Goal: Task Accomplishment & Management: Manage account settings

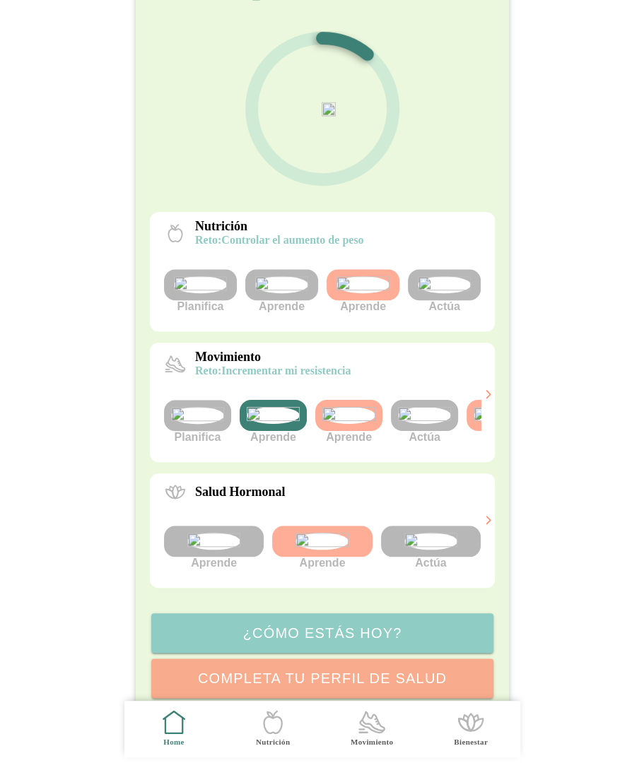
scroll to position [0, 53]
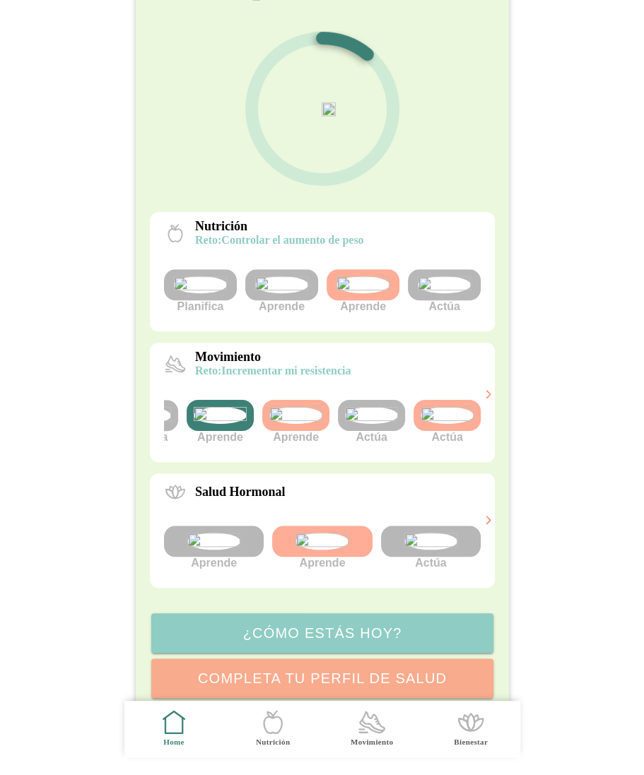
click at [379, 424] on img at bounding box center [371, 415] width 53 height 17
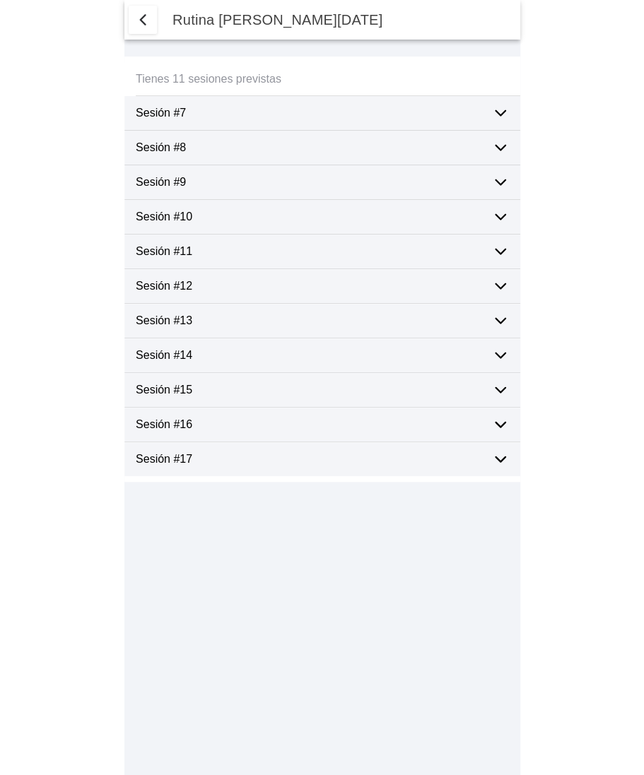
click at [366, 443] on div "Sesión #17" at bounding box center [308, 459] width 345 height 34
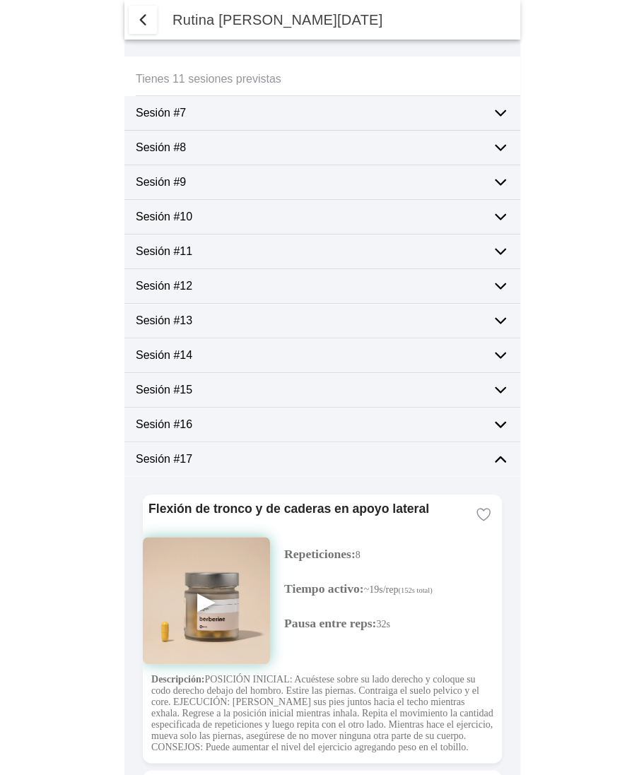
click at [139, 21] on span "button" at bounding box center [142, 19] width 17 height 17
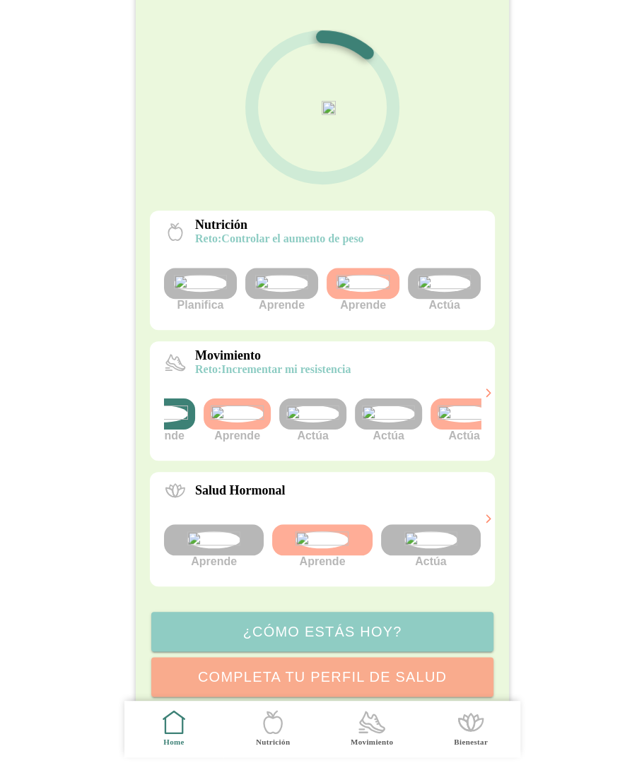
scroll to position [0, 129]
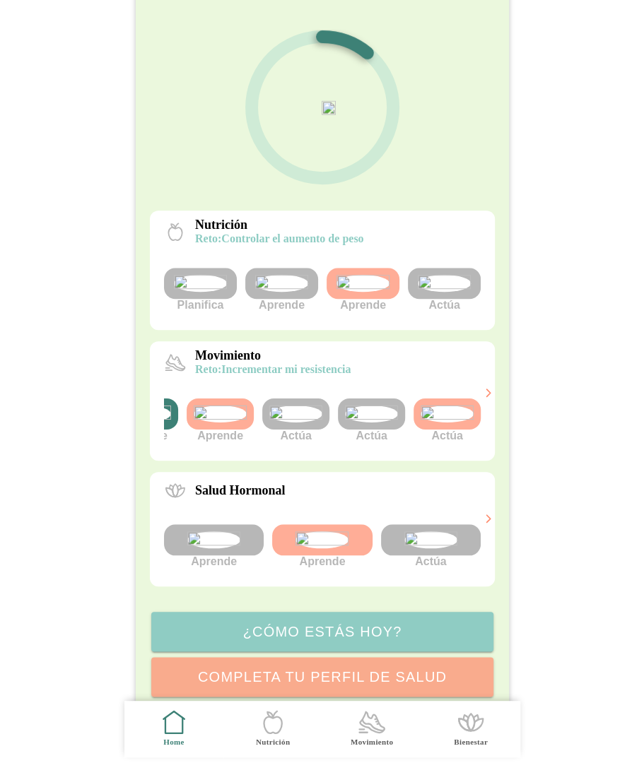
click at [305, 422] on img at bounding box center [295, 414] width 53 height 17
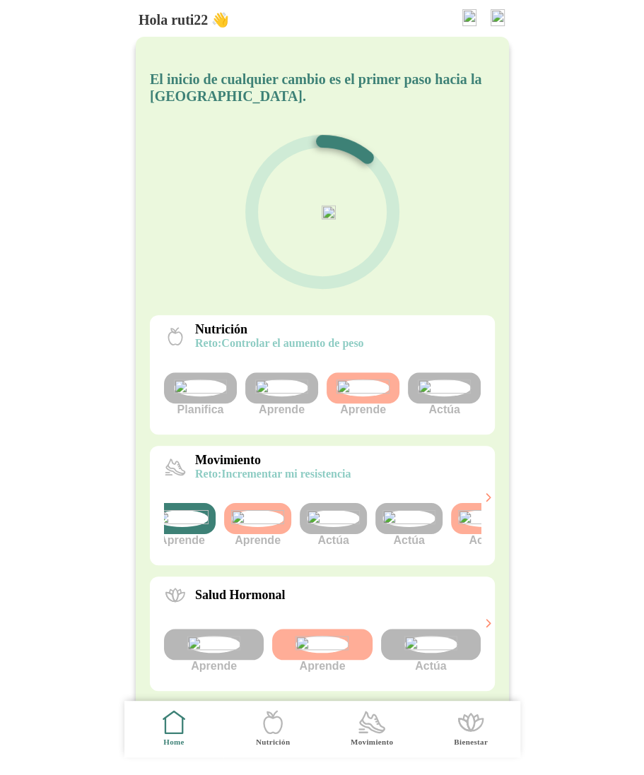
scroll to position [0, 123]
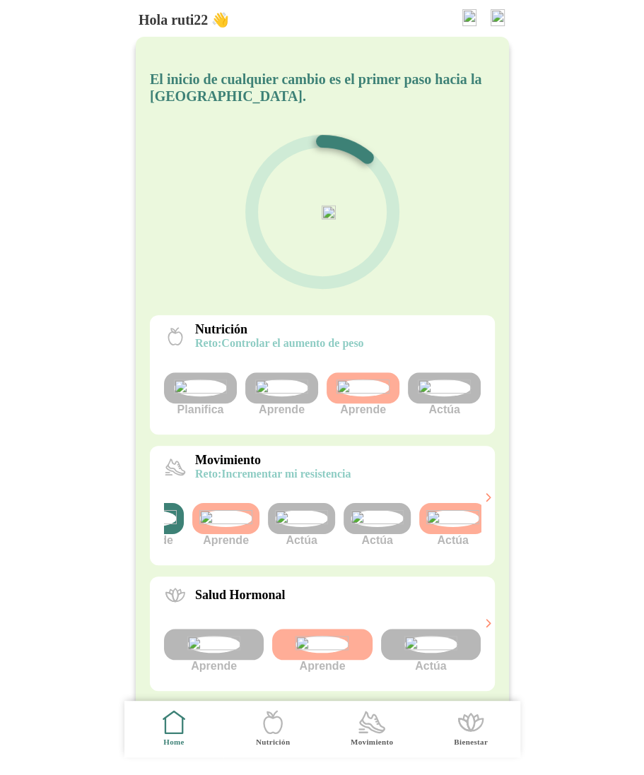
click at [312, 527] on img at bounding box center [301, 518] width 53 height 17
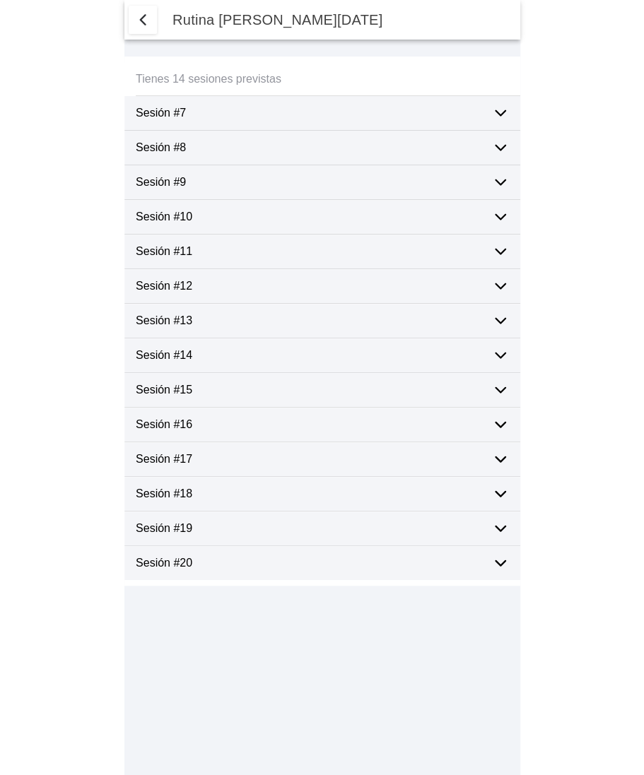
click at [144, 21] on span "button" at bounding box center [142, 19] width 17 height 17
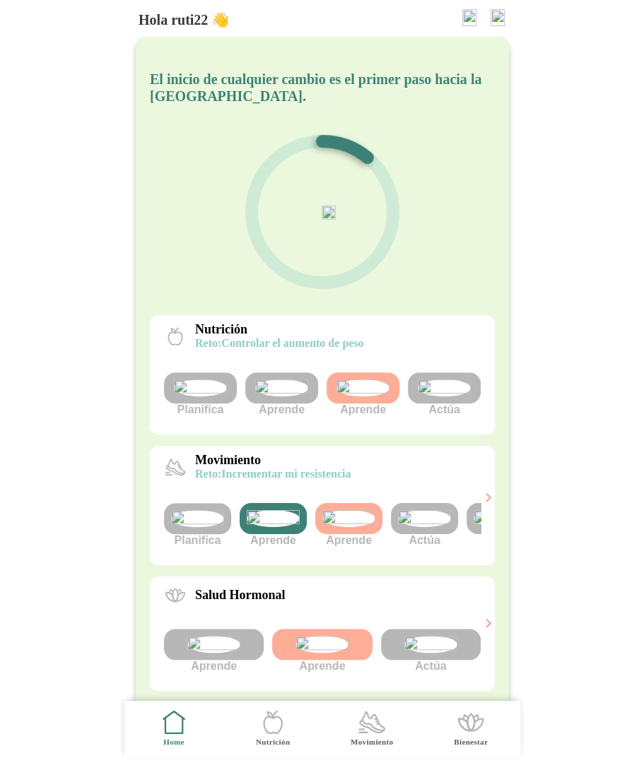
click at [427, 527] on img at bounding box center [424, 518] width 53 height 17
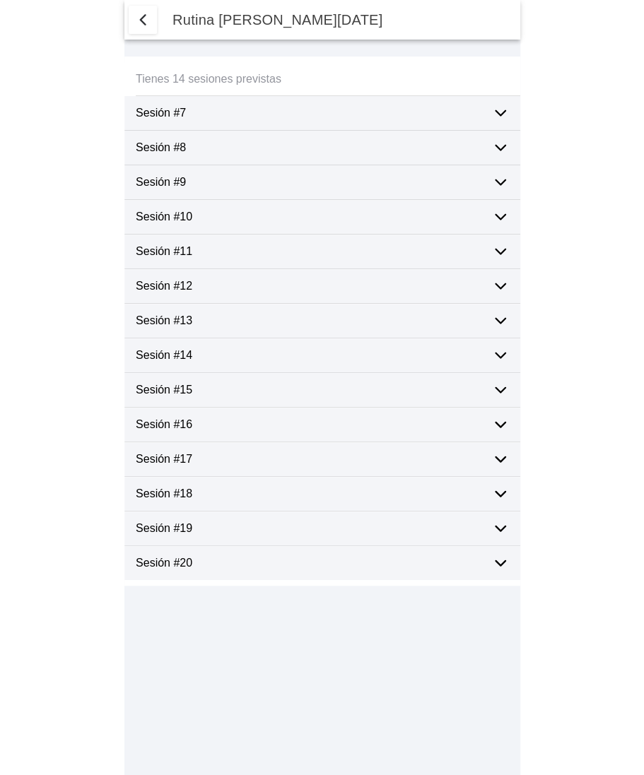
click at [140, 23] on span "button" at bounding box center [142, 19] width 17 height 17
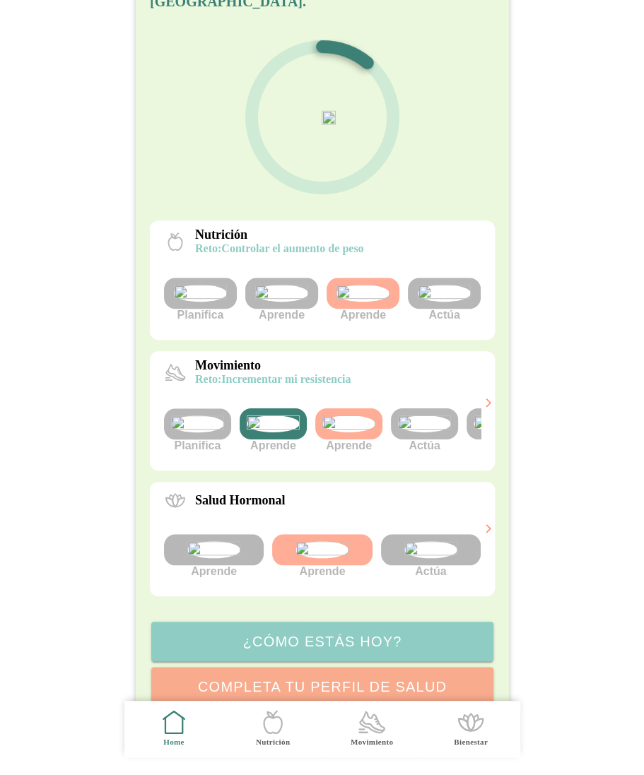
scroll to position [106, 0]
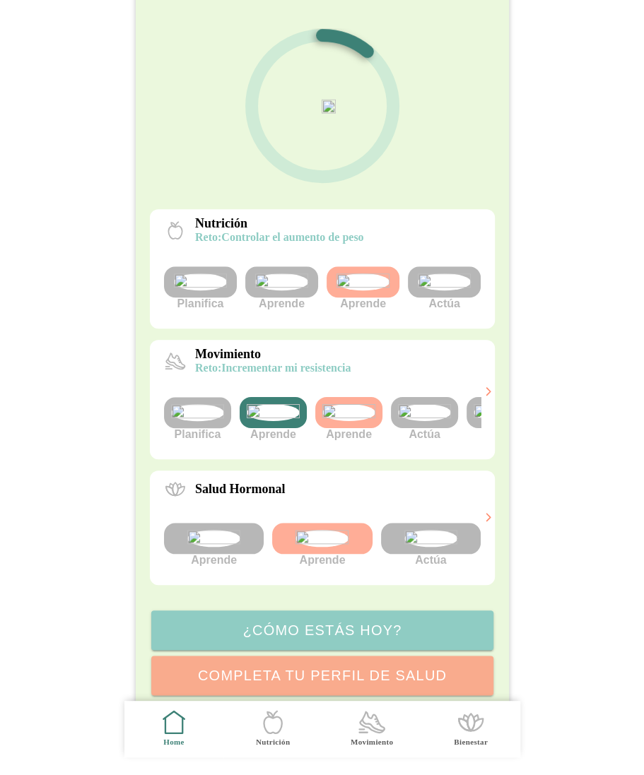
click at [420, 421] on img at bounding box center [424, 412] width 53 height 17
click at [418, 421] on img at bounding box center [424, 412] width 53 height 17
click at [425, 421] on img at bounding box center [424, 412] width 53 height 17
click at [420, 421] on img at bounding box center [424, 412] width 53 height 17
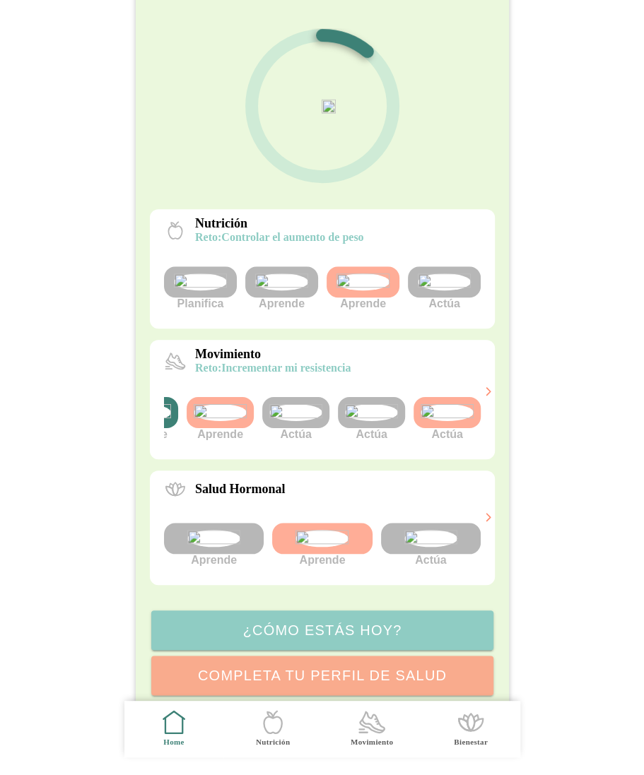
click at [380, 421] on img at bounding box center [371, 412] width 53 height 17
click at [448, 290] on img at bounding box center [444, 281] width 53 height 17
click at [443, 290] on img at bounding box center [444, 281] width 53 height 17
click at [292, 290] on img at bounding box center [281, 281] width 53 height 17
click at [367, 290] on img at bounding box center [362, 281] width 53 height 17
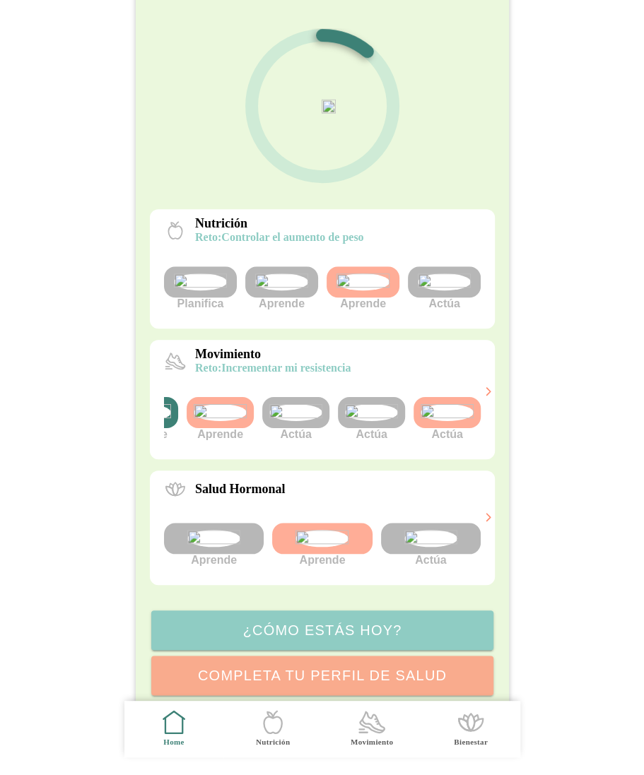
click at [424, 547] on img at bounding box center [429, 538] width 53 height 17
click at [376, 421] on img at bounding box center [371, 412] width 53 height 17
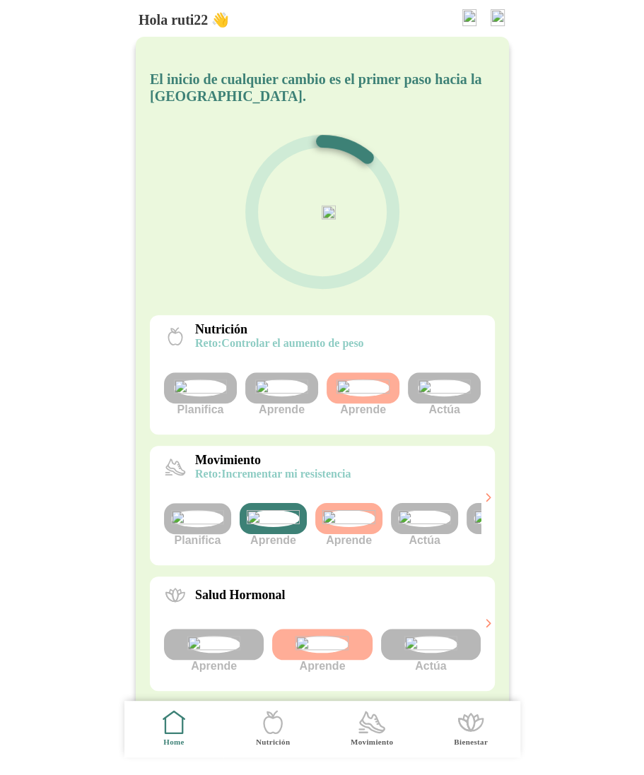
click at [196, 396] on img at bounding box center [200, 387] width 53 height 17
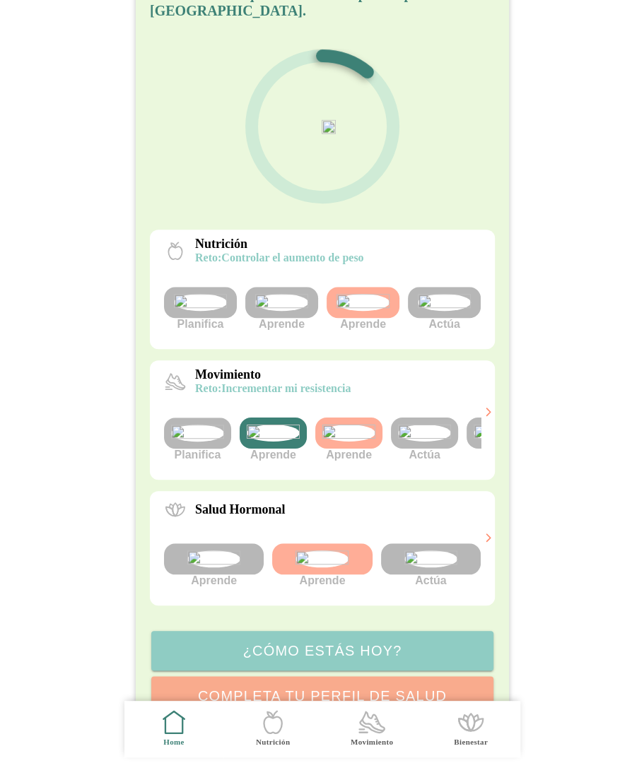
scroll to position [90, 0]
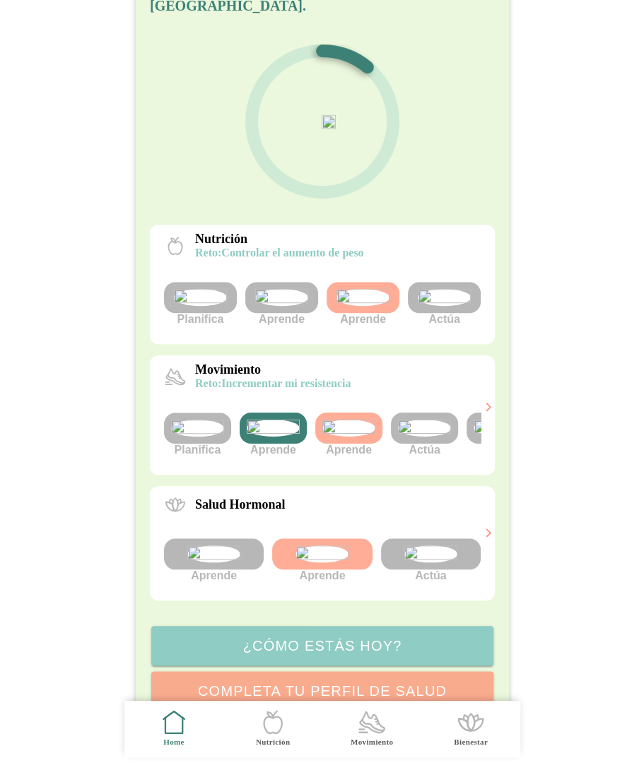
click at [271, 437] on img at bounding box center [273, 428] width 53 height 17
click at [416, 437] on img at bounding box center [424, 428] width 53 height 17
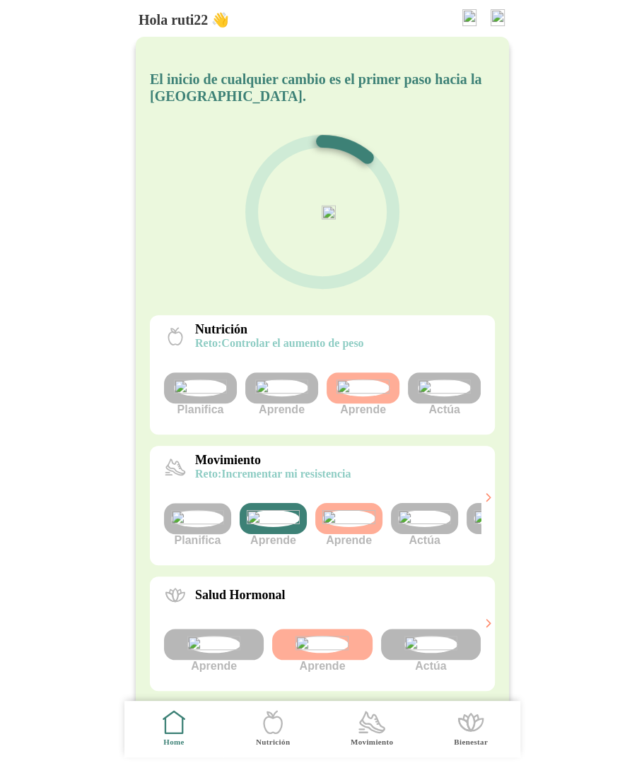
click at [406, 527] on img at bounding box center [424, 518] width 53 height 17
click at [427, 527] on img at bounding box center [424, 518] width 53 height 17
click at [418, 527] on img at bounding box center [424, 518] width 53 height 17
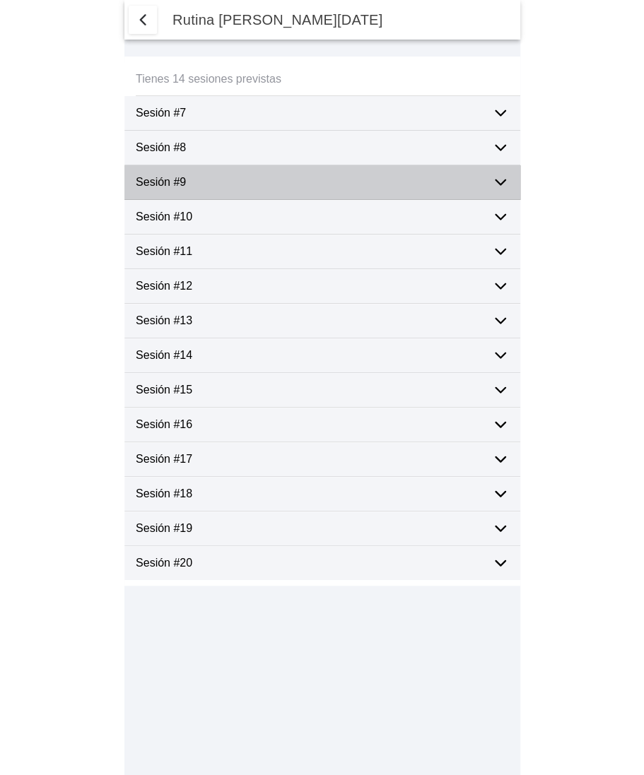
click at [298, 187] on ion-label "Sesión #9" at bounding box center [308, 182] width 345 height 13
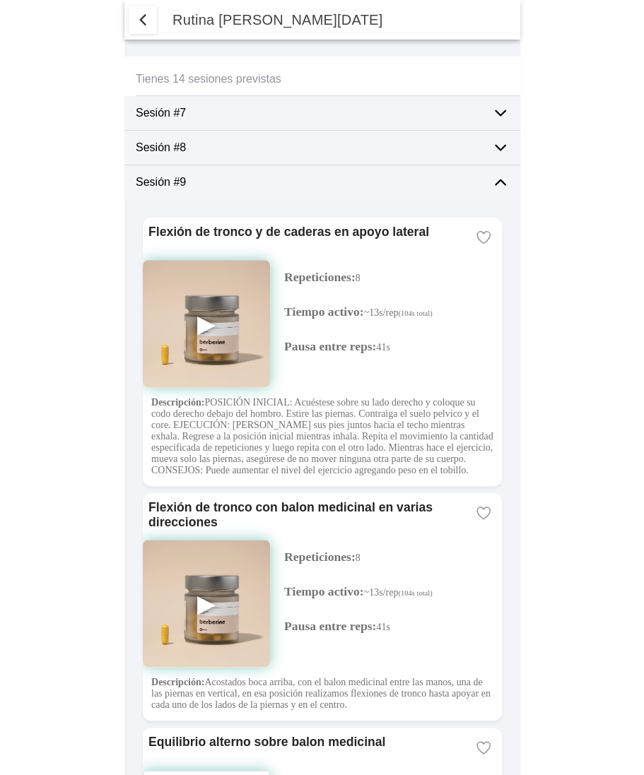
click at [146, 20] on span "button" at bounding box center [142, 19] width 17 height 17
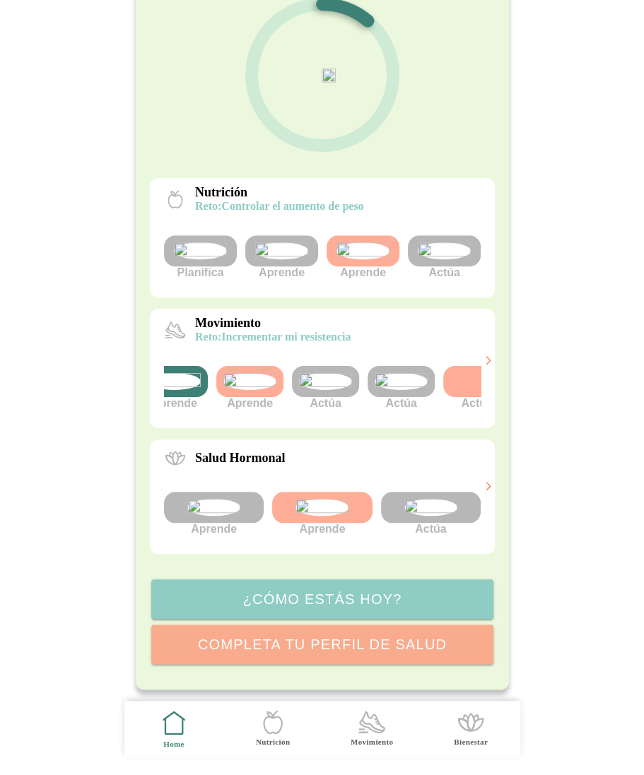
scroll to position [0, 129]
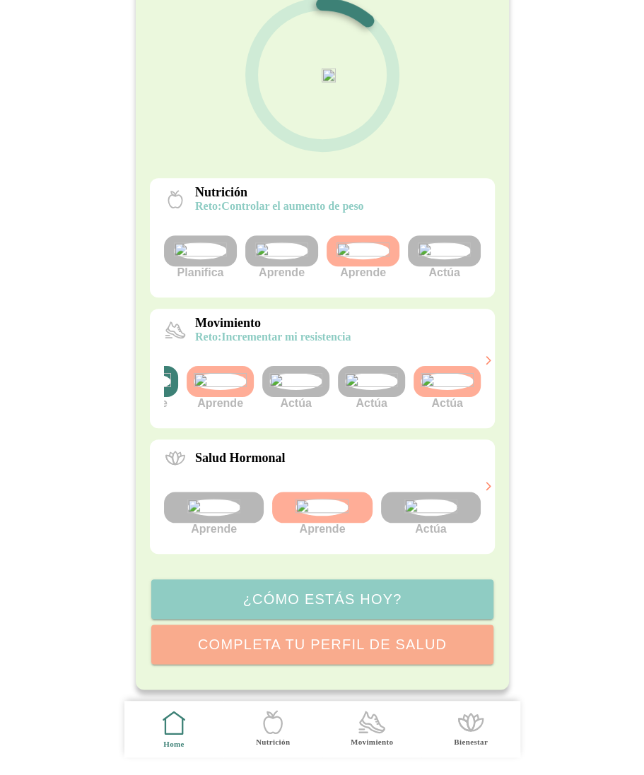
click at [353, 373] on img at bounding box center [371, 381] width 53 height 17
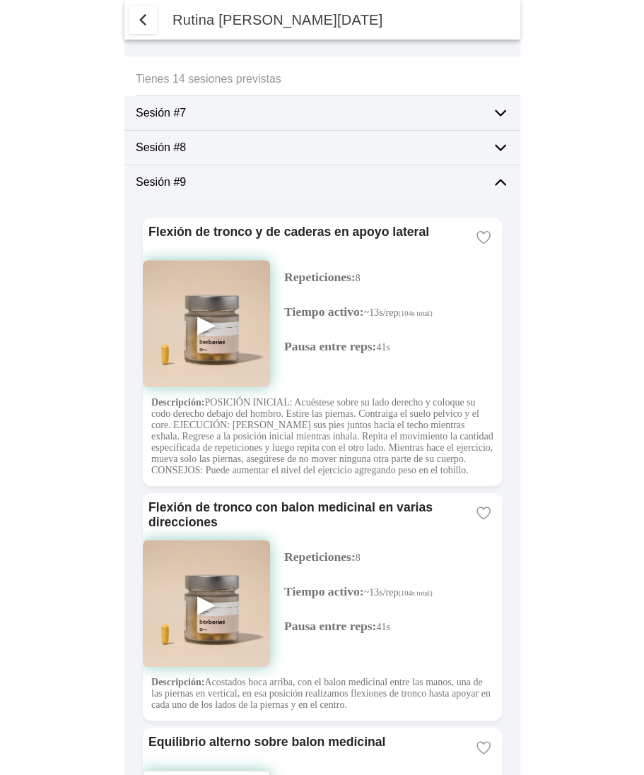
click at [445, 176] on ion-label "Sesión #9" at bounding box center [308, 182] width 345 height 13
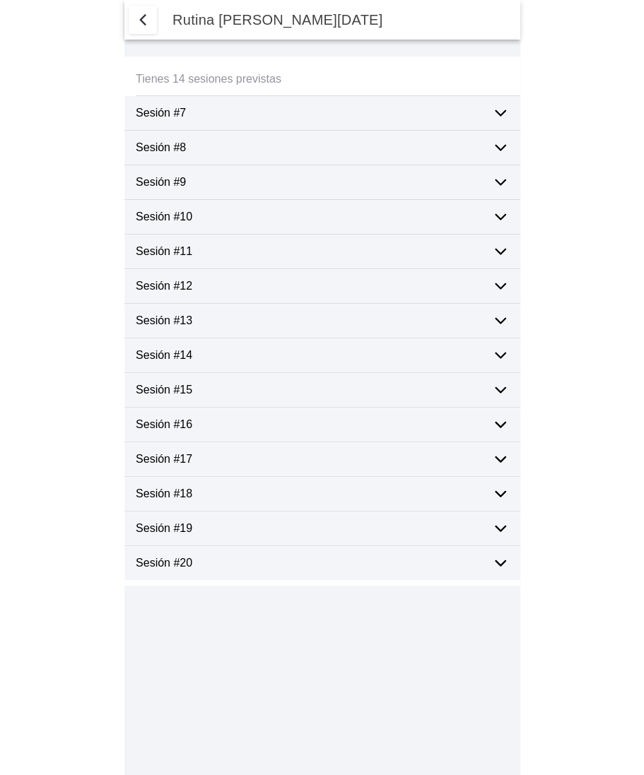
click at [142, 16] on span "button" at bounding box center [142, 19] width 17 height 17
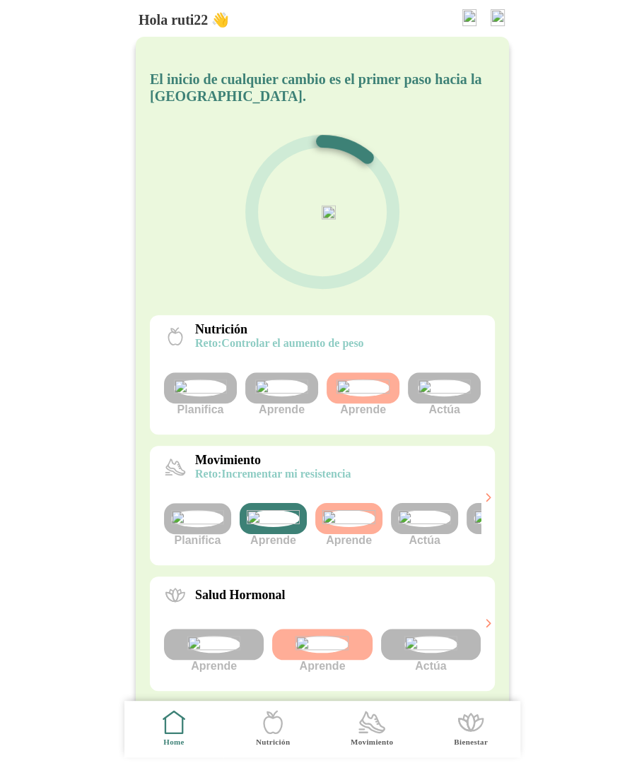
click at [425, 527] on img at bounding box center [424, 518] width 53 height 17
click at [419, 527] on img at bounding box center [424, 518] width 53 height 17
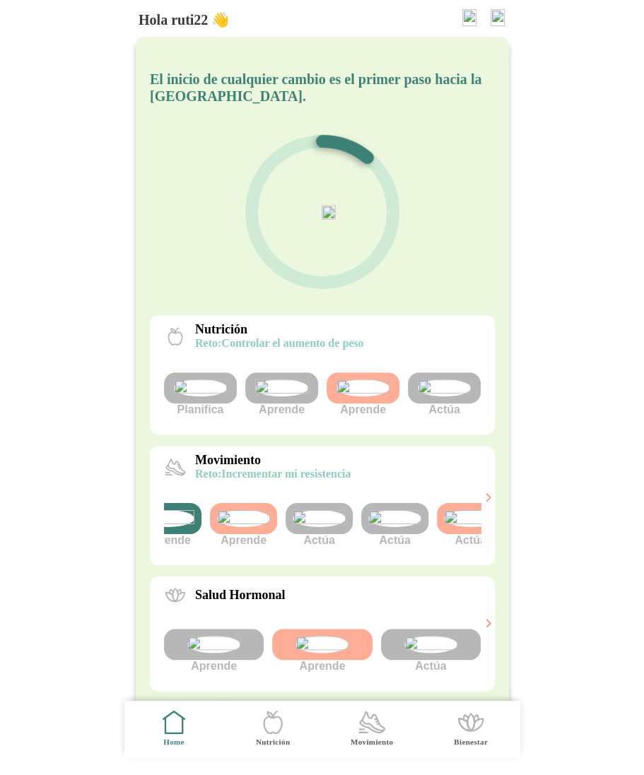
scroll to position [0, 129]
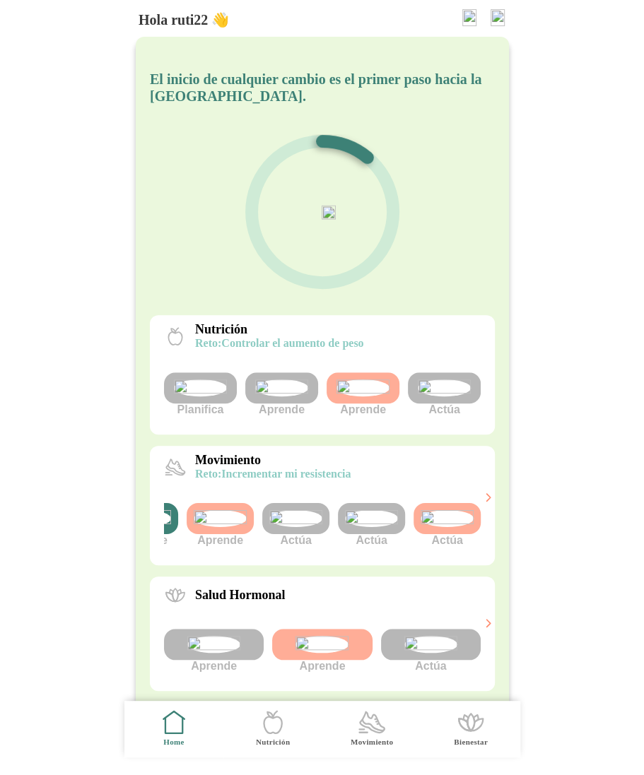
click at [379, 527] on img at bounding box center [371, 518] width 53 height 17
click at [451, 527] on img at bounding box center [446, 518] width 53 height 17
click at [369, 527] on img at bounding box center [371, 518] width 53 height 17
click at [381, 527] on img at bounding box center [371, 518] width 53 height 17
click at [439, 527] on img at bounding box center [446, 518] width 53 height 17
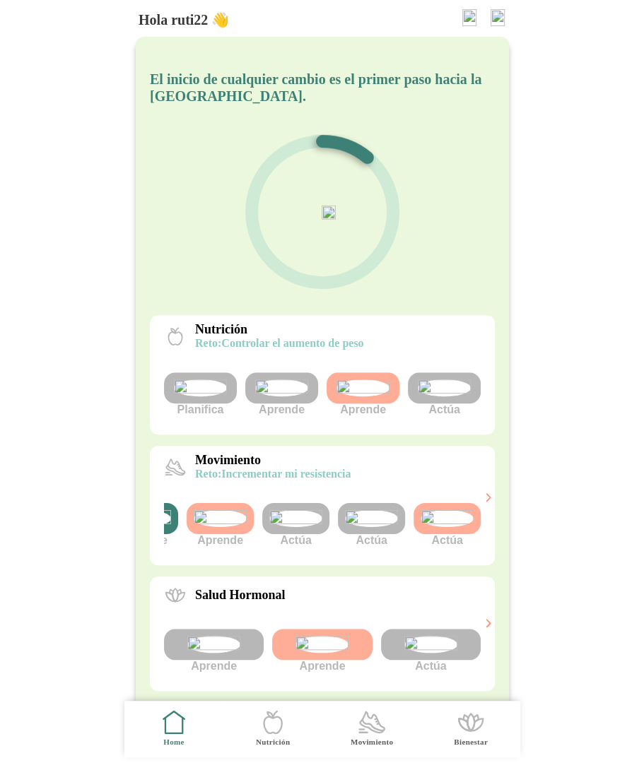
click at [301, 527] on img at bounding box center [295, 518] width 53 height 17
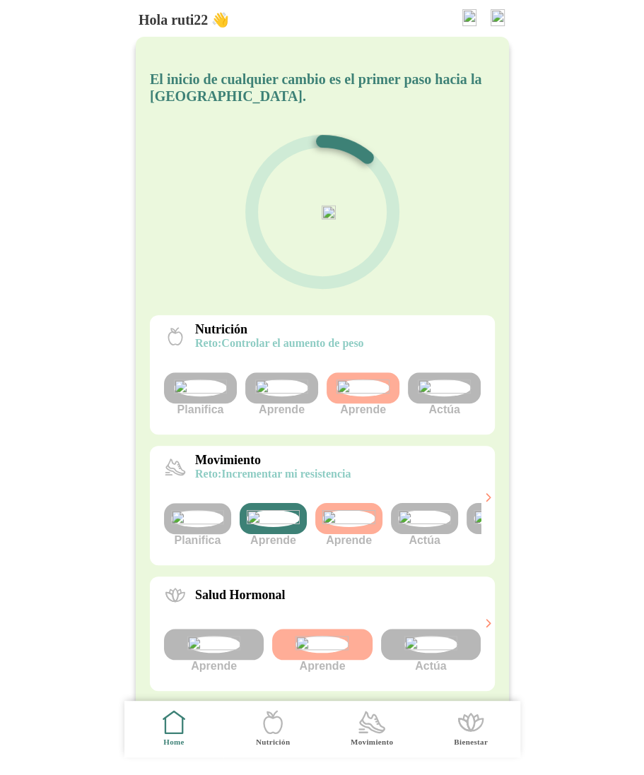
click at [432, 527] on img at bounding box center [424, 518] width 53 height 17
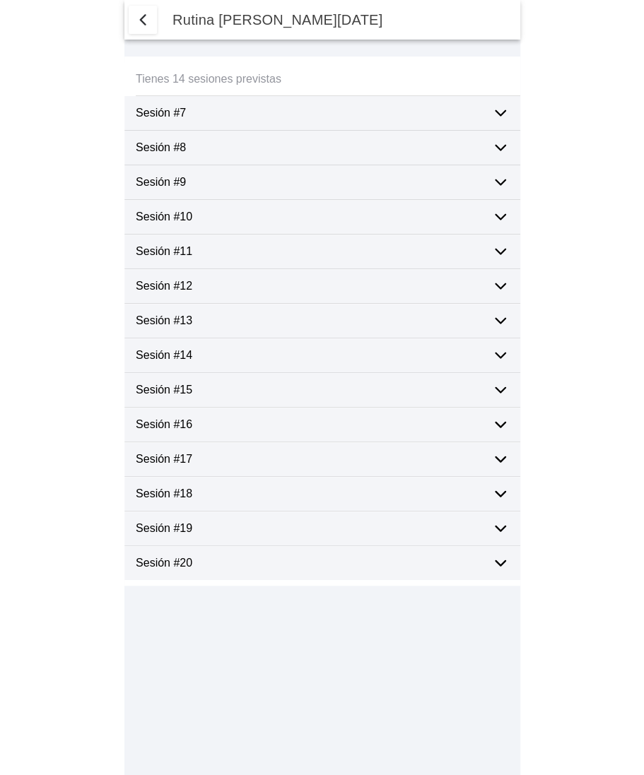
click at [143, 18] on span "button" at bounding box center [142, 19] width 17 height 17
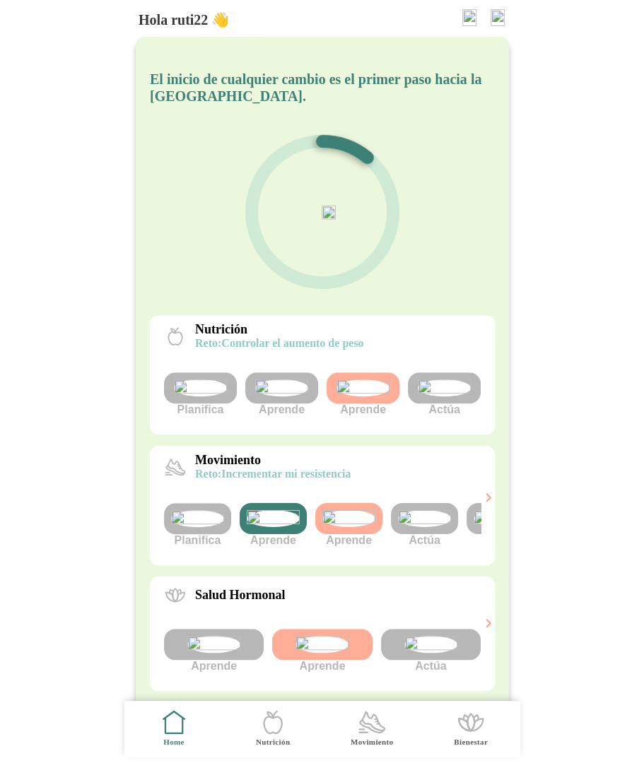
click at [205, 396] on img at bounding box center [200, 387] width 53 height 17
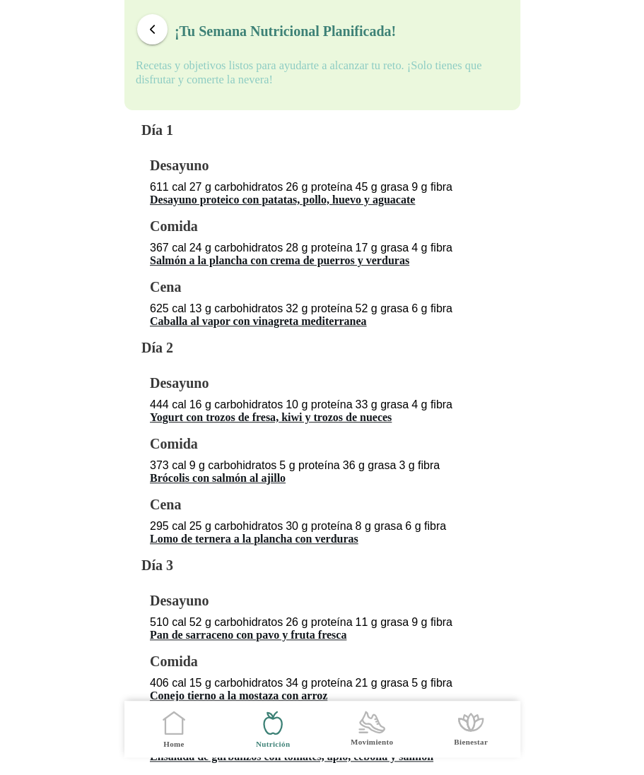
click at [148, 24] on span "button" at bounding box center [152, 29] width 13 height 13
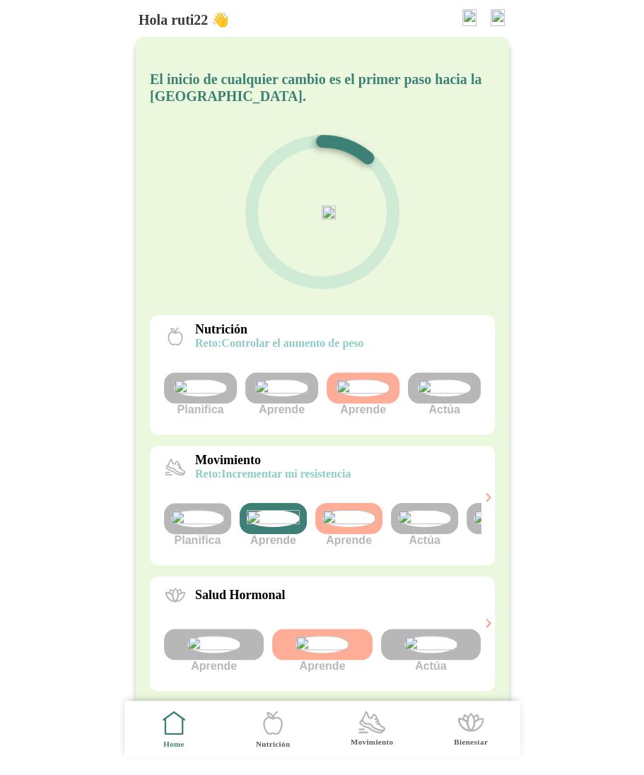
click at [290, 396] on img at bounding box center [281, 387] width 53 height 17
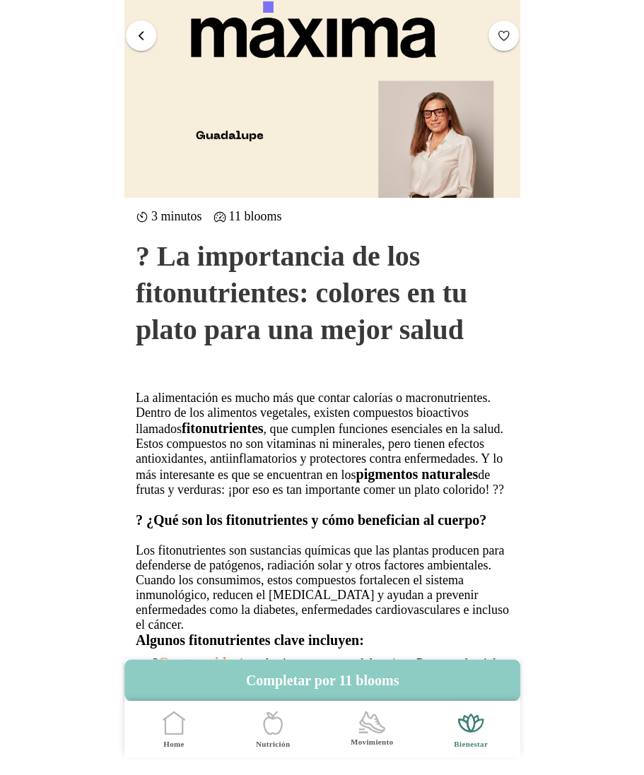
click at [147, 33] on button "button" at bounding box center [141, 35] width 30 height 30
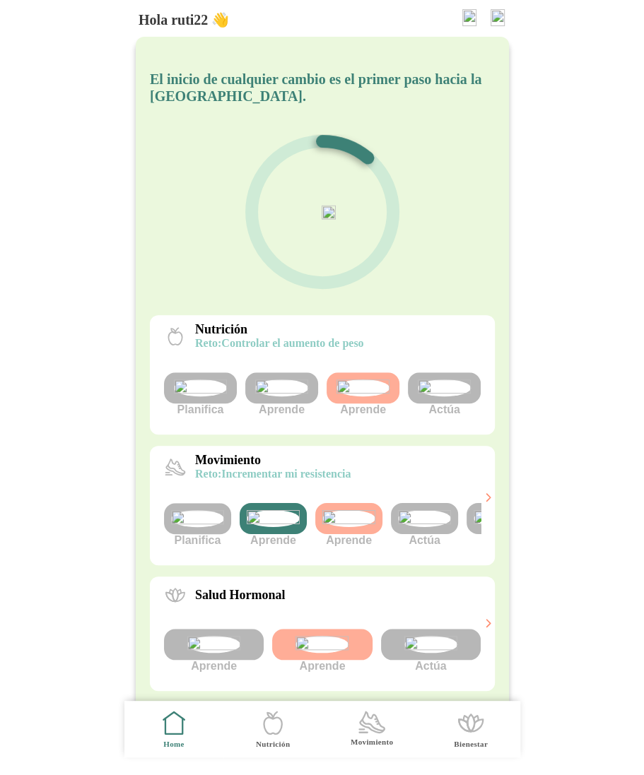
click at [451, 396] on img at bounding box center [444, 387] width 53 height 17
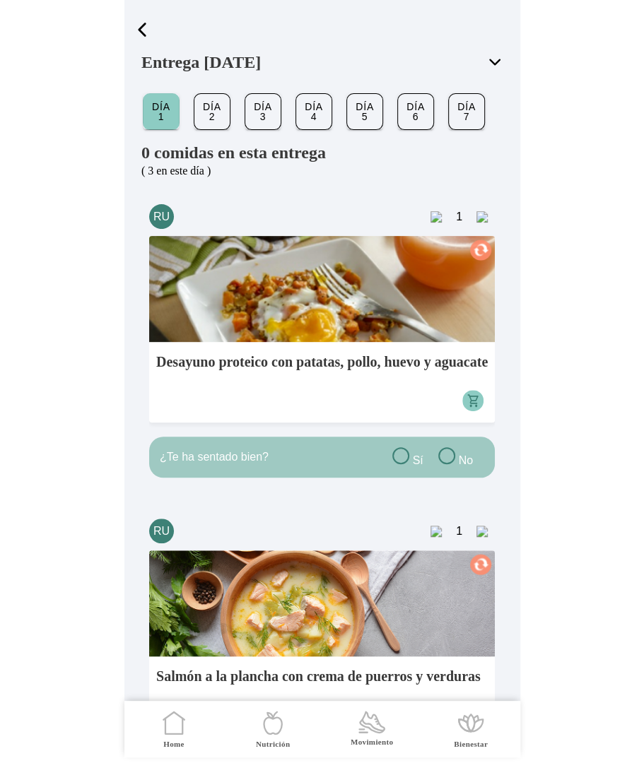
click at [143, 30] on span "button" at bounding box center [141, 29] width 21 height 21
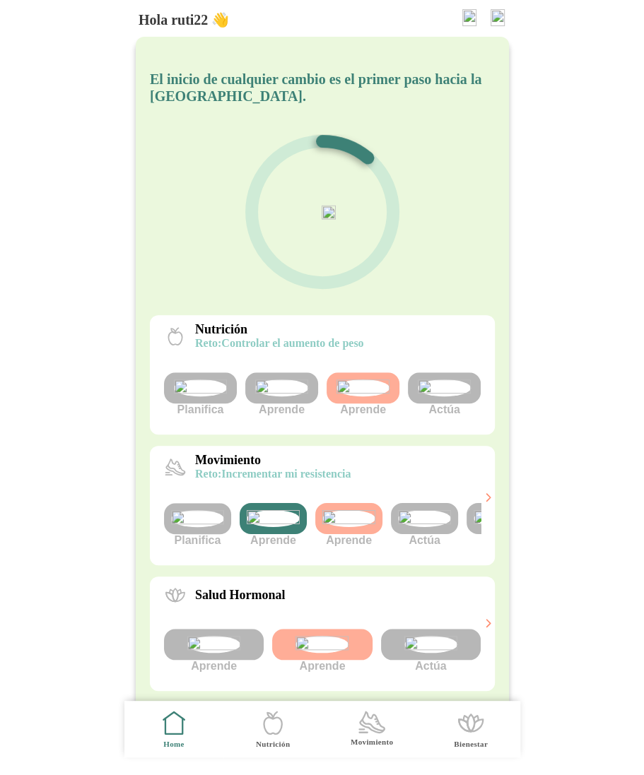
click at [360, 396] on img at bounding box center [362, 387] width 53 height 17
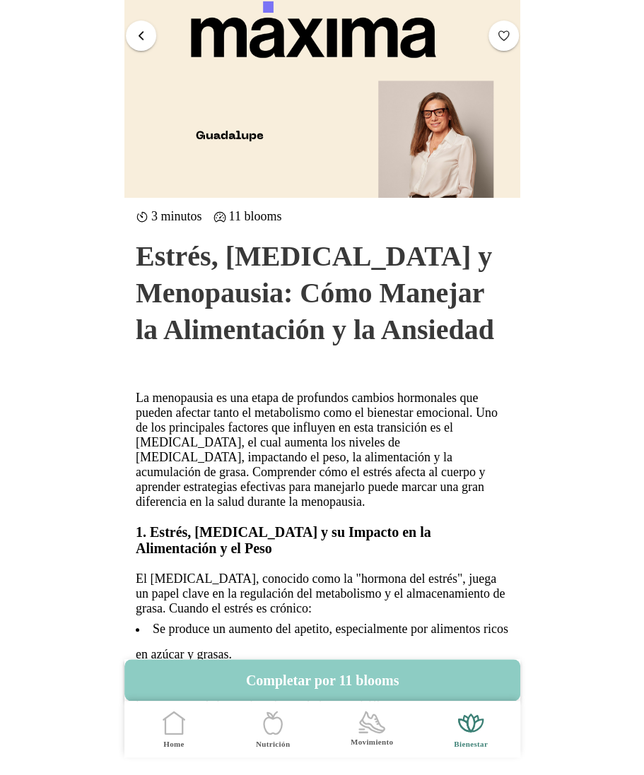
click at [145, 24] on button "button" at bounding box center [141, 35] width 30 height 30
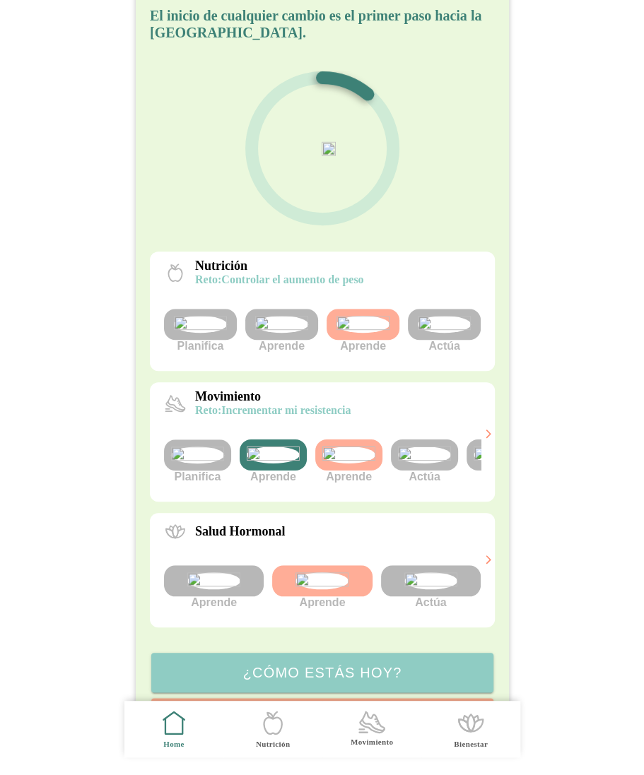
scroll to position [85, 0]
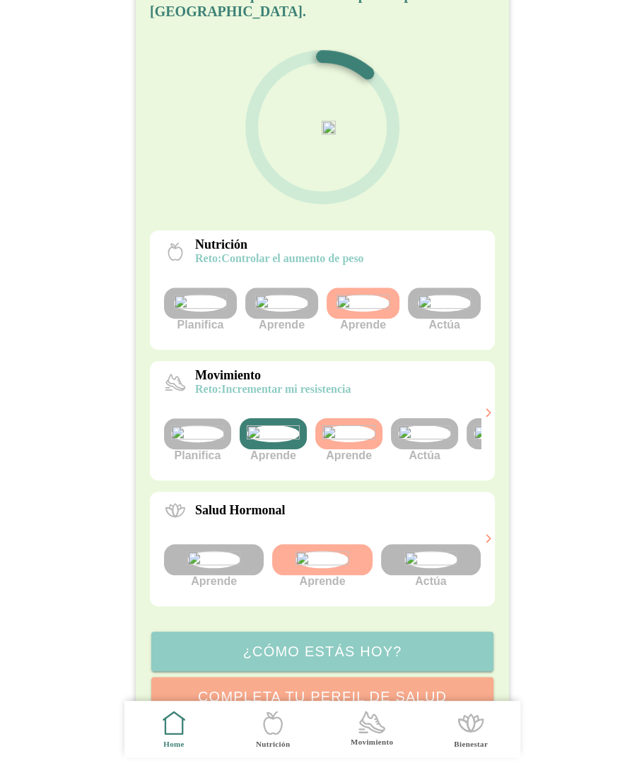
click at [418, 442] on img at bounding box center [424, 433] width 53 height 17
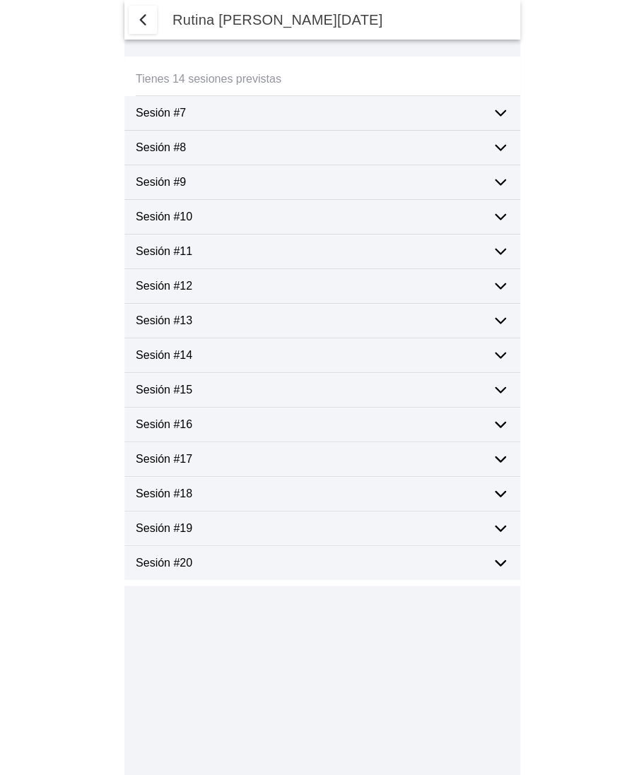
click at [143, 22] on span "button" at bounding box center [142, 19] width 17 height 17
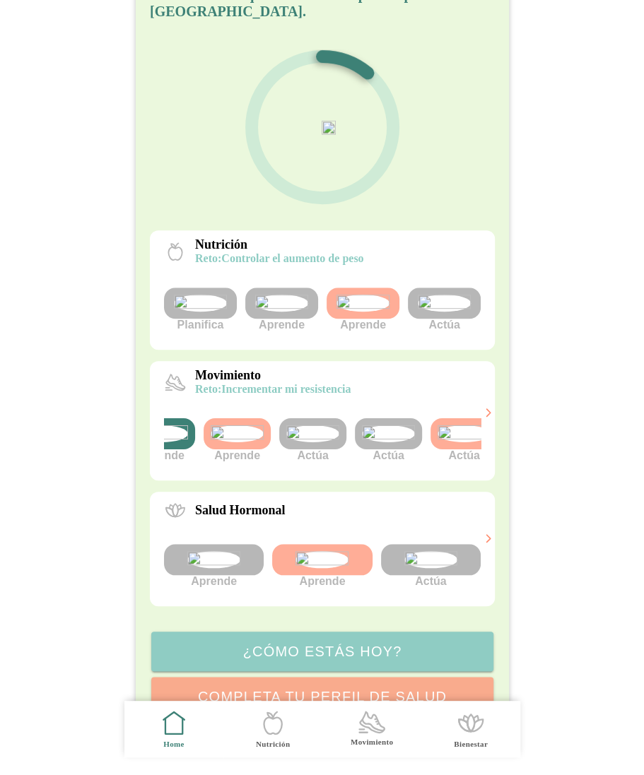
scroll to position [0, 113]
click at [385, 442] on img at bounding box center [386, 433] width 53 height 17
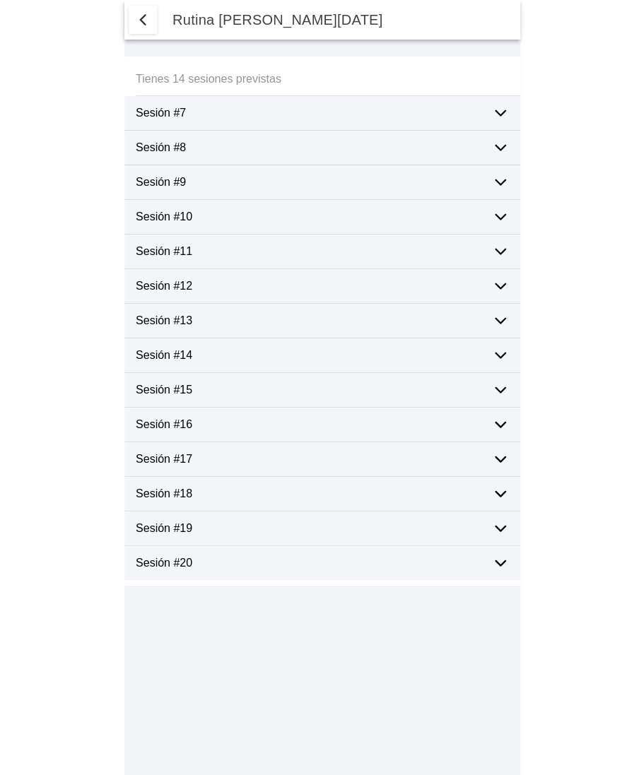
click at [134, 24] on span "button" at bounding box center [142, 19] width 17 height 17
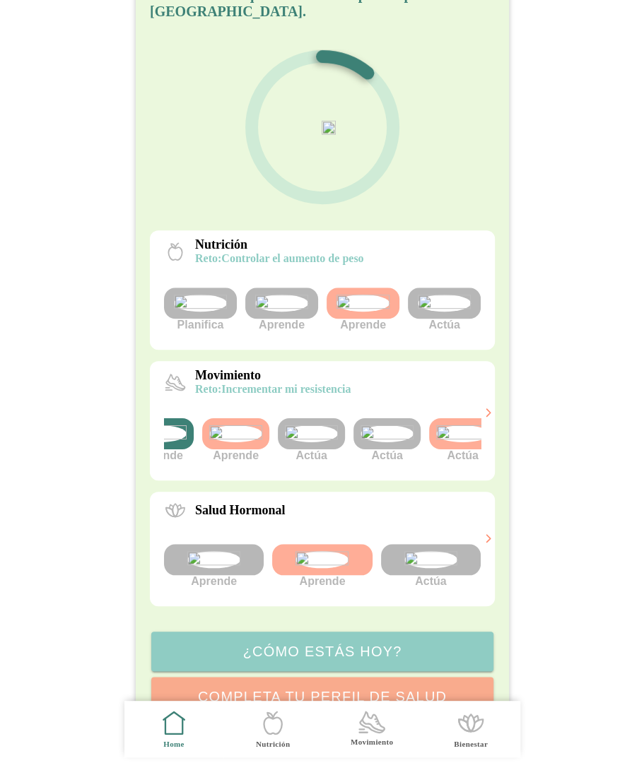
click at [386, 442] on img at bounding box center [386, 433] width 53 height 17
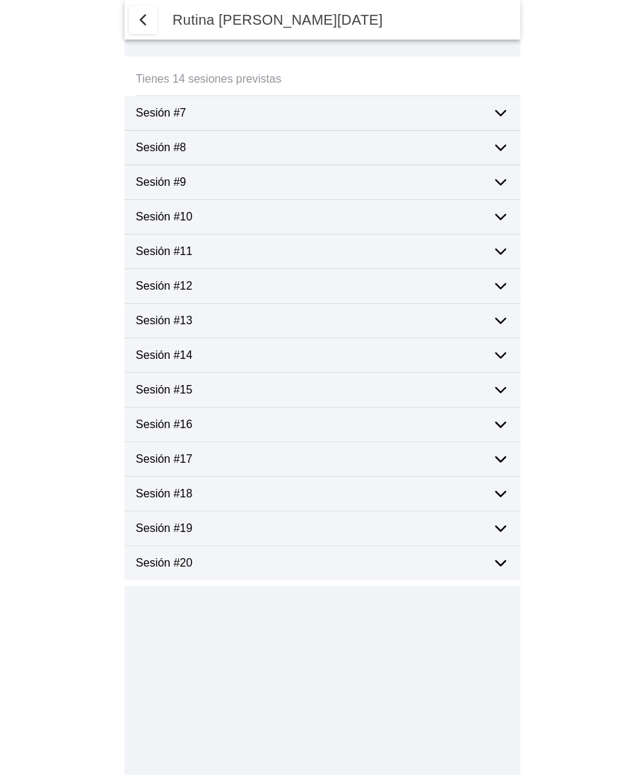
click at [137, 25] on span "button" at bounding box center [142, 19] width 17 height 17
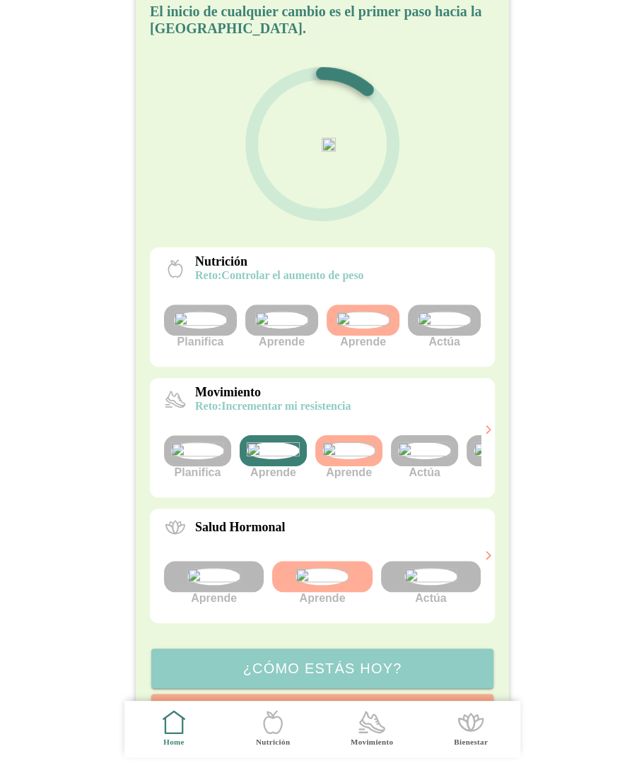
scroll to position [71, 0]
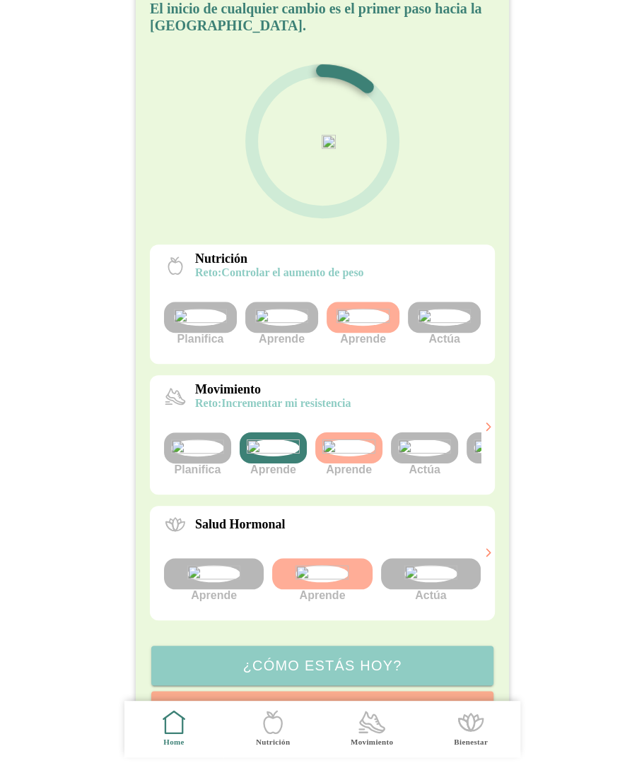
click at [422, 456] on img at bounding box center [424, 447] width 53 height 17
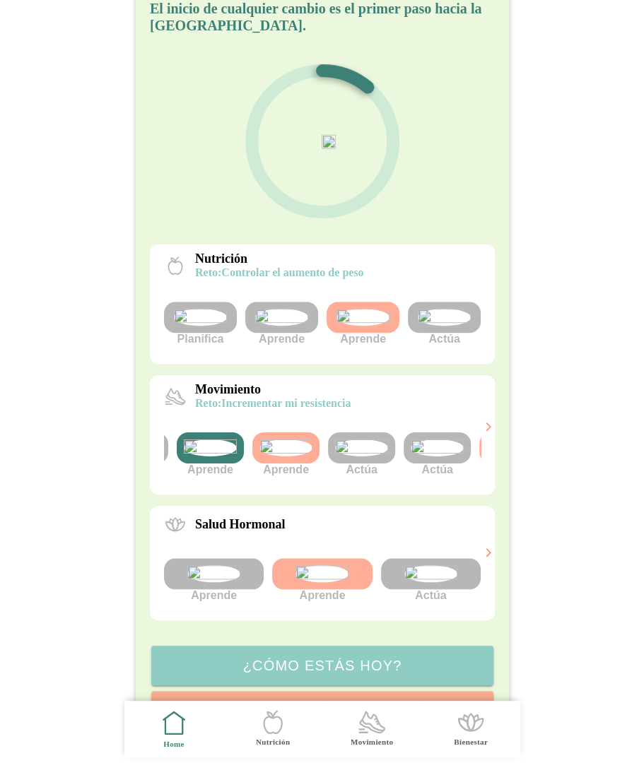
scroll to position [0, 69]
click at [422, 456] on img at bounding box center [431, 447] width 53 height 17
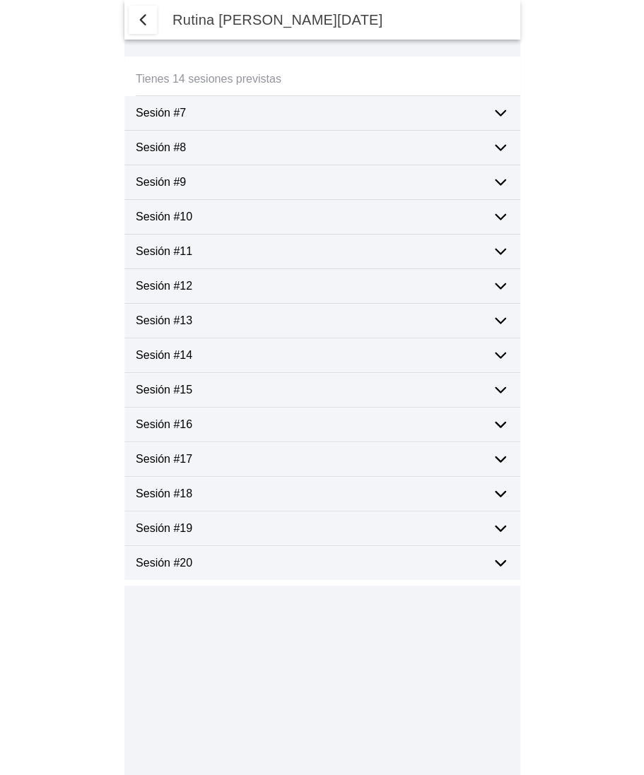
click at [144, 21] on span "button" at bounding box center [142, 19] width 17 height 17
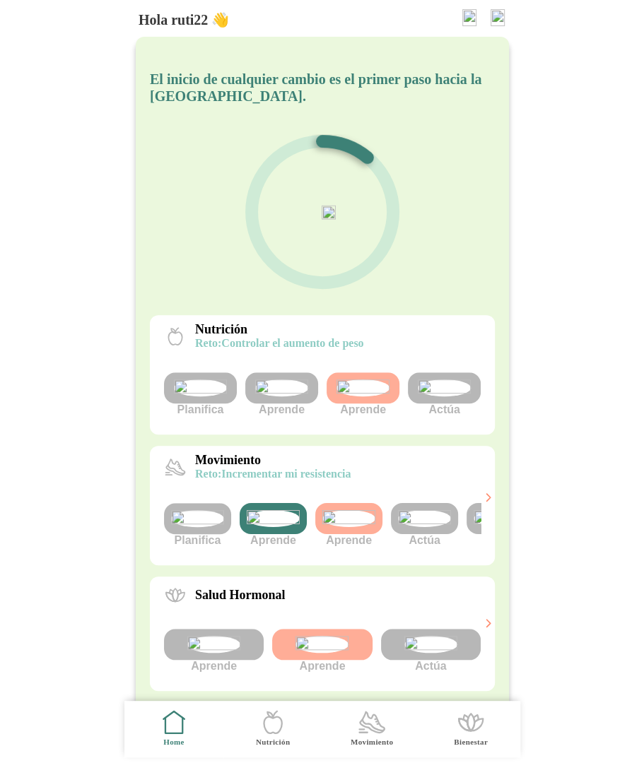
click at [434, 527] on img at bounding box center [424, 518] width 53 height 17
click at [422, 527] on img at bounding box center [424, 518] width 53 height 17
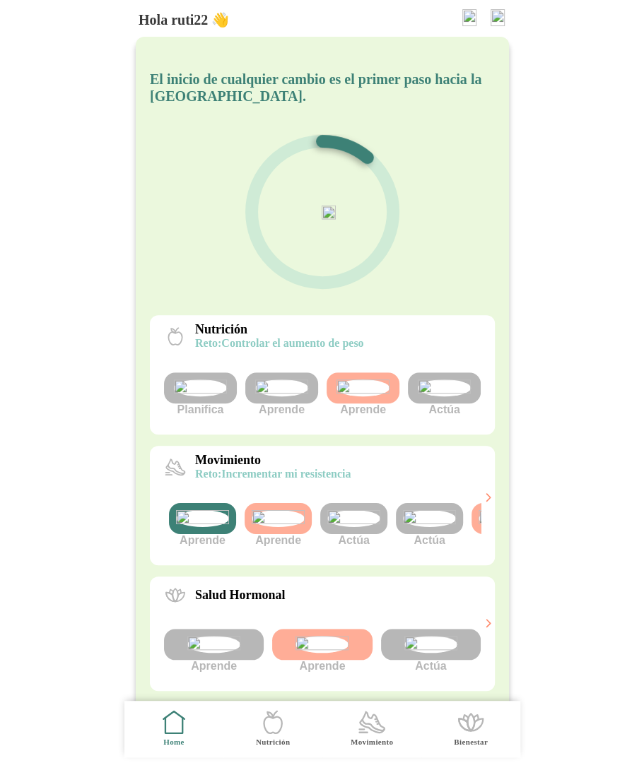
scroll to position [0, 77]
click at [423, 527] on img at bounding box center [422, 518] width 53 height 17
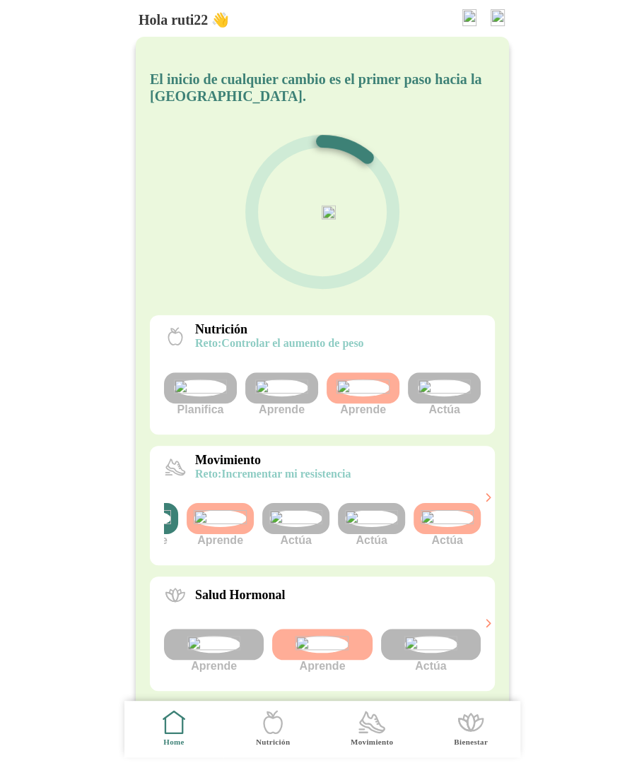
click at [444, 527] on img at bounding box center [446, 518] width 53 height 17
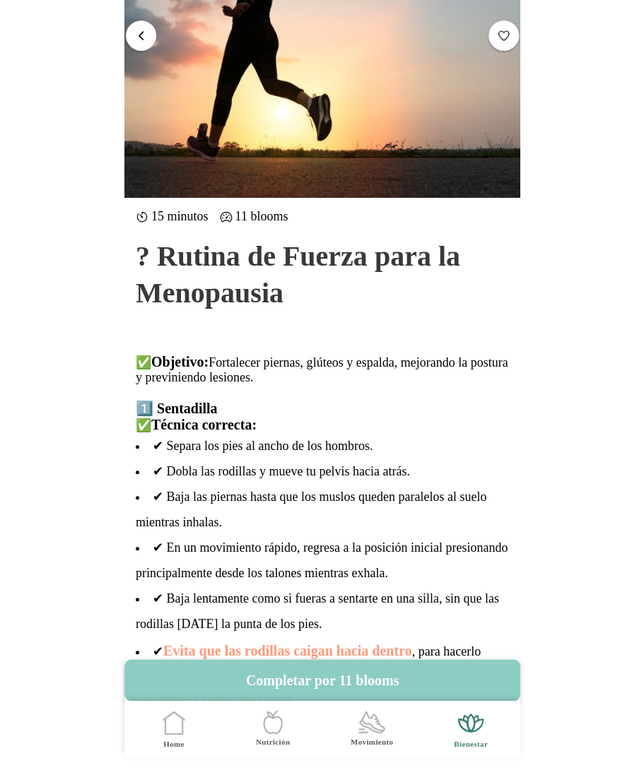
click at [139, 30] on span "button" at bounding box center [140, 34] width 13 height 13
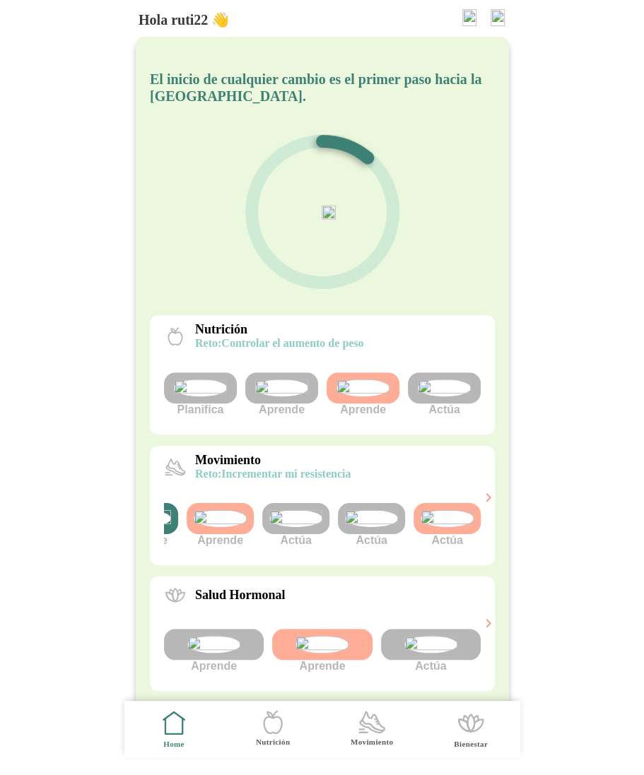
click at [287, 527] on img at bounding box center [295, 518] width 53 height 17
click at [371, 527] on img at bounding box center [371, 518] width 53 height 17
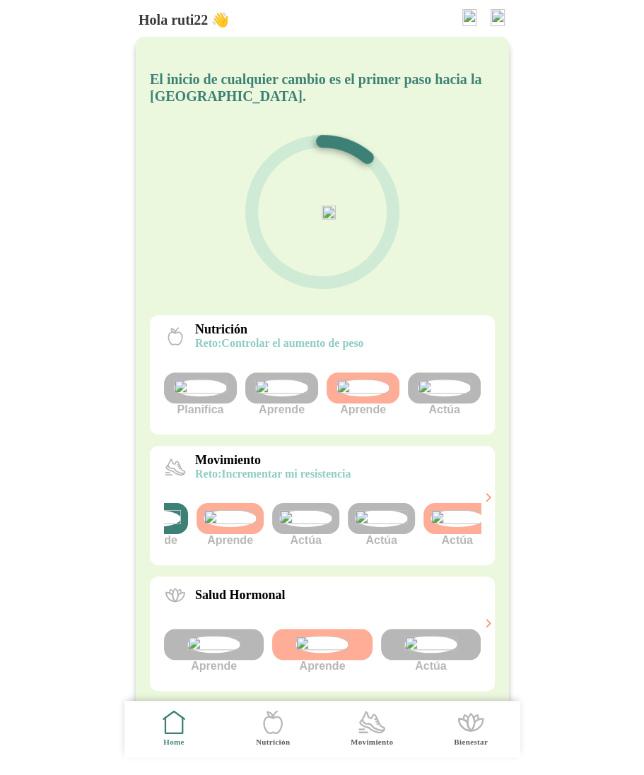
scroll to position [0, 129]
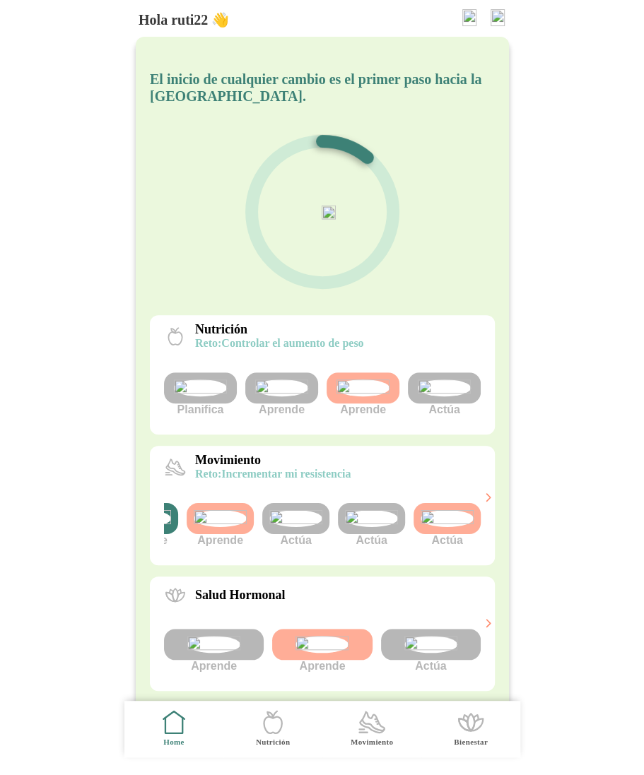
click at [296, 527] on img at bounding box center [295, 518] width 53 height 17
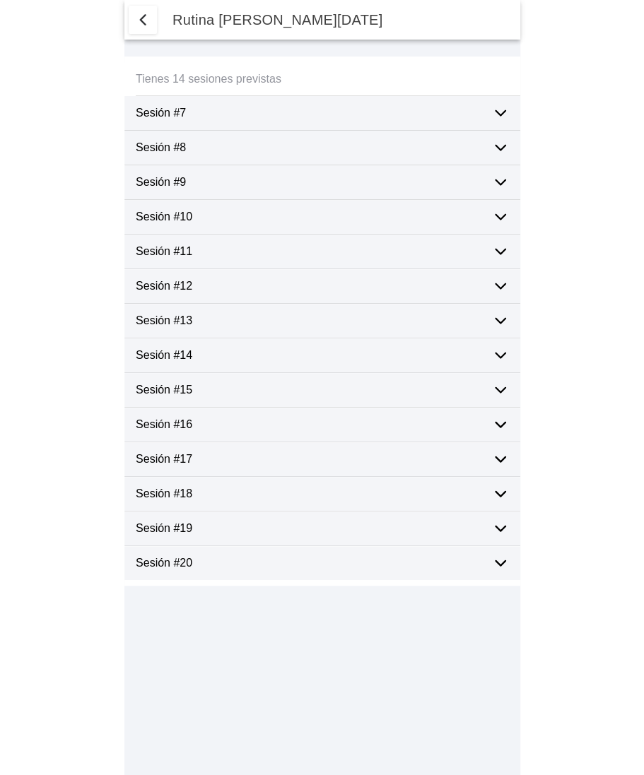
click at [141, 26] on span "button" at bounding box center [142, 19] width 17 height 17
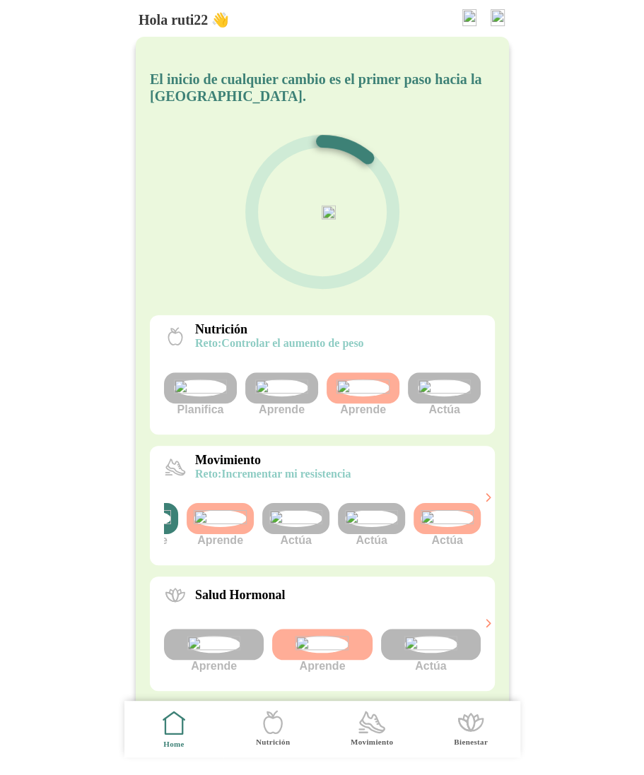
click at [369, 527] on img at bounding box center [371, 518] width 53 height 17
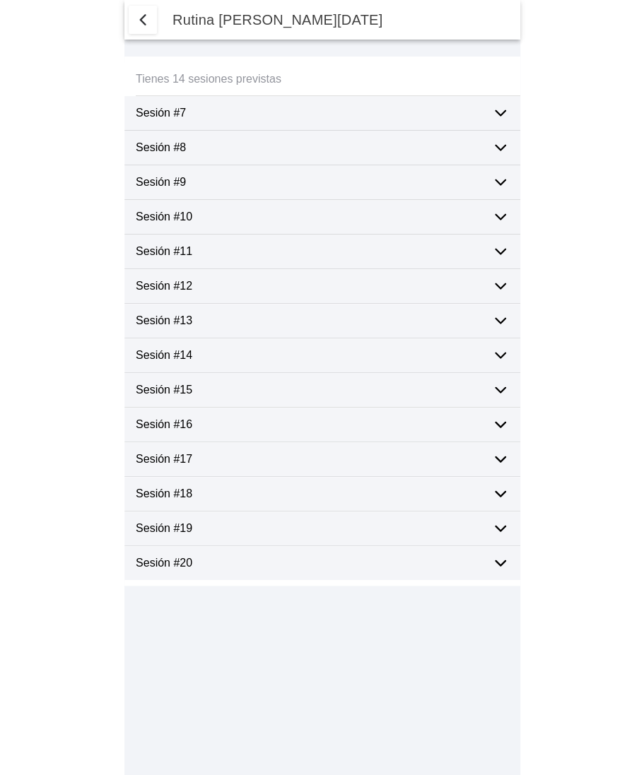
click at [140, 25] on span "button" at bounding box center [142, 19] width 17 height 17
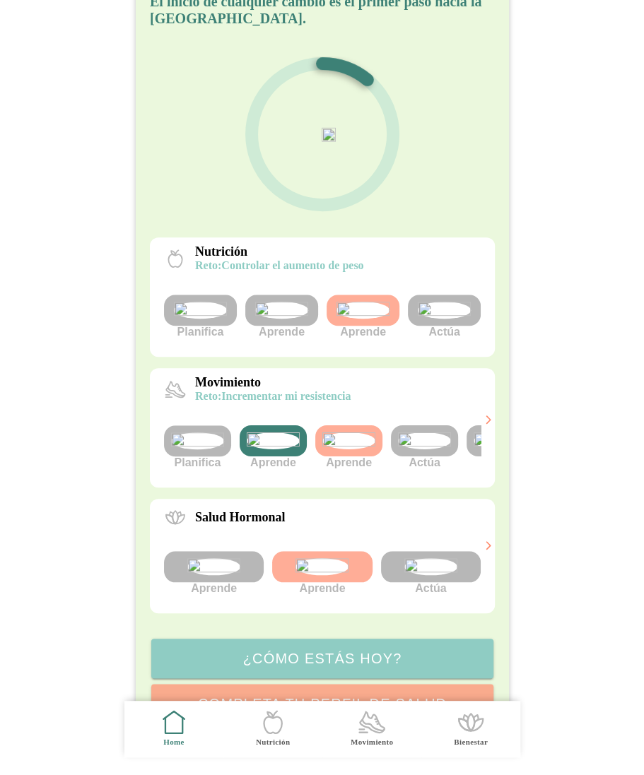
scroll to position [97, 0]
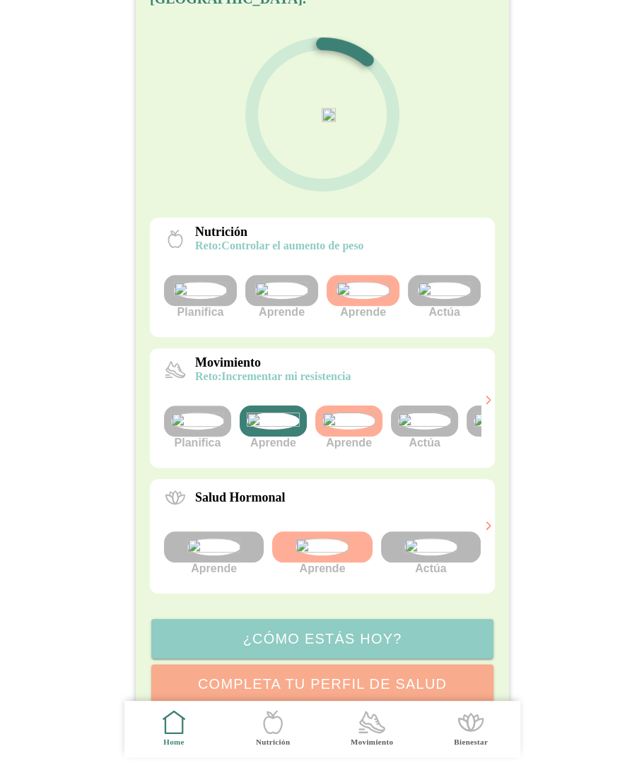
click at [413, 430] on img at bounding box center [424, 421] width 53 height 17
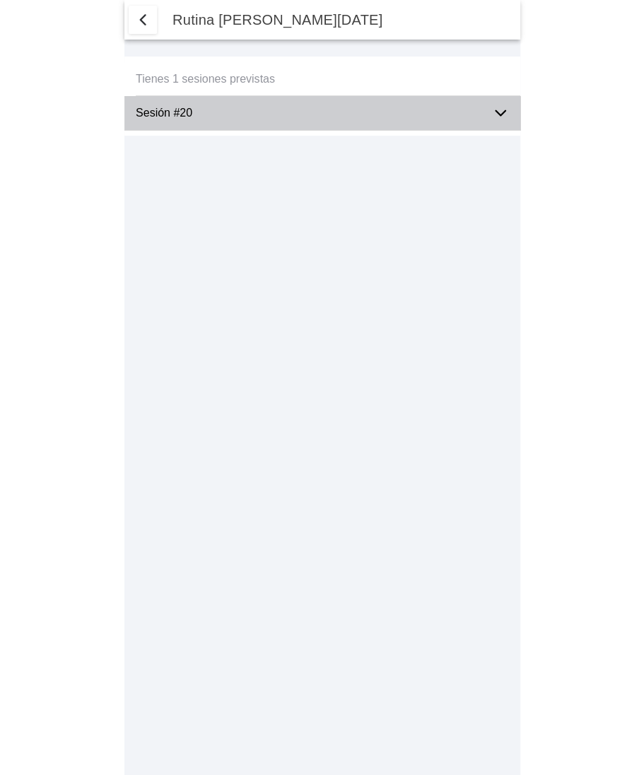
click at [493, 116] on icon at bounding box center [500, 113] width 17 height 17
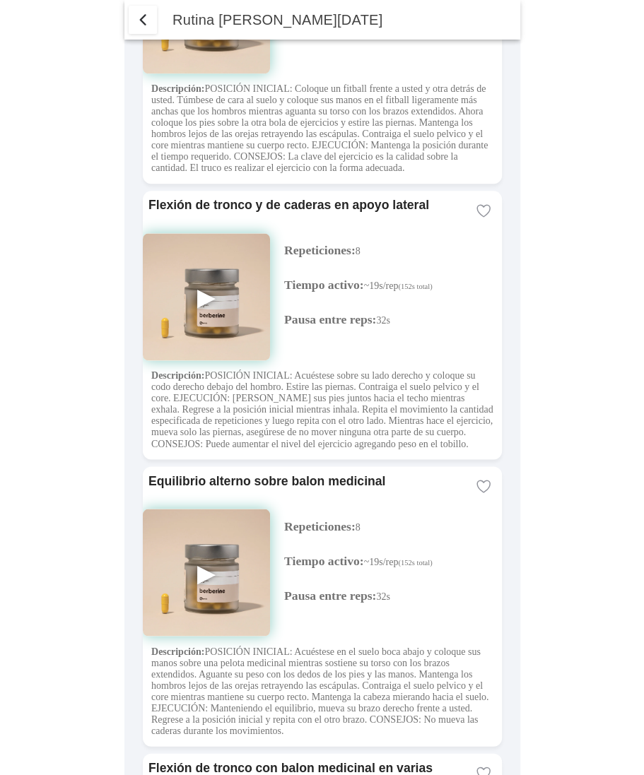
scroll to position [428, 0]
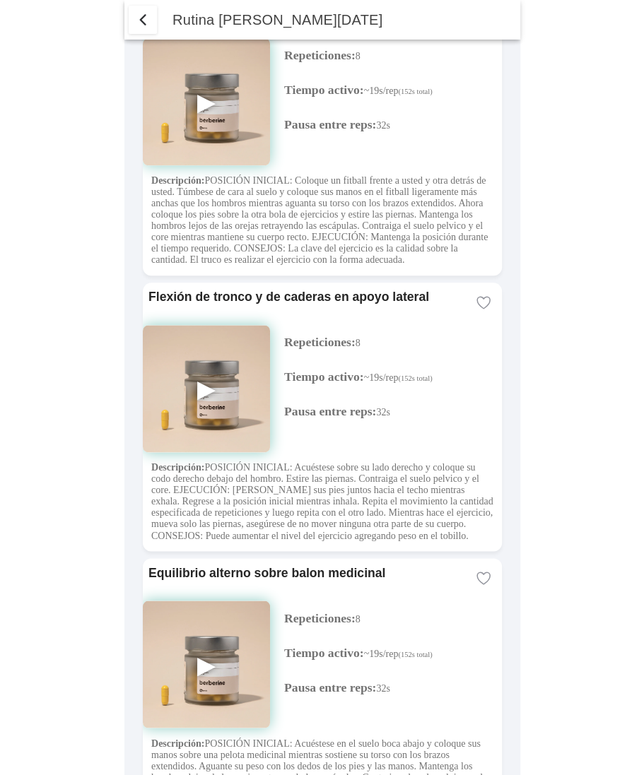
click at [145, 15] on span "button" at bounding box center [142, 19] width 17 height 17
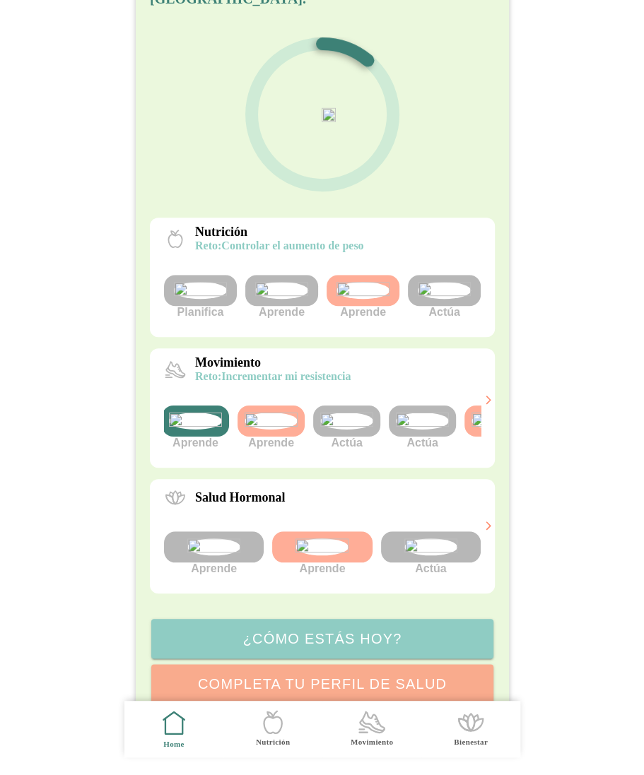
scroll to position [0, 93]
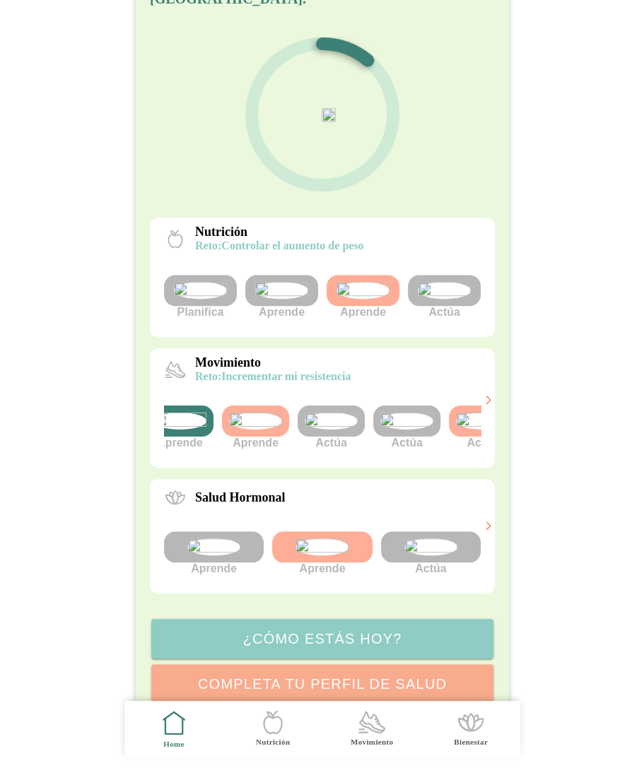
click at [401, 430] on img at bounding box center [406, 421] width 53 height 17
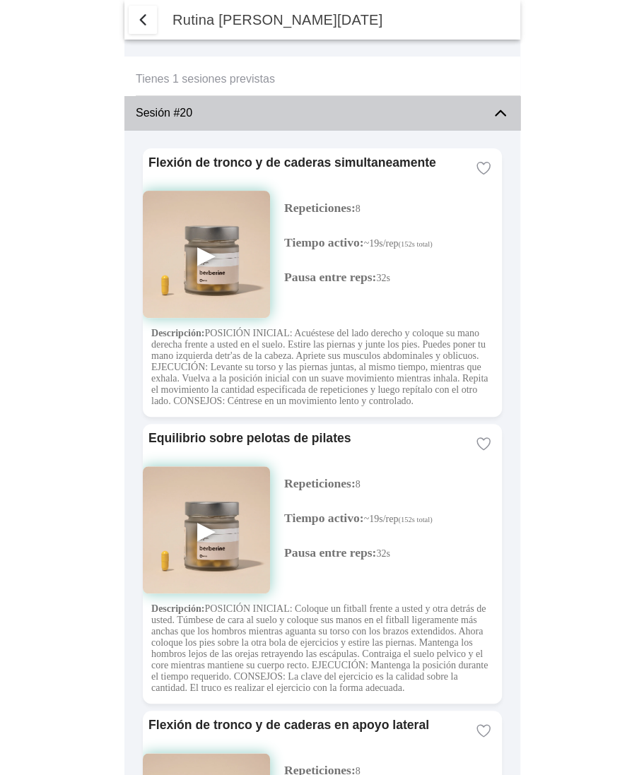
click at [502, 110] on icon at bounding box center [500, 113] width 17 height 17
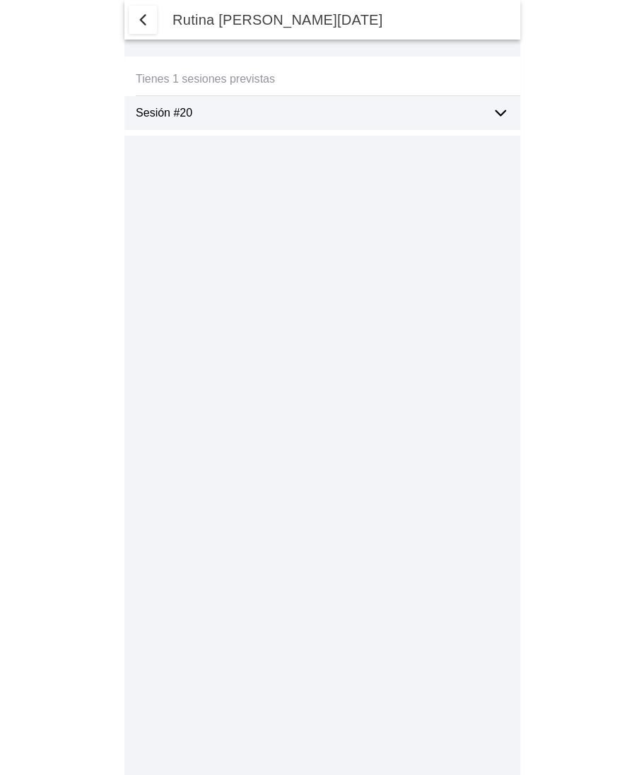
click at [148, 21] on span "button" at bounding box center [142, 19] width 17 height 17
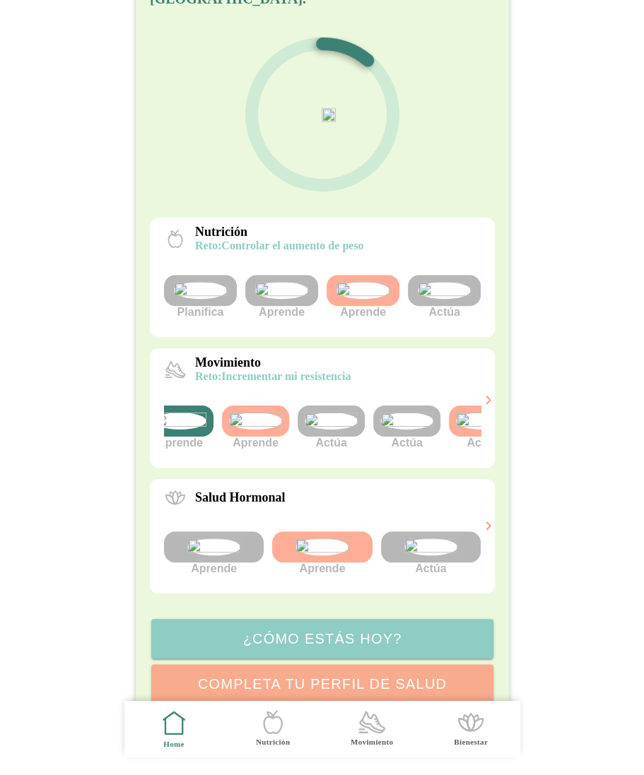
click at [407, 430] on img at bounding box center [406, 421] width 53 height 17
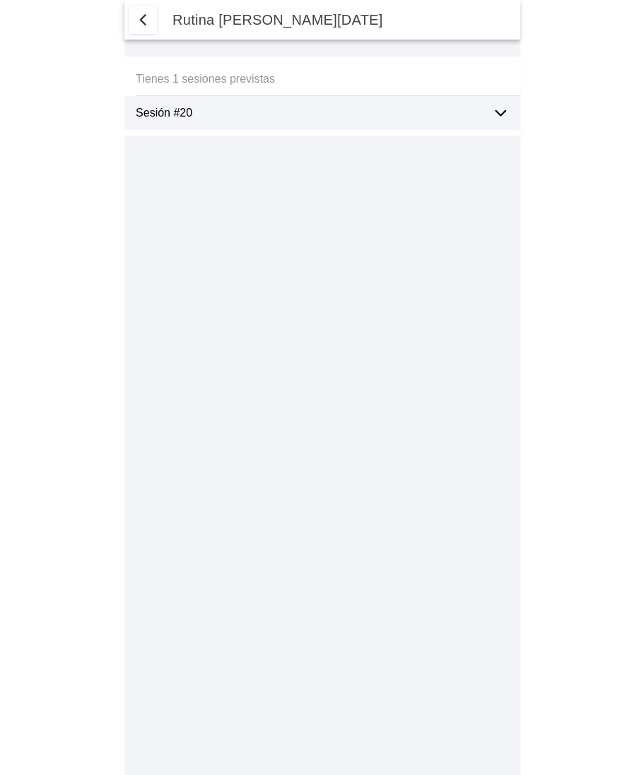
click at [493, 115] on icon at bounding box center [500, 113] width 17 height 17
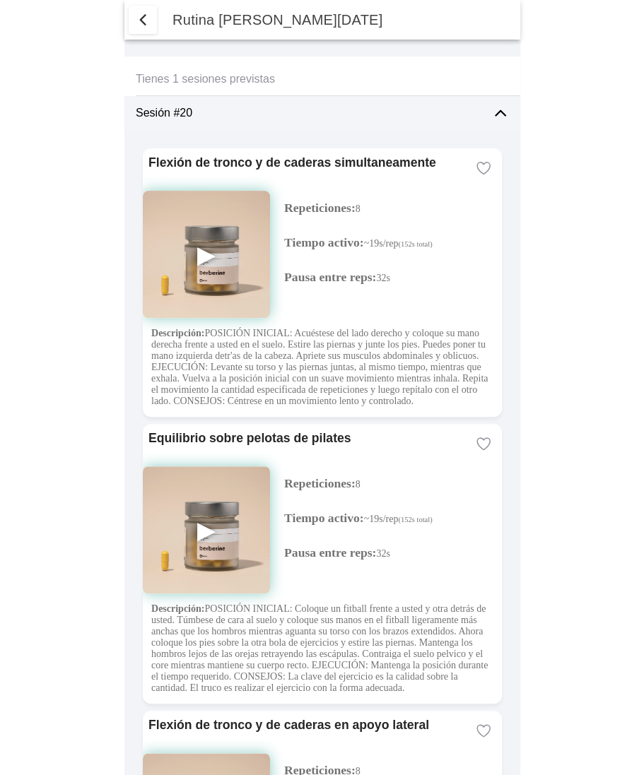
click at [138, 15] on span "button" at bounding box center [142, 19] width 17 height 17
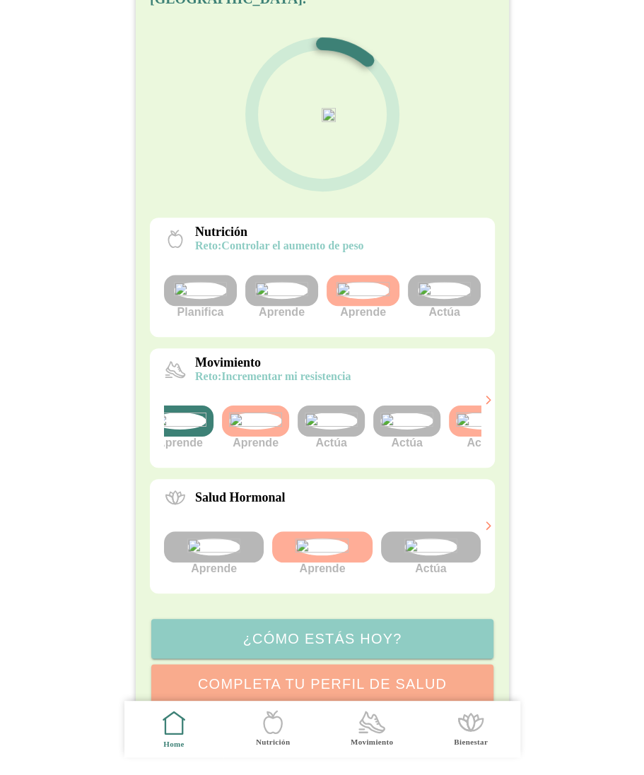
click at [325, 430] on img at bounding box center [330, 421] width 53 height 17
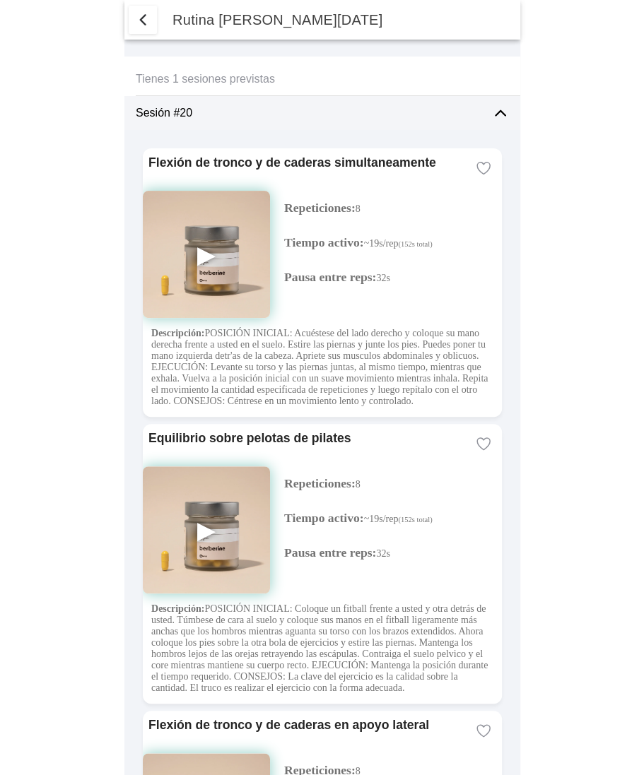
click at [140, 21] on span "button" at bounding box center [142, 19] width 17 height 17
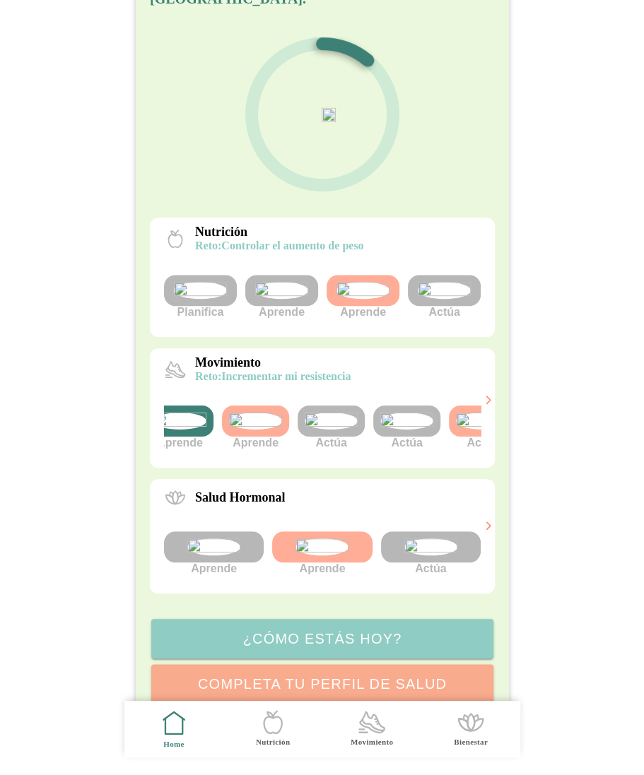
scroll to position [0, 129]
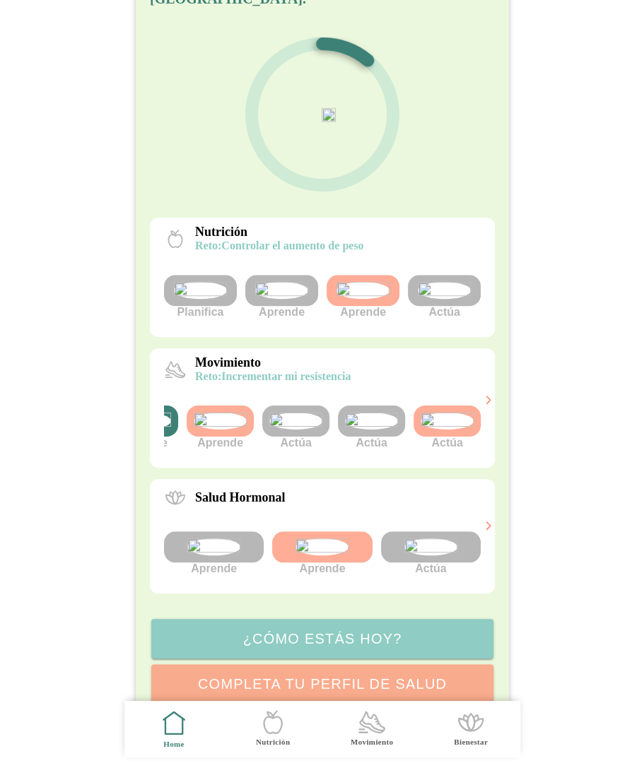
click at [437, 430] on img at bounding box center [446, 421] width 53 height 17
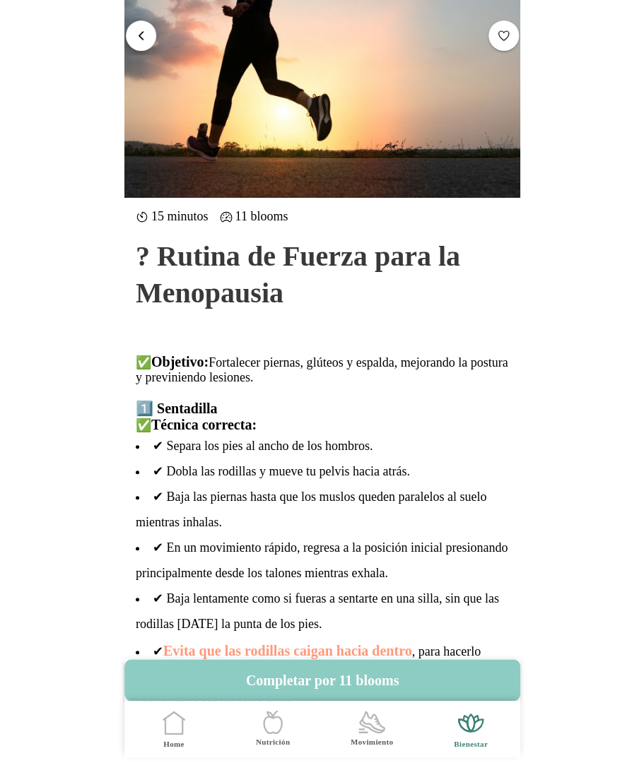
click at [143, 34] on span "button" at bounding box center [140, 34] width 13 height 13
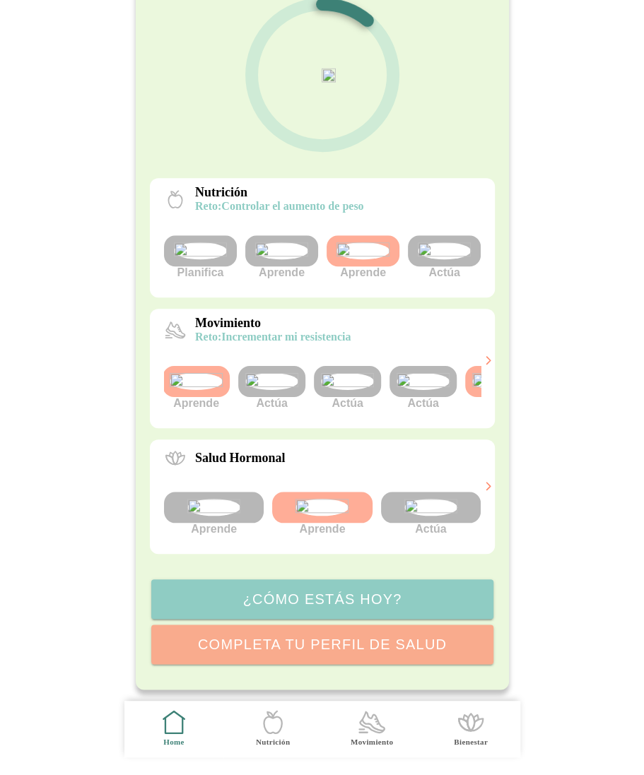
scroll to position [0, 164]
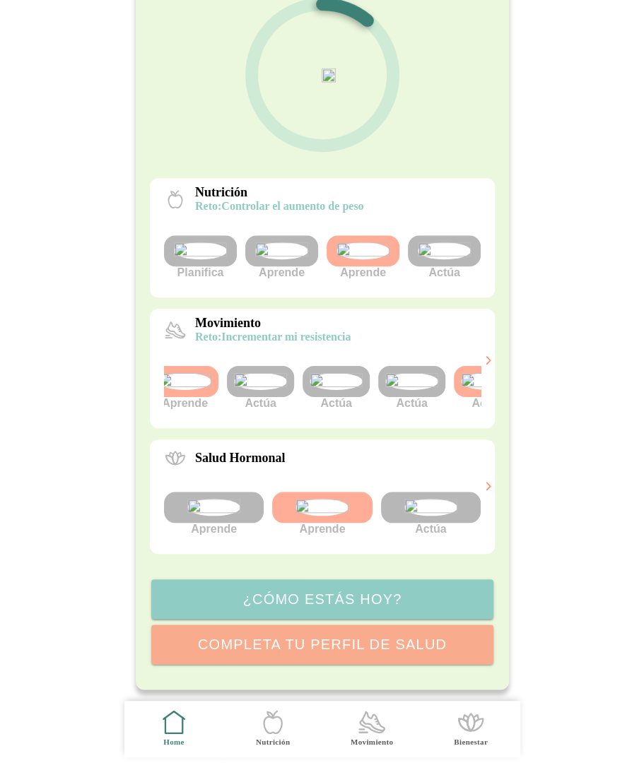
click at [247, 390] on img at bounding box center [260, 381] width 53 height 17
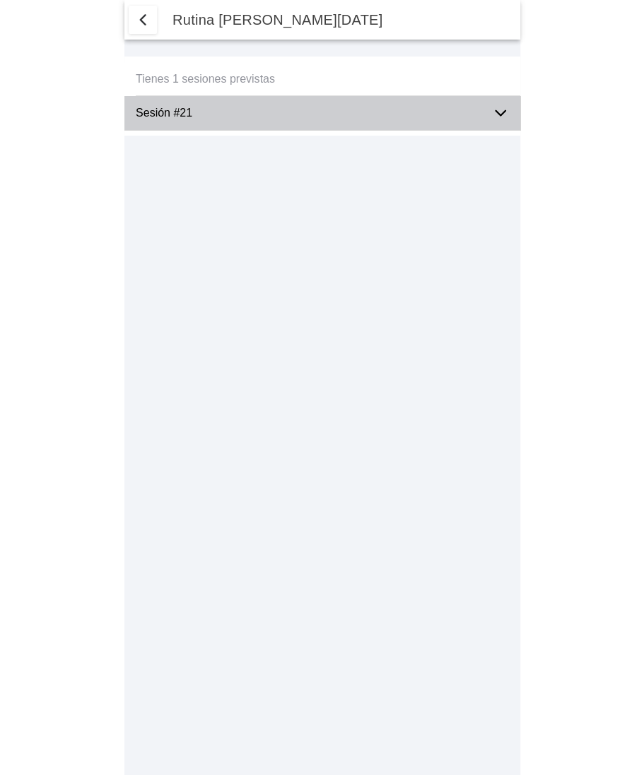
click at [398, 110] on ion-label "Sesión #21" at bounding box center [308, 113] width 345 height 13
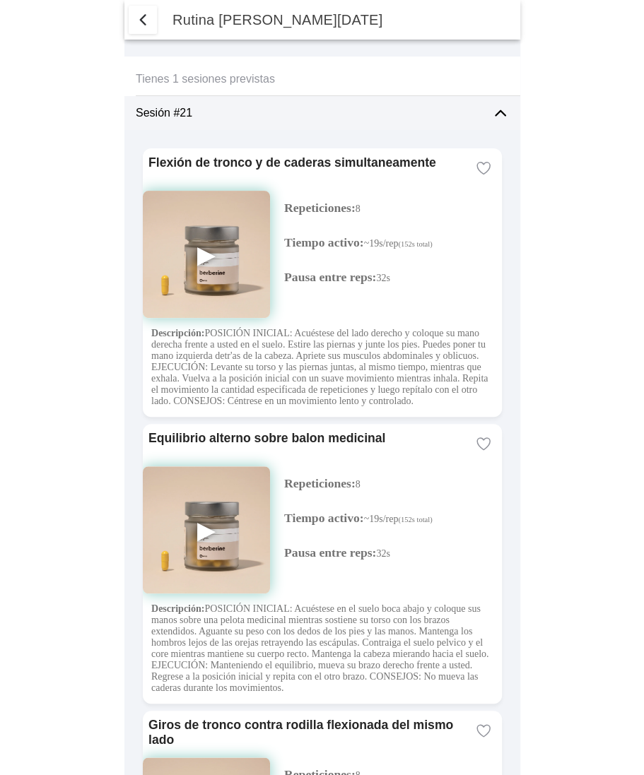
click at [139, 16] on span "button" at bounding box center [142, 19] width 17 height 17
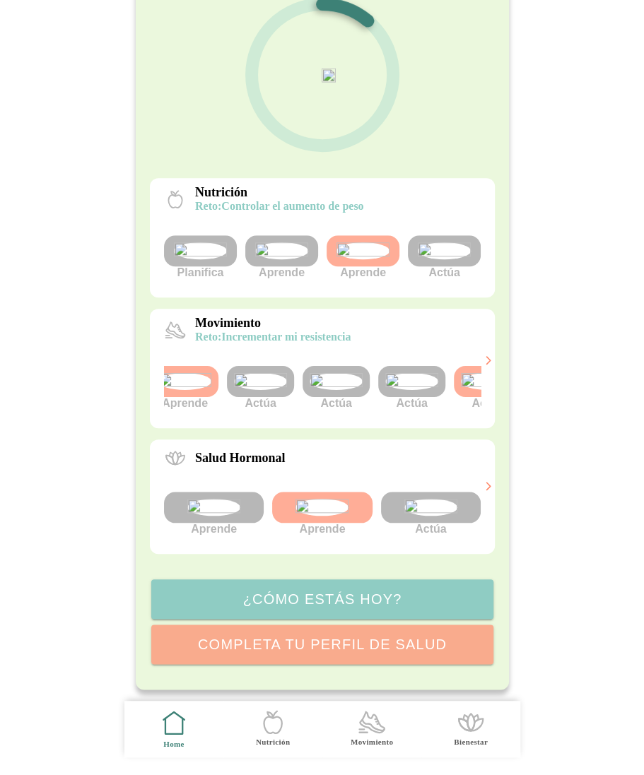
click at [345, 390] on img at bounding box center [335, 381] width 53 height 17
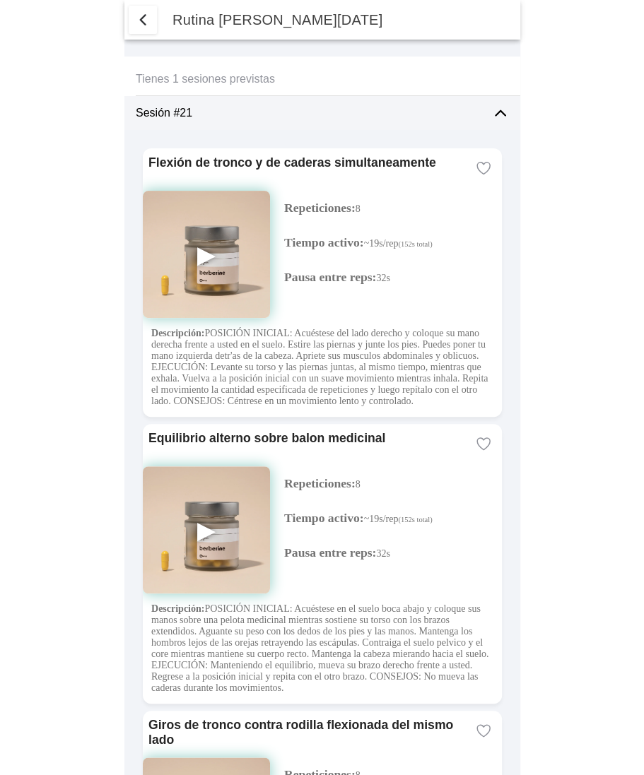
click at [141, 16] on span "button" at bounding box center [142, 19] width 17 height 17
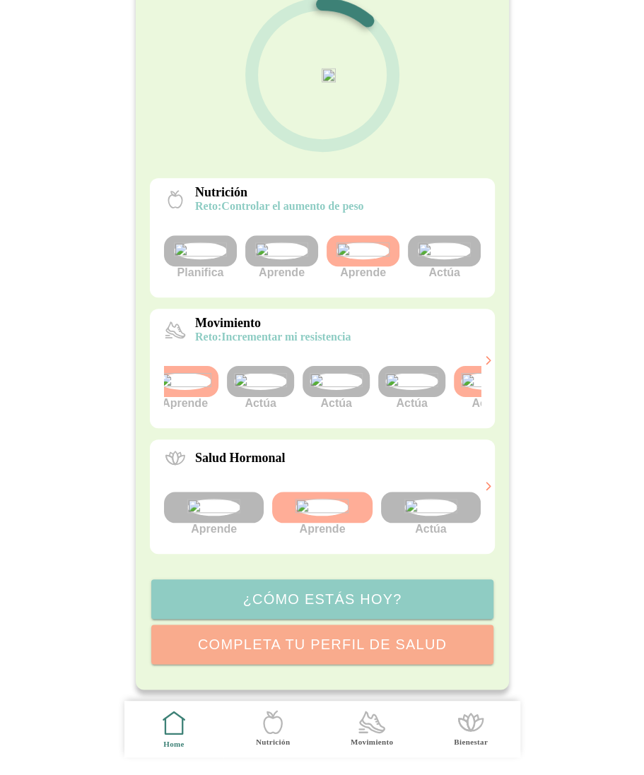
click at [406, 390] on img at bounding box center [411, 381] width 53 height 17
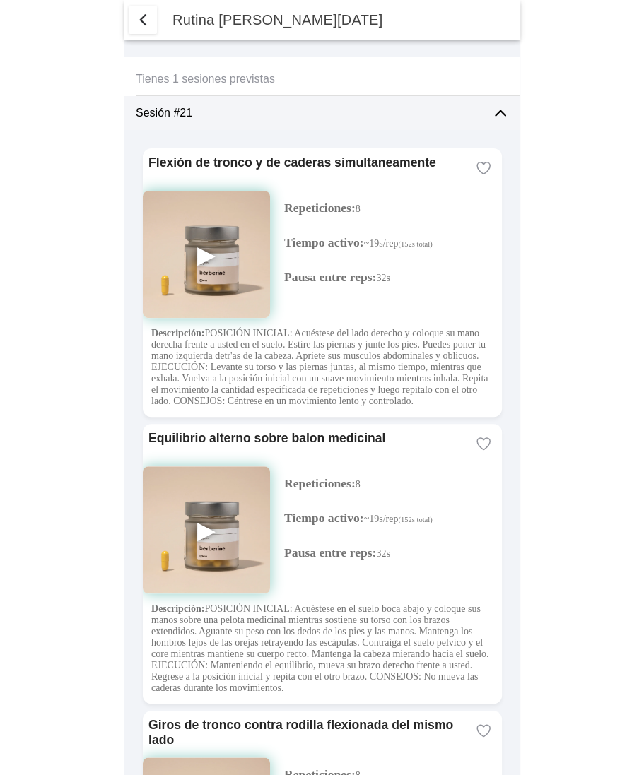
click at [142, 20] on span "button" at bounding box center [142, 19] width 17 height 17
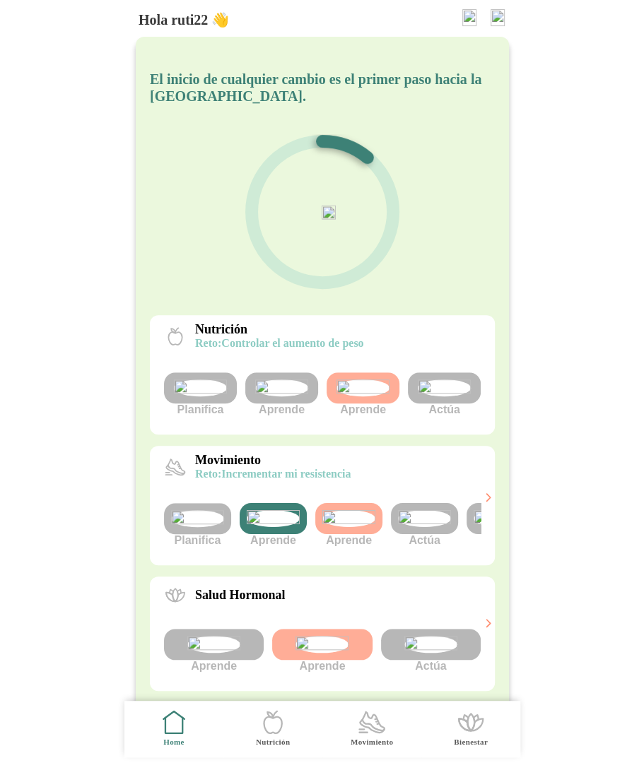
click at [420, 527] on img at bounding box center [424, 518] width 53 height 17
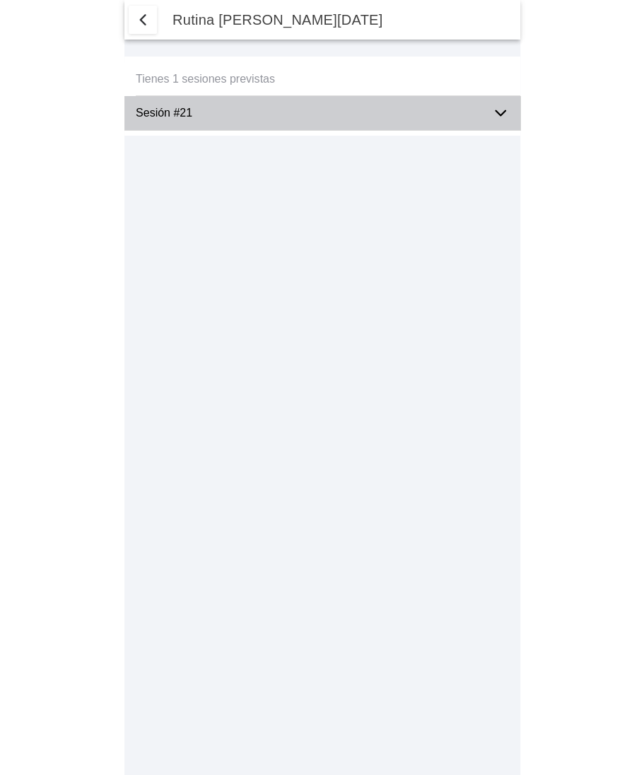
click at [481, 107] on div "Sesión #21" at bounding box center [328, 113] width 384 height 34
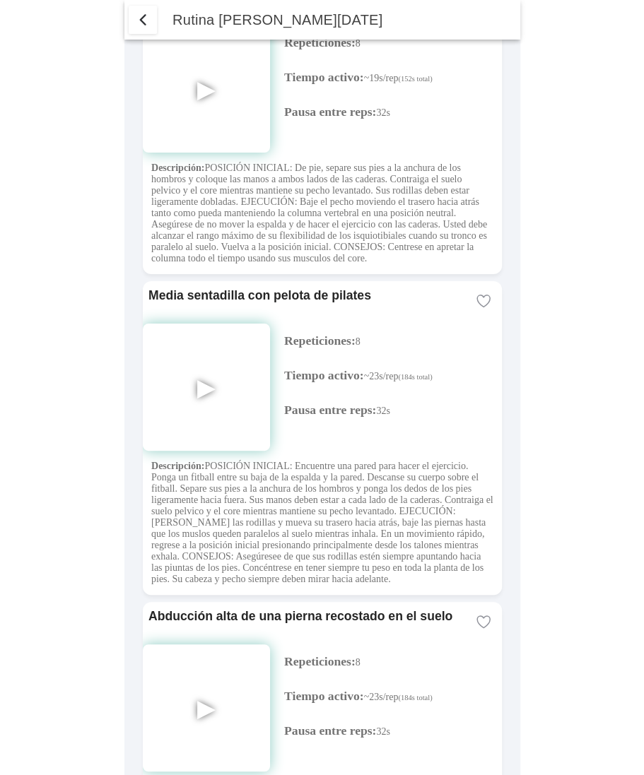
scroll to position [1017, 0]
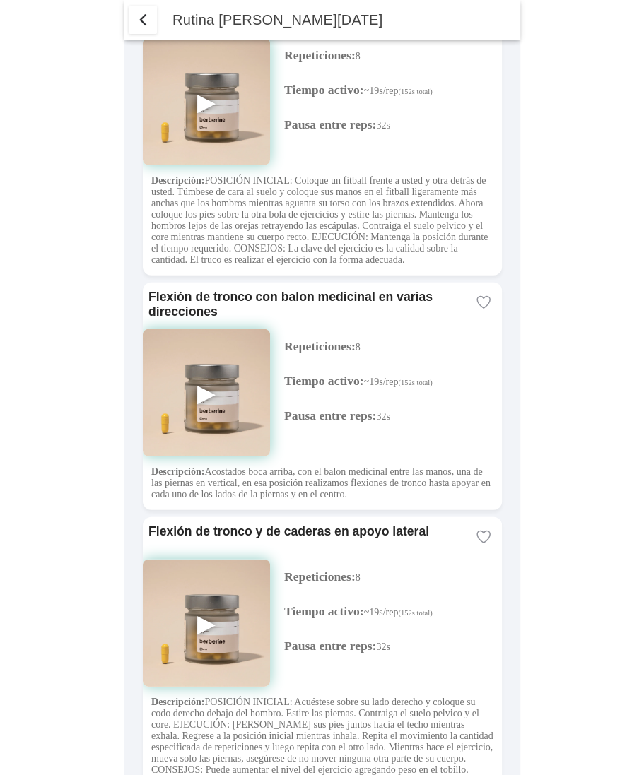
click at [139, 21] on span "button" at bounding box center [142, 19] width 17 height 17
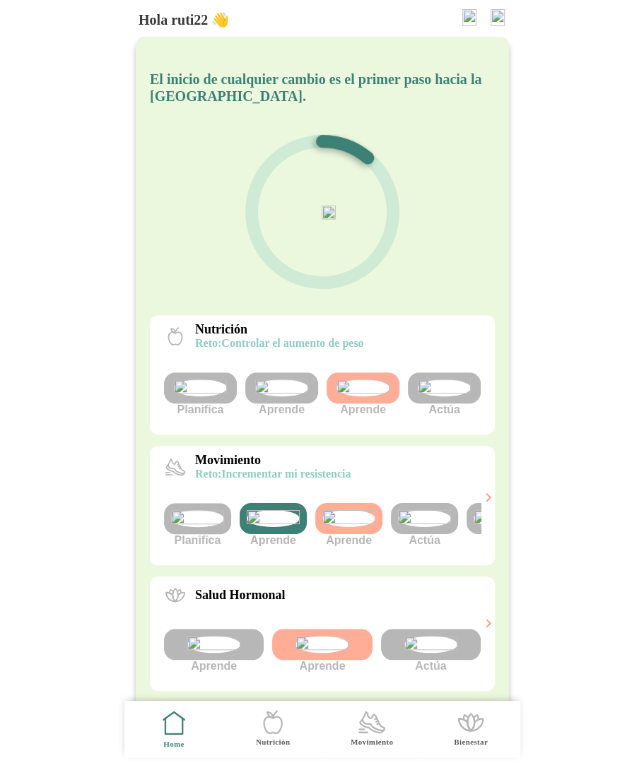
click at [274, 527] on img at bounding box center [273, 518] width 53 height 17
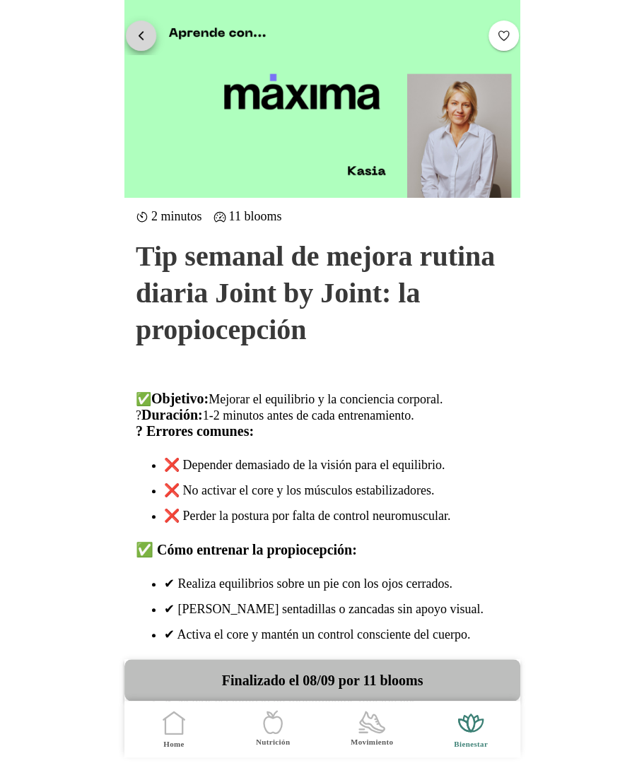
click at [132, 41] on button "button" at bounding box center [141, 35] width 30 height 30
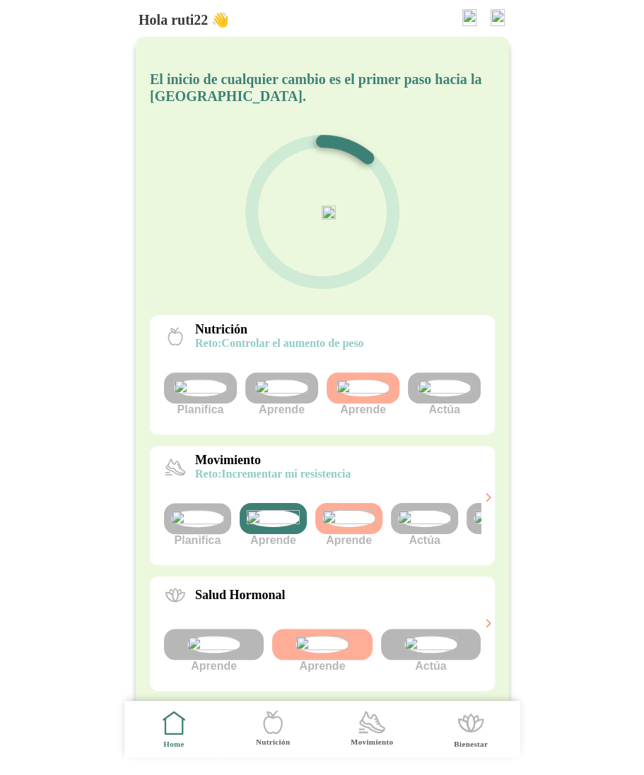
click at [264, 527] on img at bounding box center [273, 518] width 53 height 17
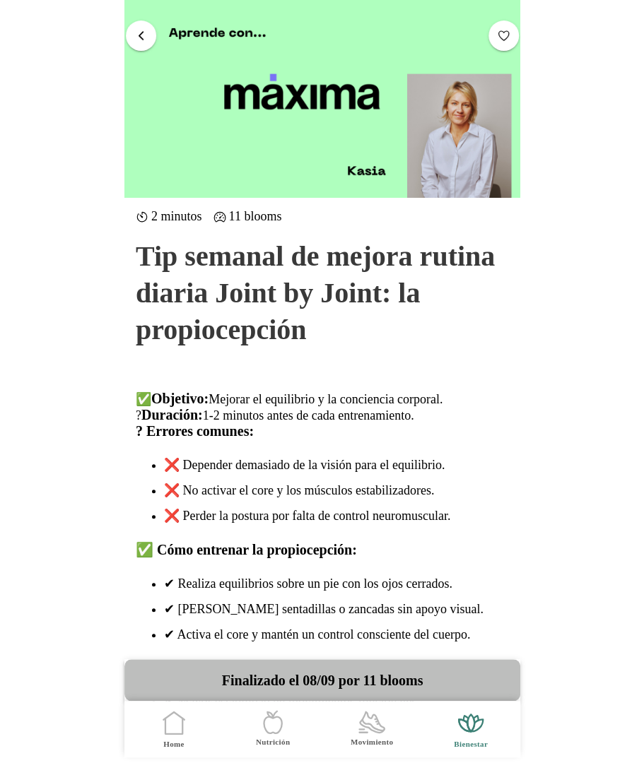
scroll to position [277, 0]
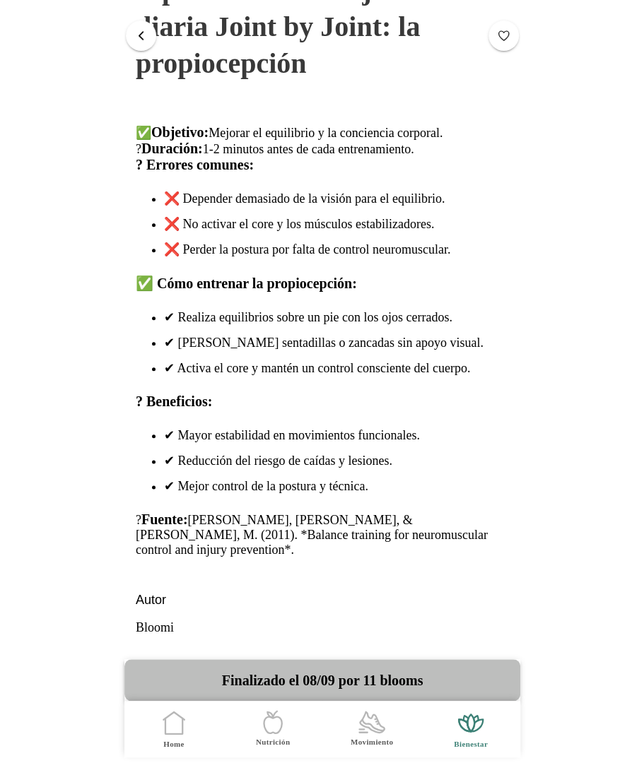
click at [143, 35] on span "button" at bounding box center [140, 34] width 13 height 13
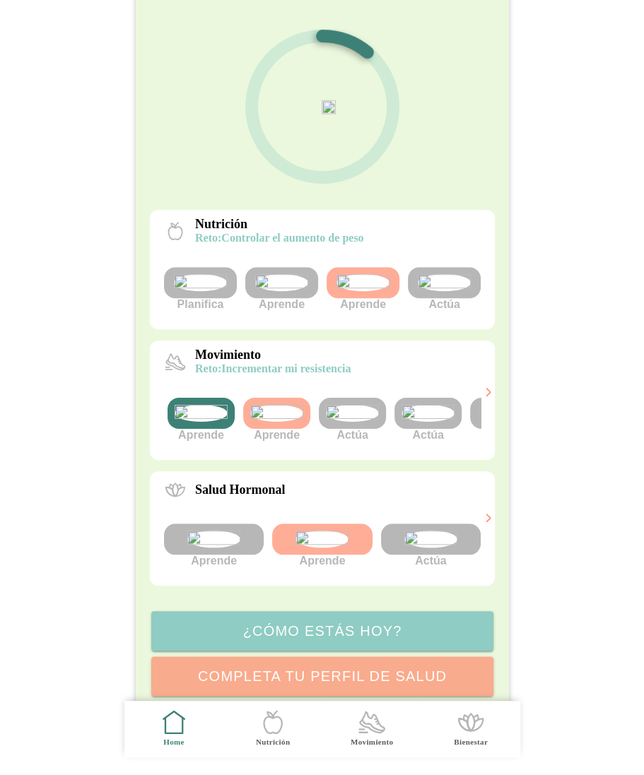
scroll to position [0, 76]
click at [338, 422] on img at bounding box center [347, 413] width 53 height 17
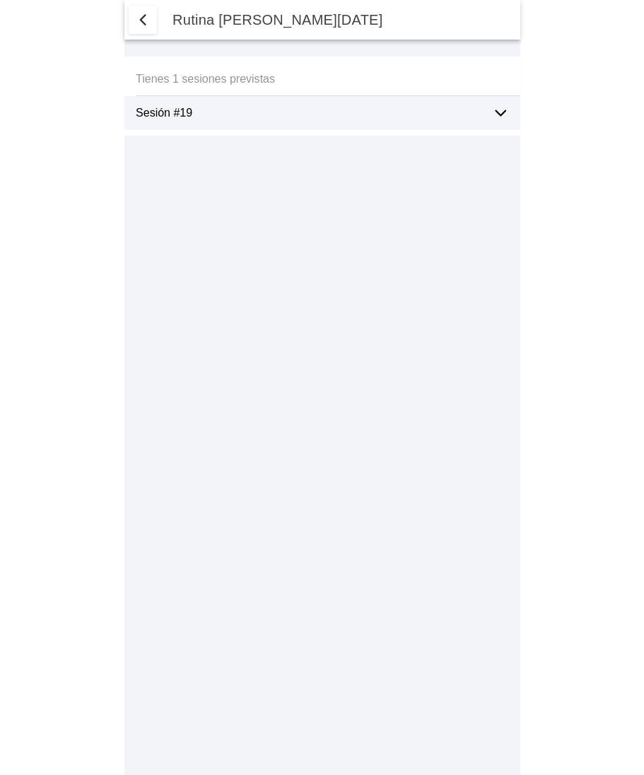
click at [139, 19] on span "button" at bounding box center [142, 19] width 17 height 17
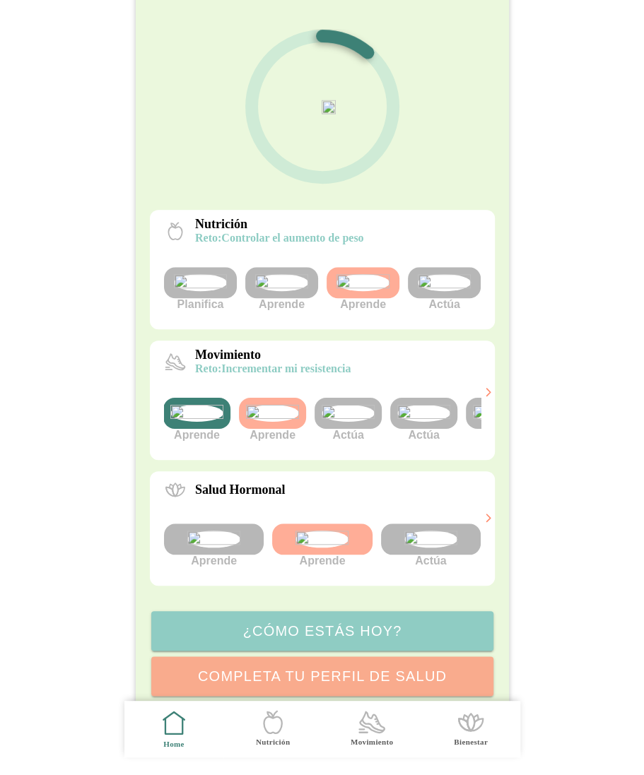
click at [435, 422] on img at bounding box center [423, 413] width 53 height 17
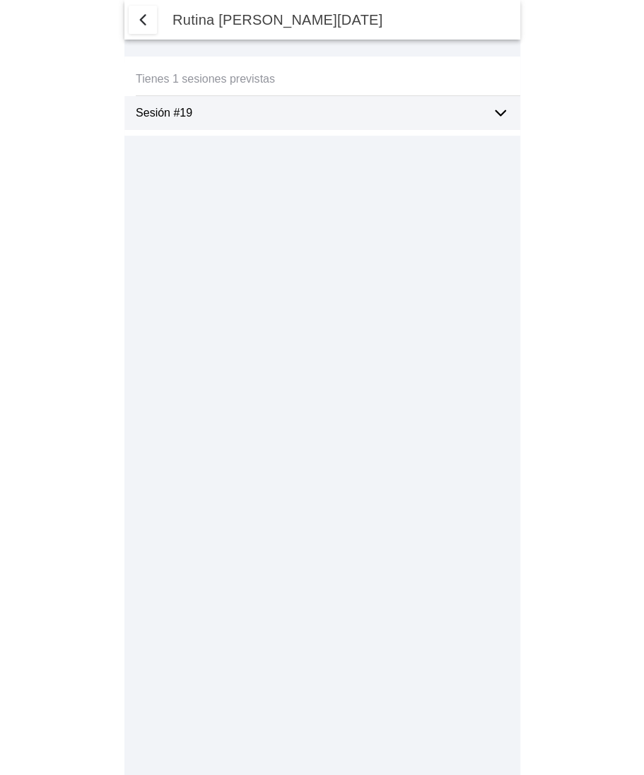
click at [141, 13] on span "button" at bounding box center [142, 19] width 17 height 17
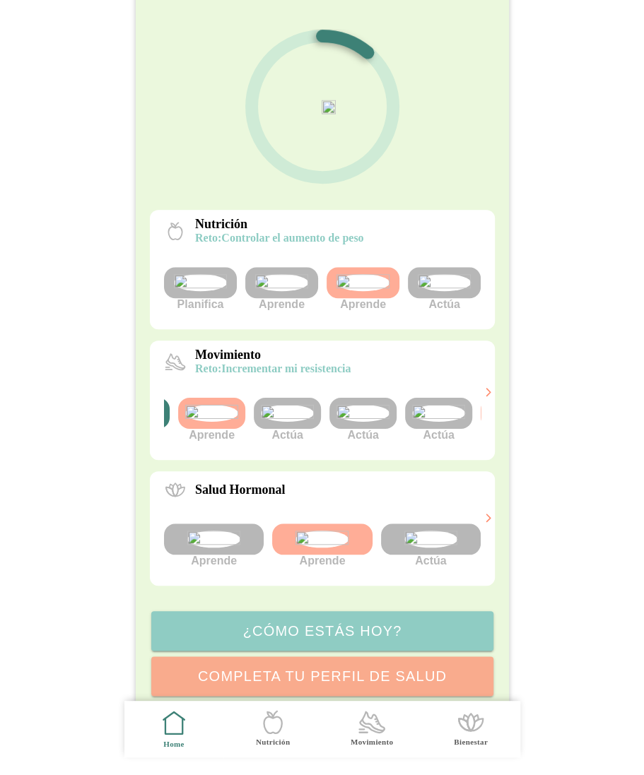
scroll to position [0, 138]
click at [438, 422] on img at bounding box center [436, 413] width 53 height 17
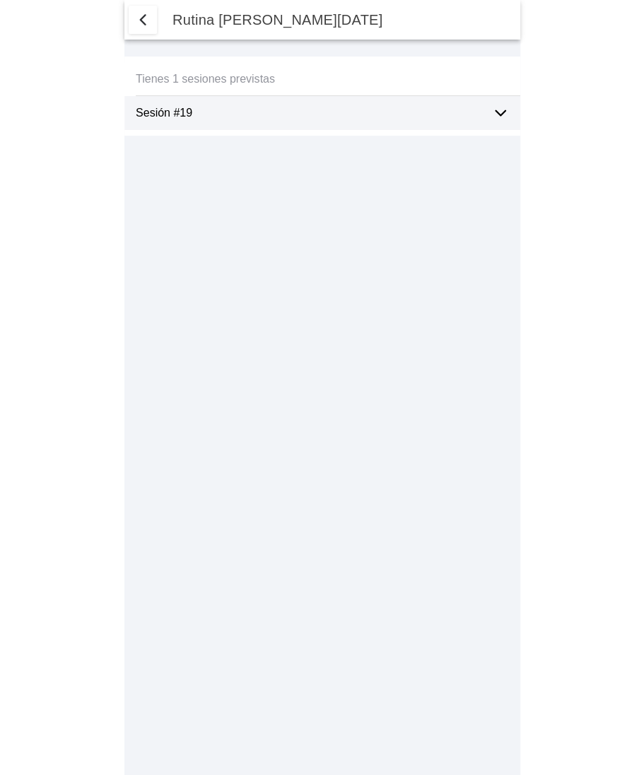
click at [431, 119] on ion-label "Sesión #19" at bounding box center [308, 113] width 345 height 13
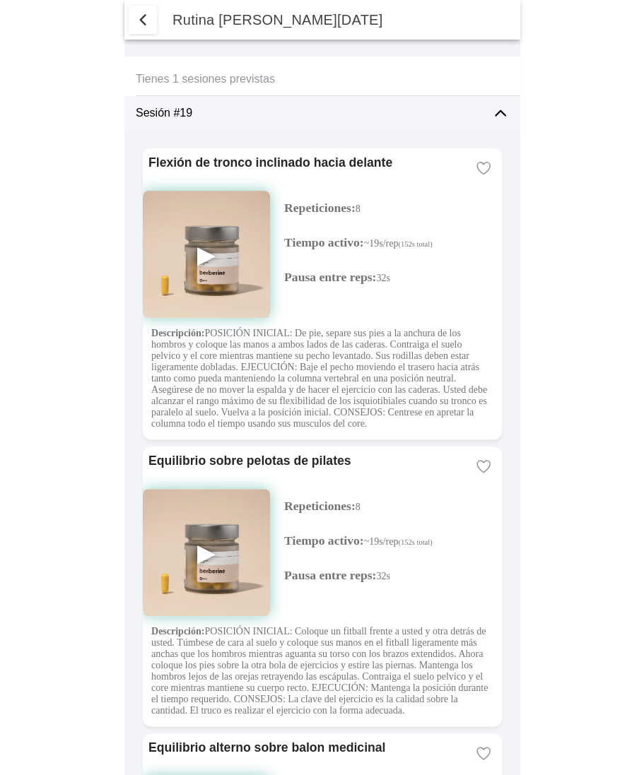
click at [139, 11] on span "button" at bounding box center [142, 19] width 17 height 17
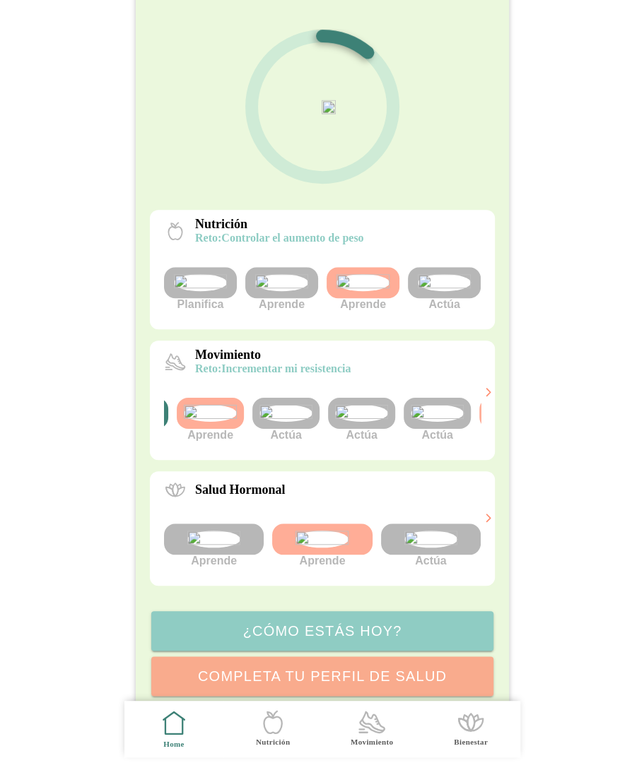
click at [372, 422] on img at bounding box center [361, 413] width 53 height 17
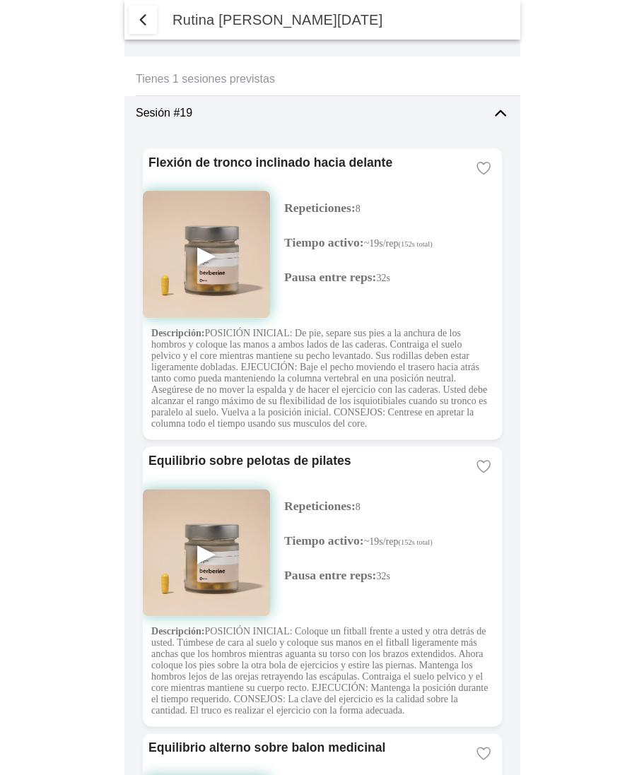
click at [141, 18] on span "button" at bounding box center [142, 19] width 17 height 17
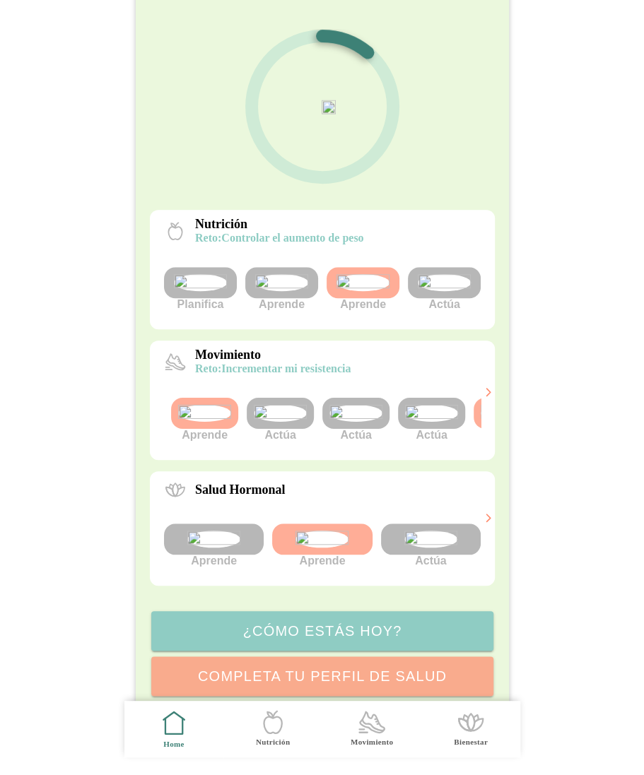
scroll to position [0, 204]
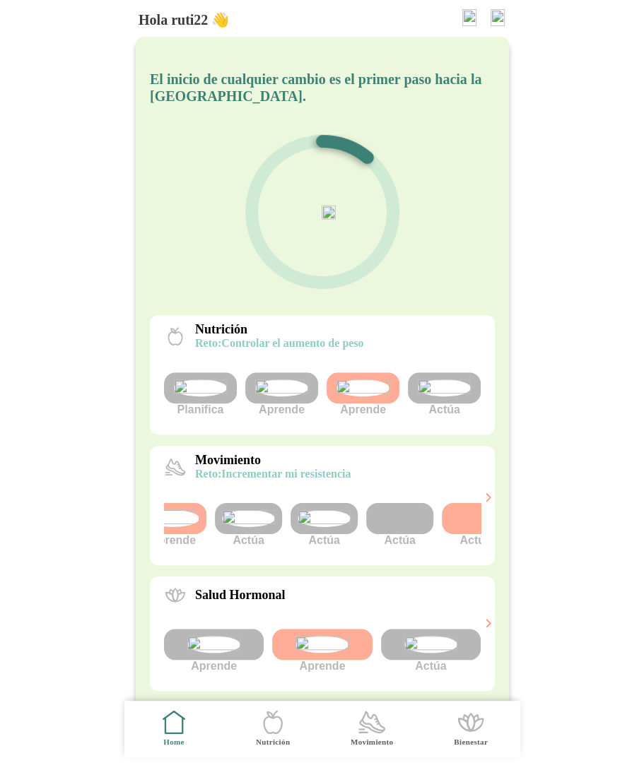
scroll to position [0, 204]
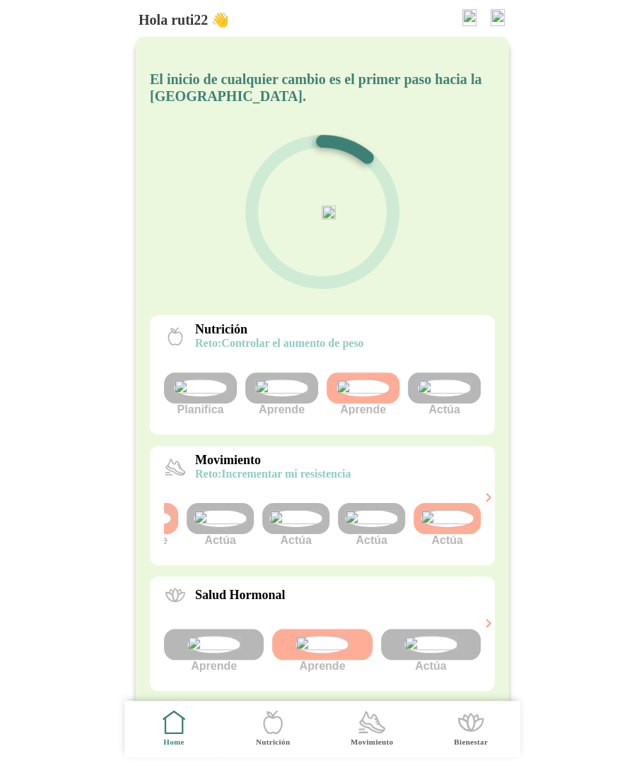
click at [228, 527] on img at bounding box center [220, 518] width 53 height 17
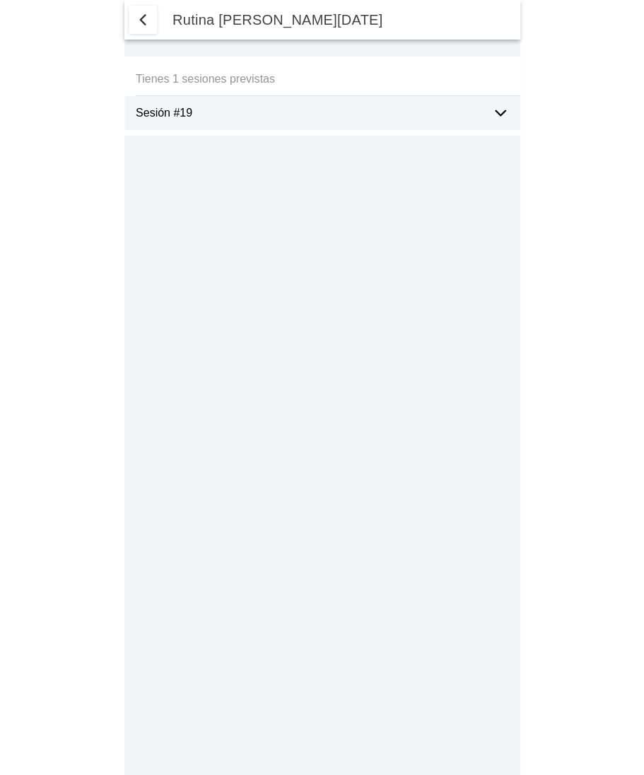
click at [144, 13] on span "button" at bounding box center [142, 19] width 17 height 17
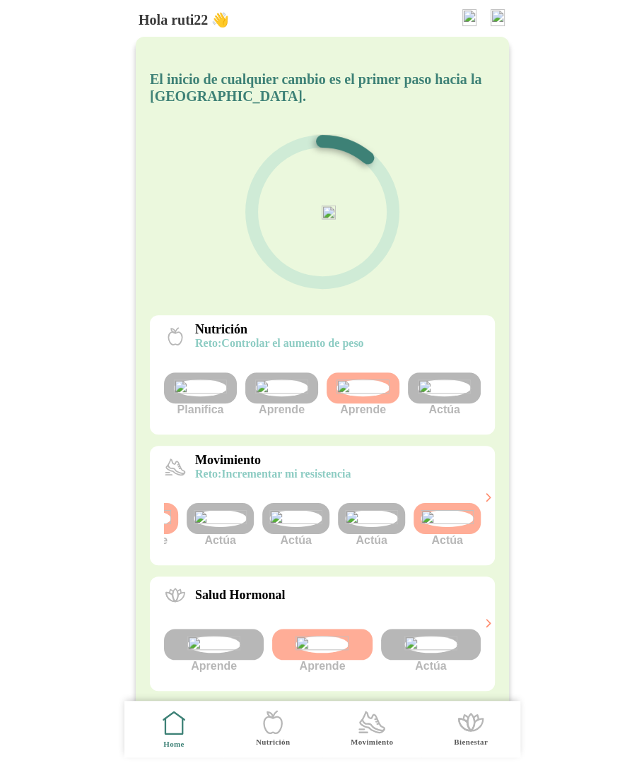
click at [281, 527] on img at bounding box center [295, 518] width 53 height 17
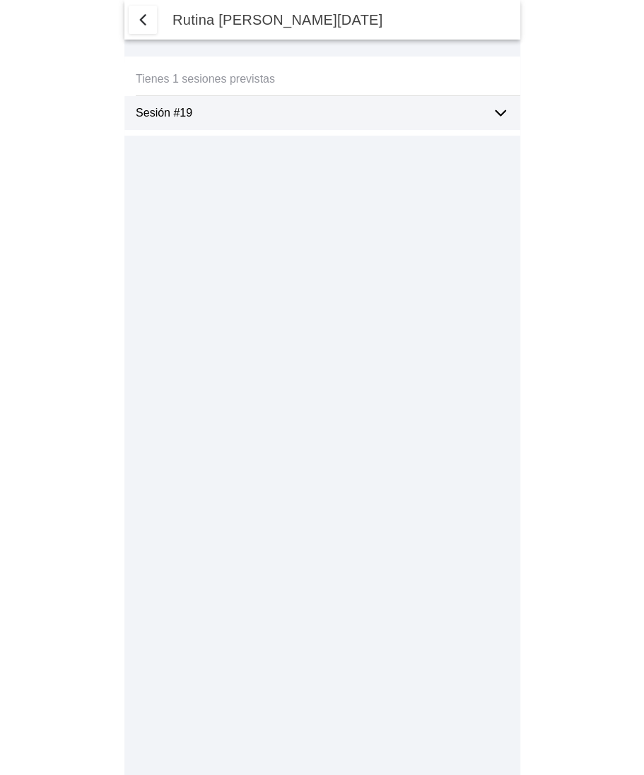
click at [141, 23] on span "button" at bounding box center [142, 19] width 17 height 17
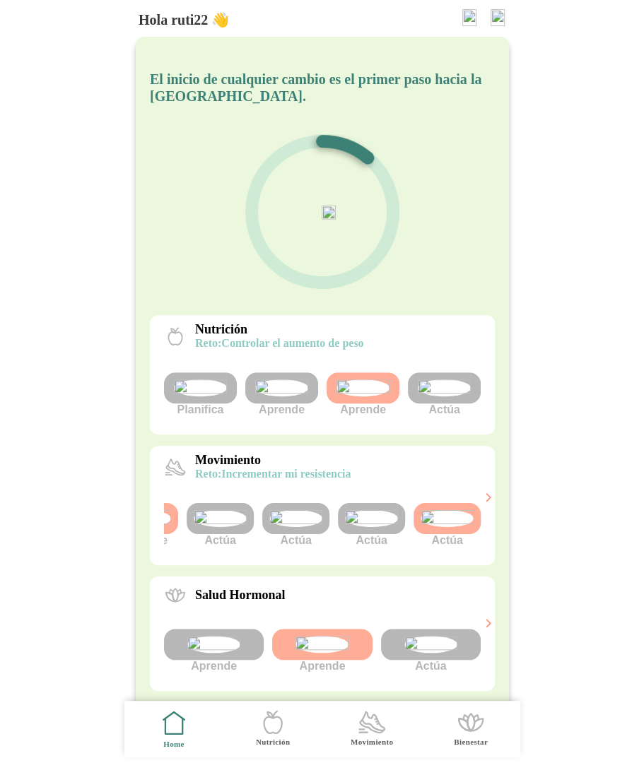
click at [374, 527] on img at bounding box center [371, 518] width 53 height 17
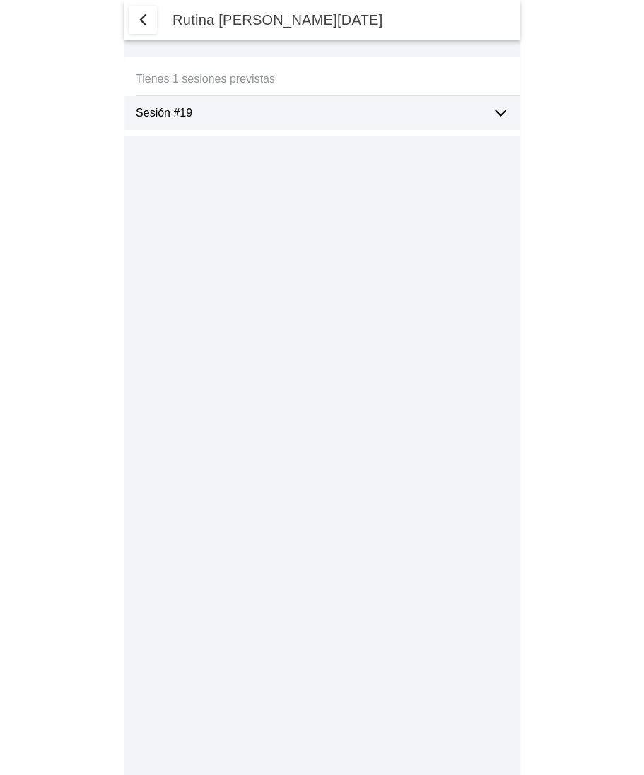
click at [143, 17] on span "button" at bounding box center [142, 19] width 17 height 17
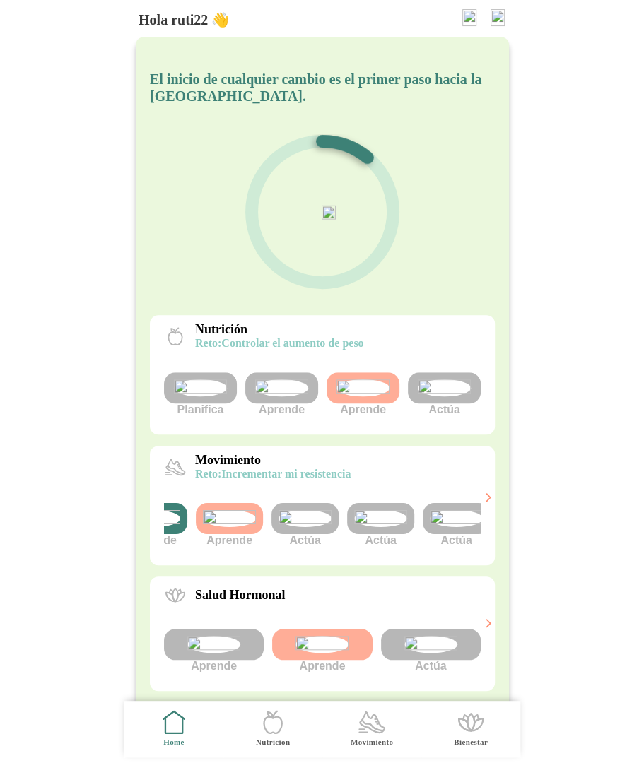
scroll to position [0, 142]
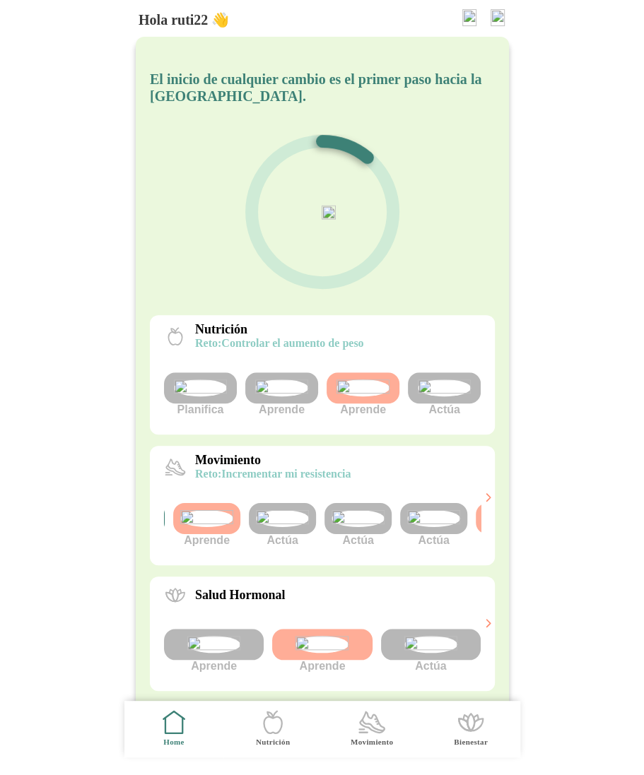
click at [360, 527] on img at bounding box center [357, 518] width 53 height 17
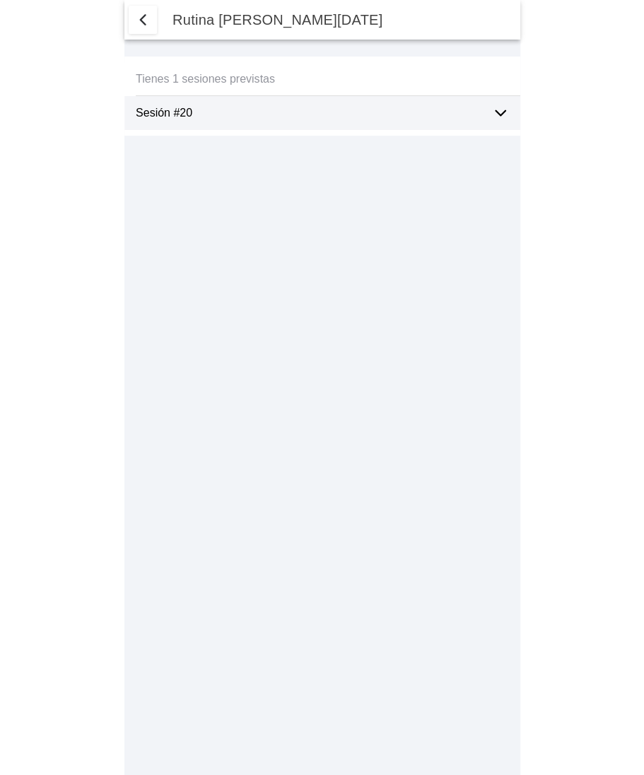
click at [139, 20] on span "button" at bounding box center [142, 19] width 17 height 17
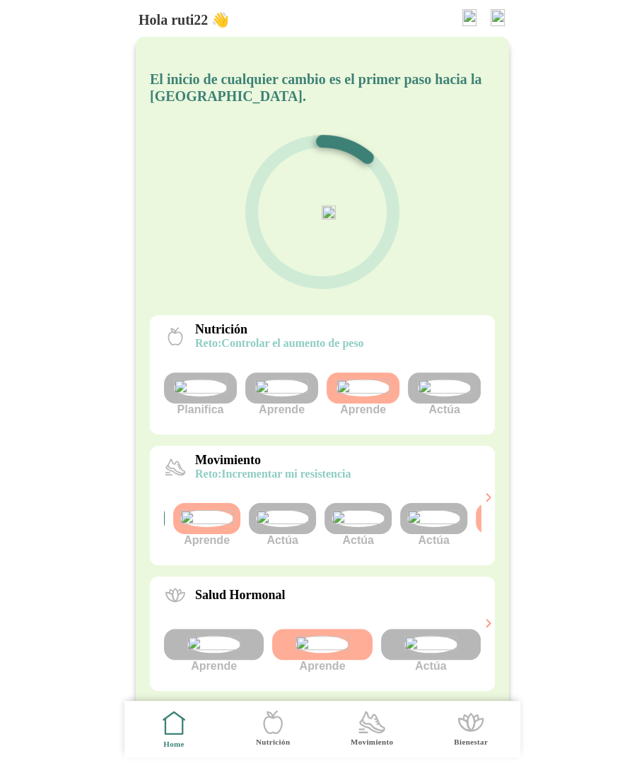
click at [278, 527] on img at bounding box center [282, 518] width 53 height 17
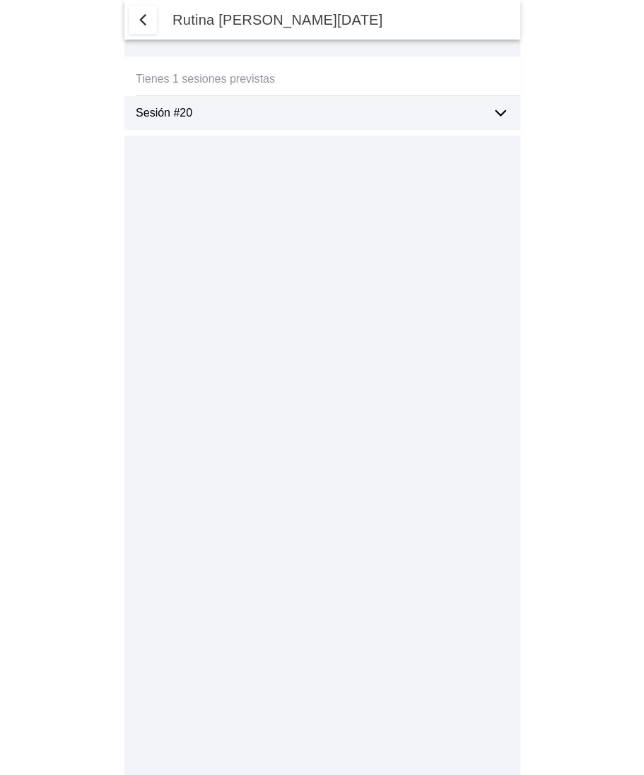
click at [138, 17] on span "button" at bounding box center [142, 19] width 17 height 17
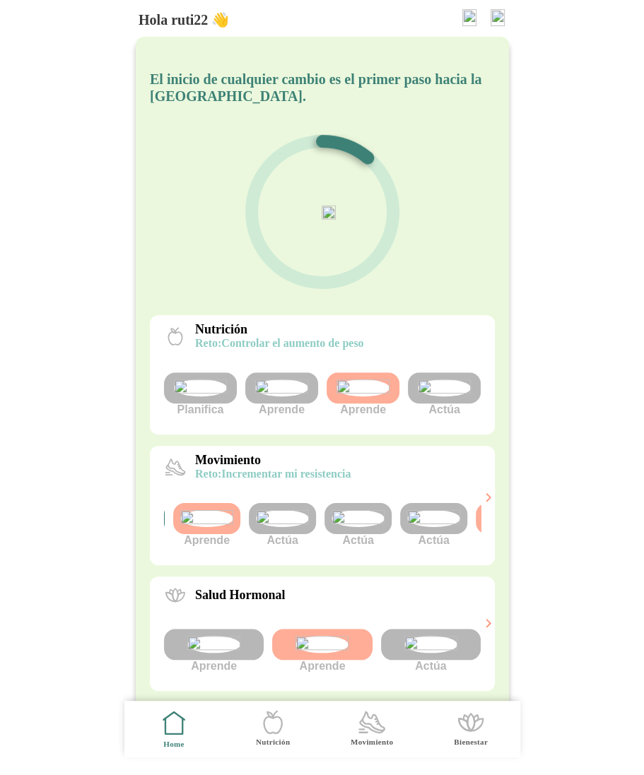
click at [444, 527] on img at bounding box center [433, 518] width 53 height 17
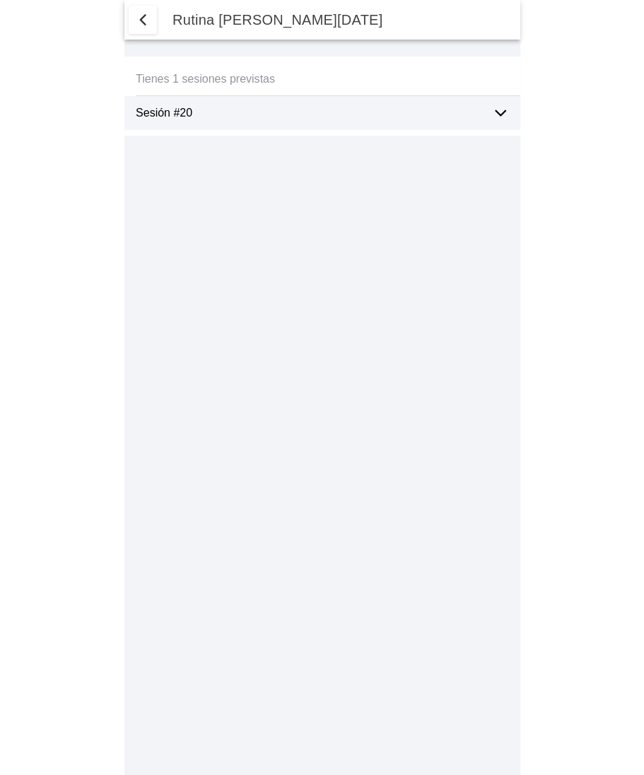
click at [134, 18] on span "button" at bounding box center [142, 19] width 17 height 17
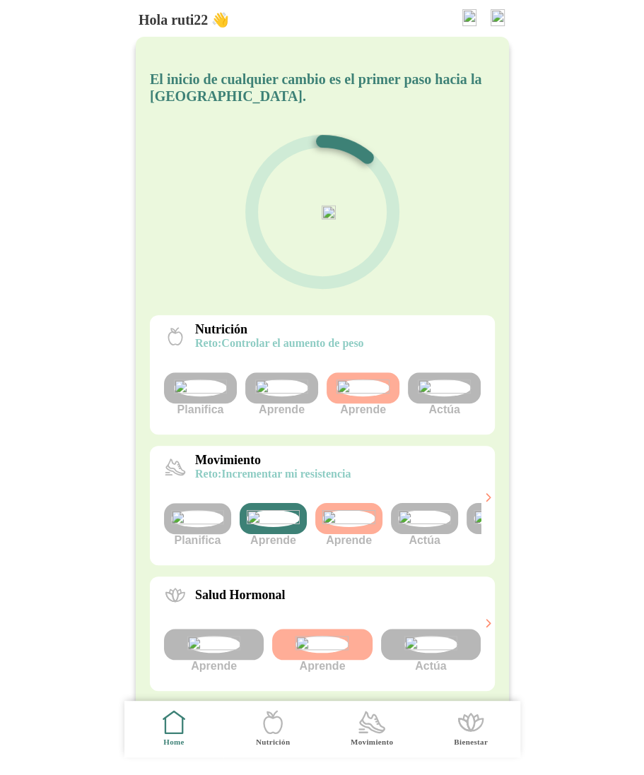
click at [422, 527] on img at bounding box center [424, 518] width 53 height 17
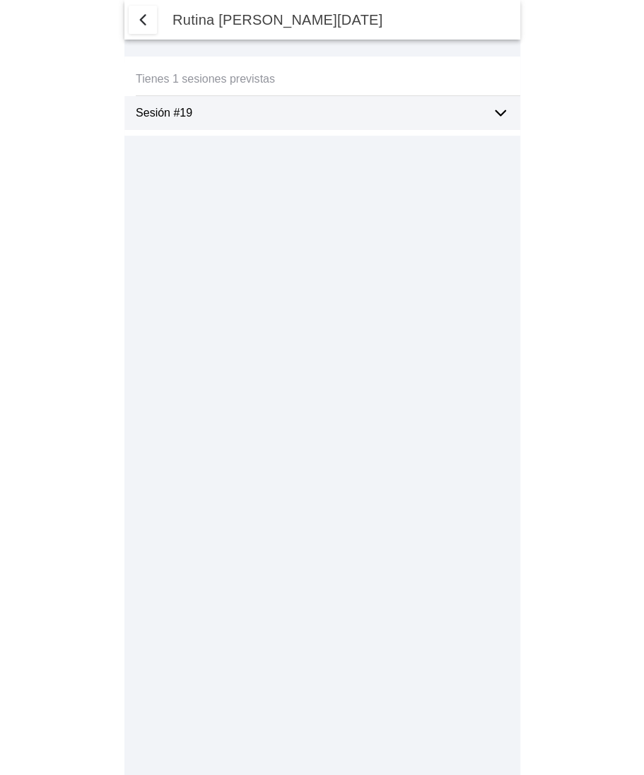
click at [144, 20] on span "button" at bounding box center [142, 19] width 17 height 17
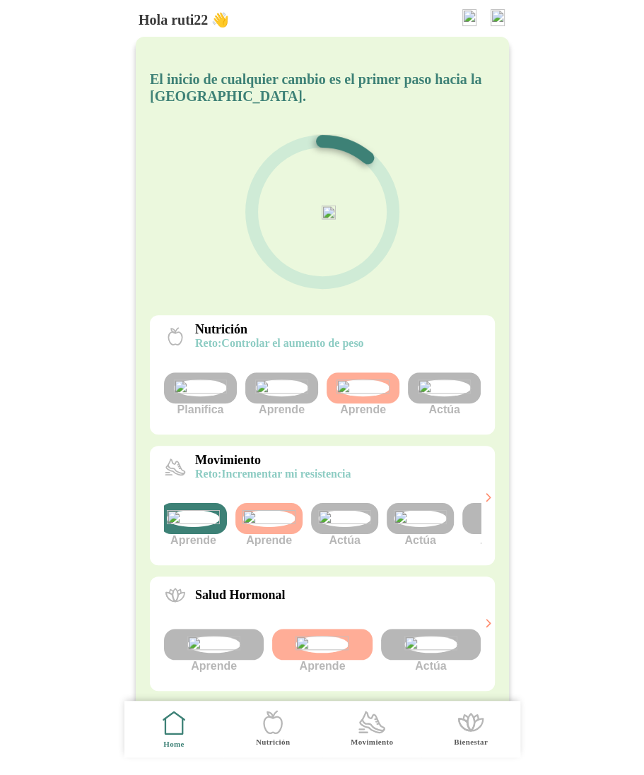
scroll to position [0, 81]
click at [429, 527] on img at bounding box center [419, 518] width 53 height 17
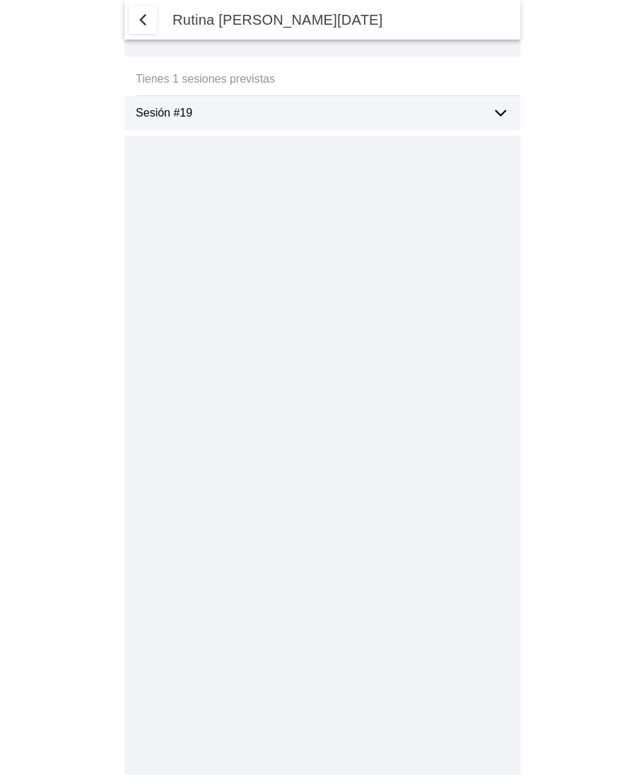
click at [136, 20] on span "button" at bounding box center [142, 19] width 17 height 17
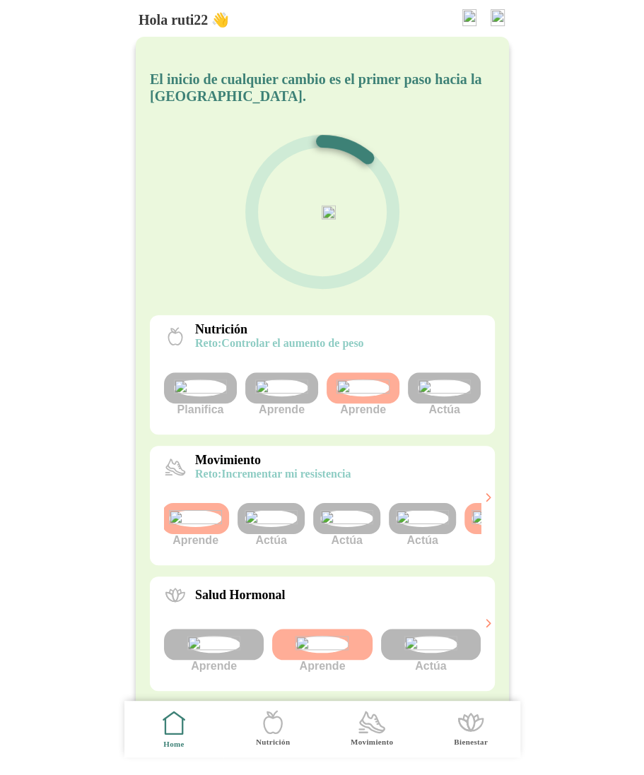
scroll to position [0, 154]
click at [412, 527] on img at bounding box center [421, 518] width 53 height 17
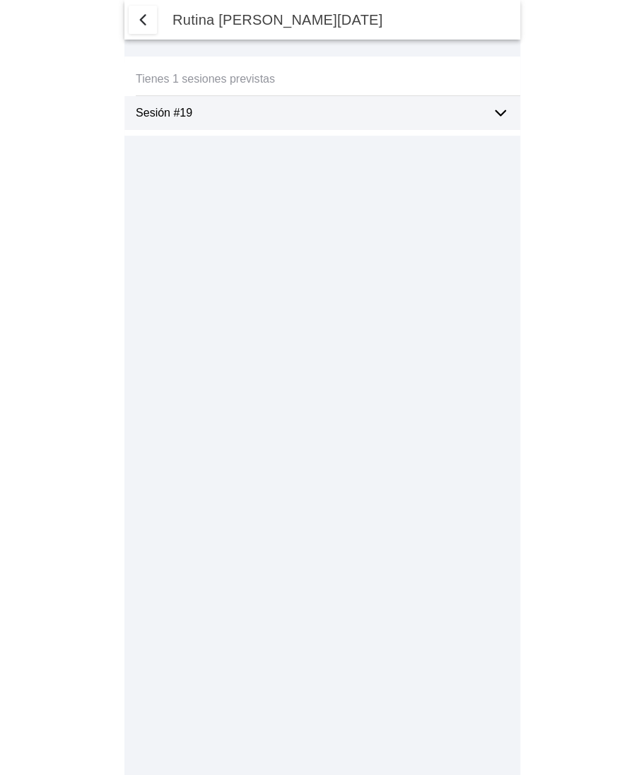
click at [141, 25] on span "button" at bounding box center [142, 19] width 17 height 17
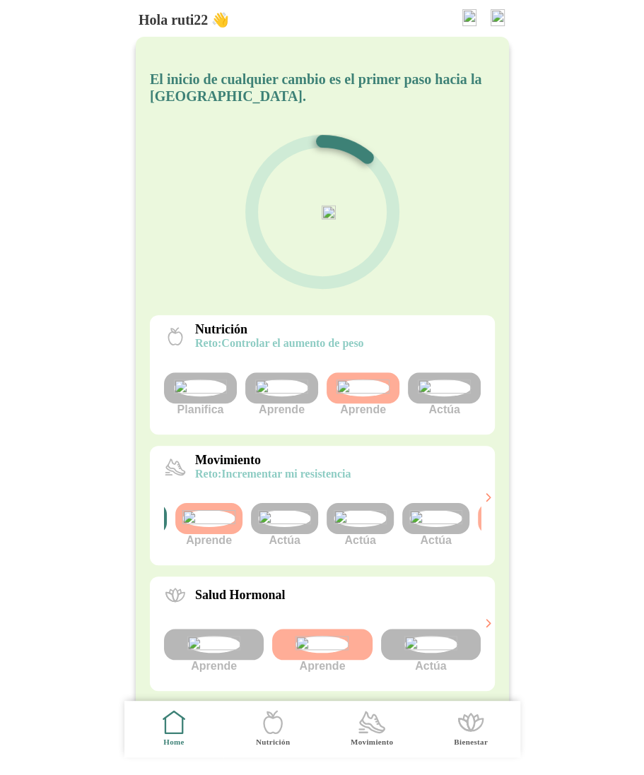
scroll to position [0, 148]
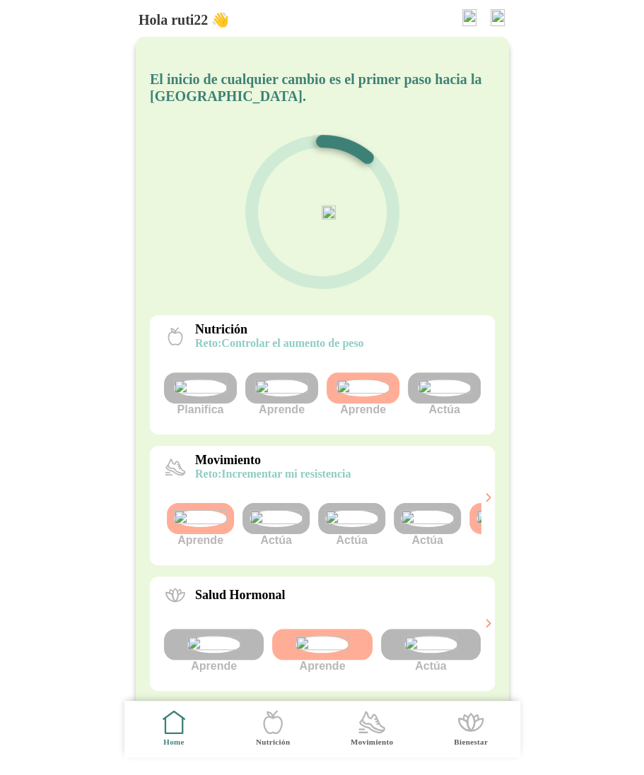
click at [413, 527] on img at bounding box center [427, 518] width 53 height 17
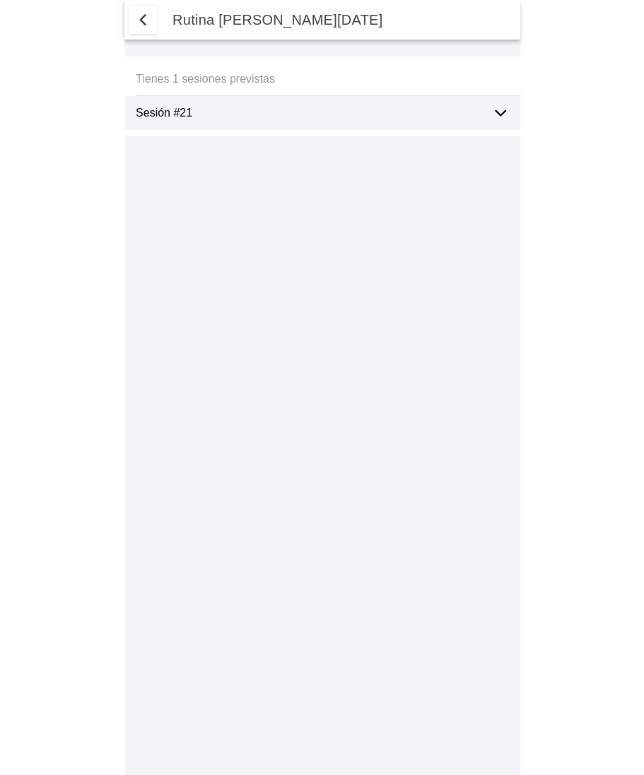
click at [141, 19] on span "button" at bounding box center [142, 19] width 17 height 17
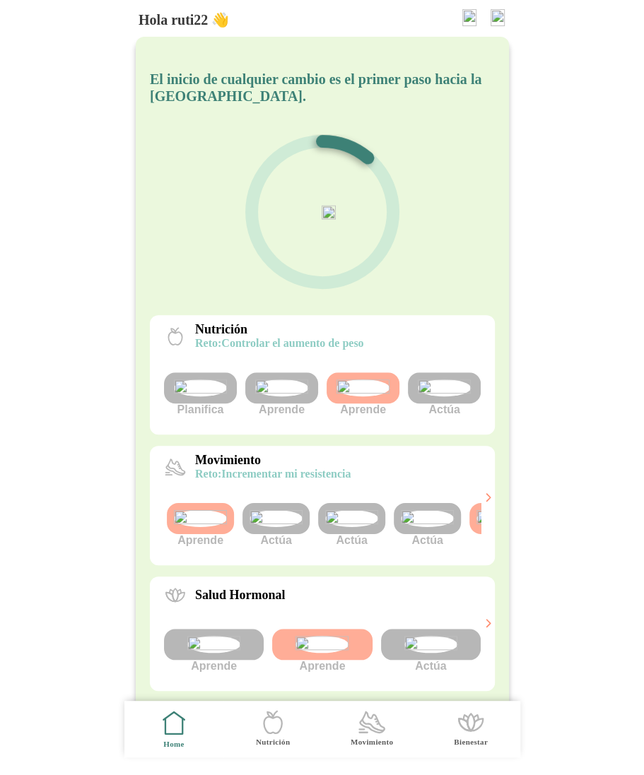
click at [342, 527] on img at bounding box center [351, 518] width 53 height 17
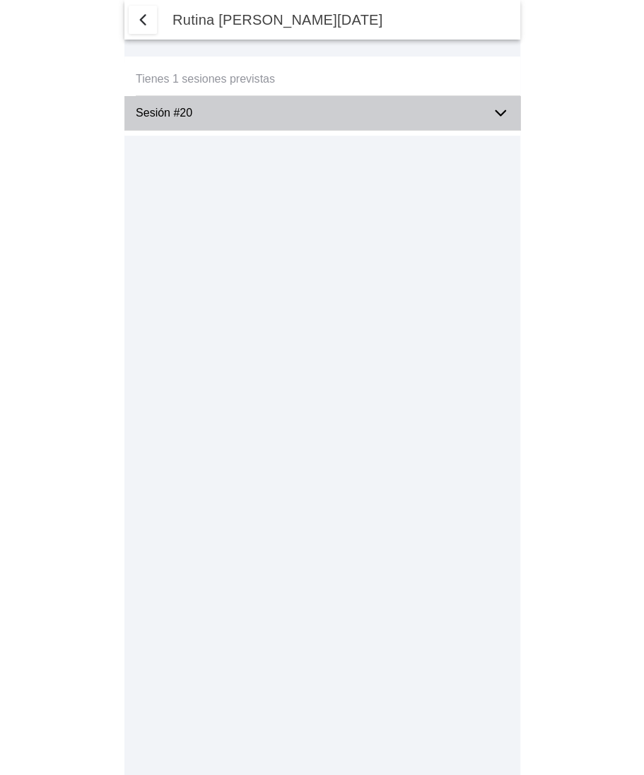
click at [232, 119] on ion-label "Sesión #20" at bounding box center [308, 113] width 345 height 13
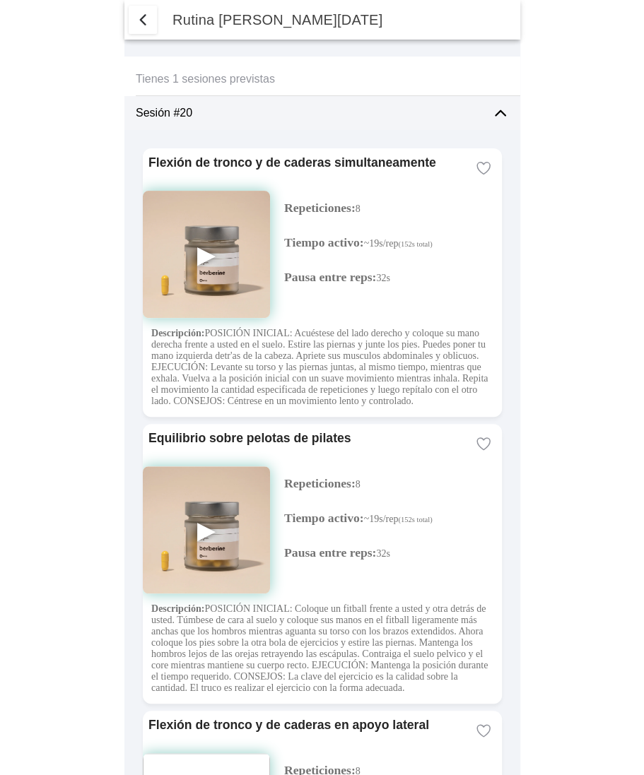
click at [140, 24] on span "button" at bounding box center [142, 19] width 17 height 17
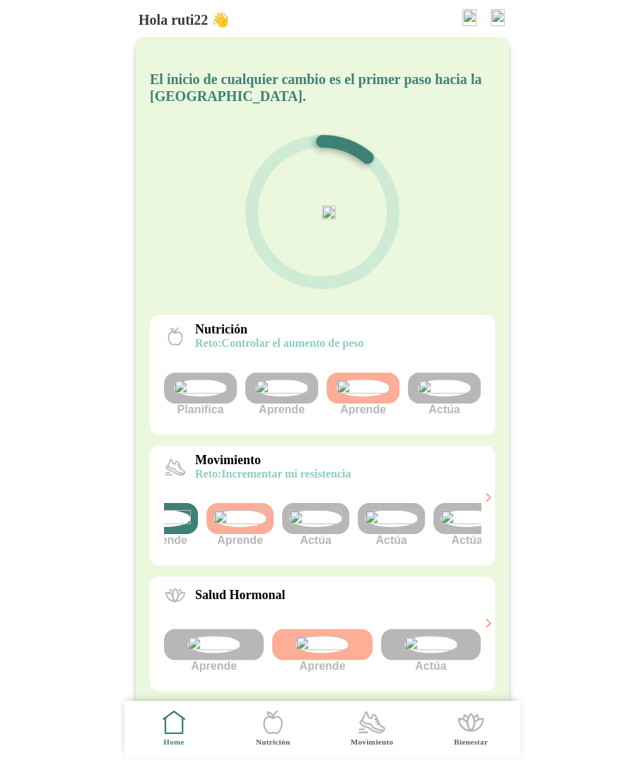
scroll to position [0, 111]
click at [462, 527] on img at bounding box center [464, 518] width 53 height 17
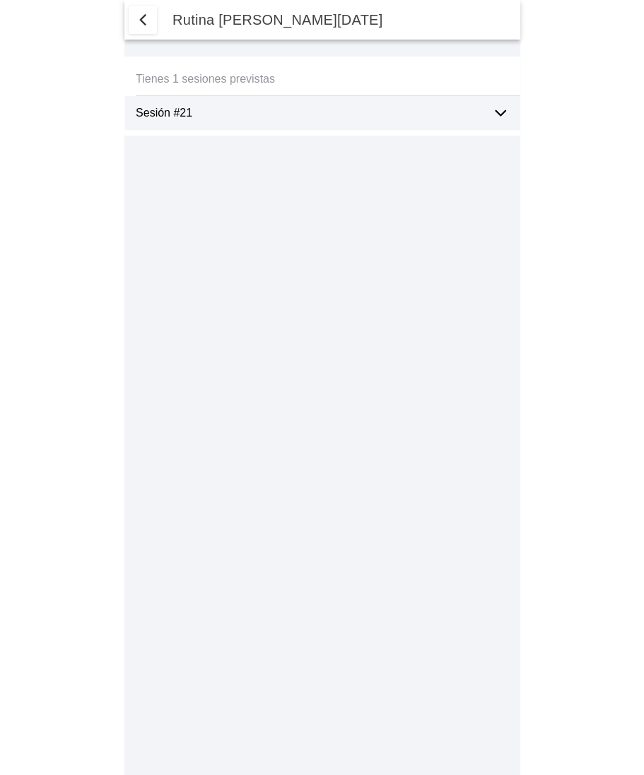
click at [418, 122] on div "Sesión #21" at bounding box center [308, 113] width 345 height 34
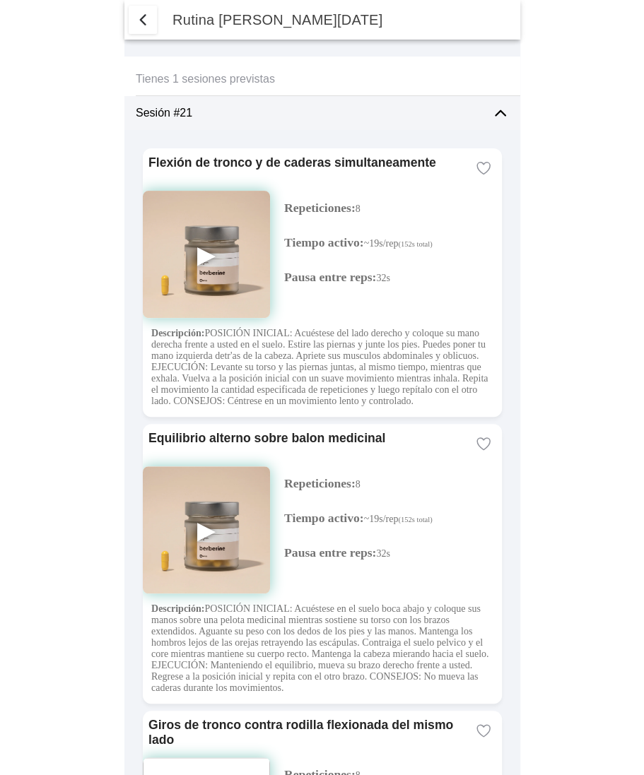
click at [148, 18] on span "button" at bounding box center [142, 19] width 17 height 17
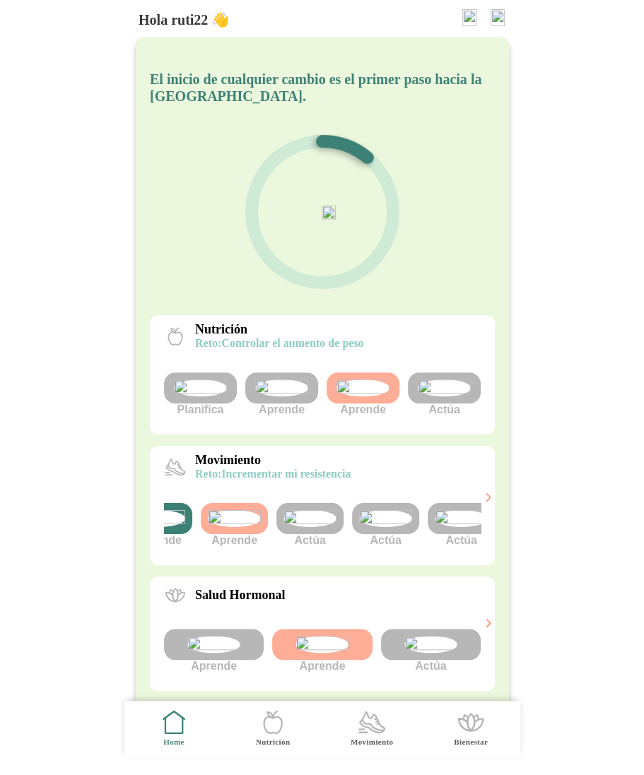
scroll to position [0, 116]
click at [377, 527] on img at bounding box center [383, 518] width 53 height 17
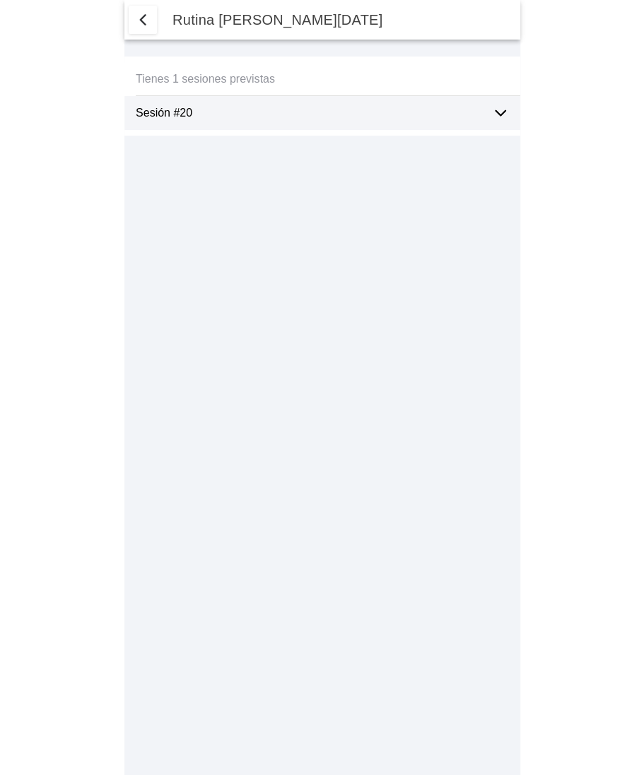
click at [499, 112] on icon at bounding box center [500, 113] width 17 height 17
click at [146, 20] on span "button" at bounding box center [142, 19] width 17 height 17
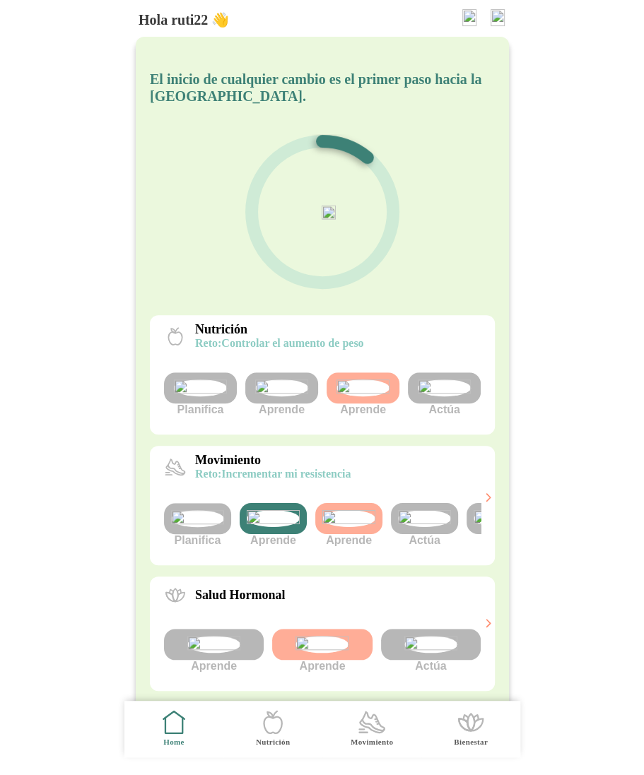
click at [420, 527] on img at bounding box center [424, 518] width 53 height 17
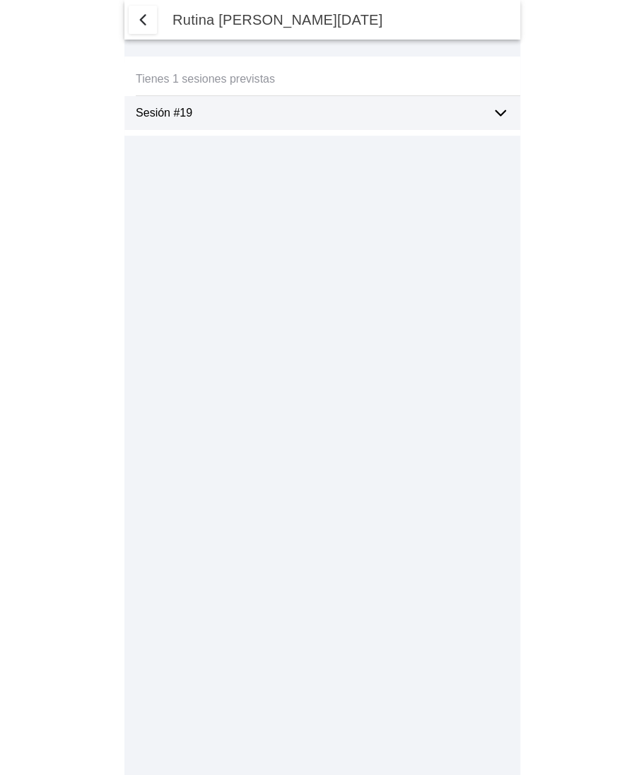
click at [338, 114] on ion-label "Sesión #19" at bounding box center [308, 113] width 345 height 13
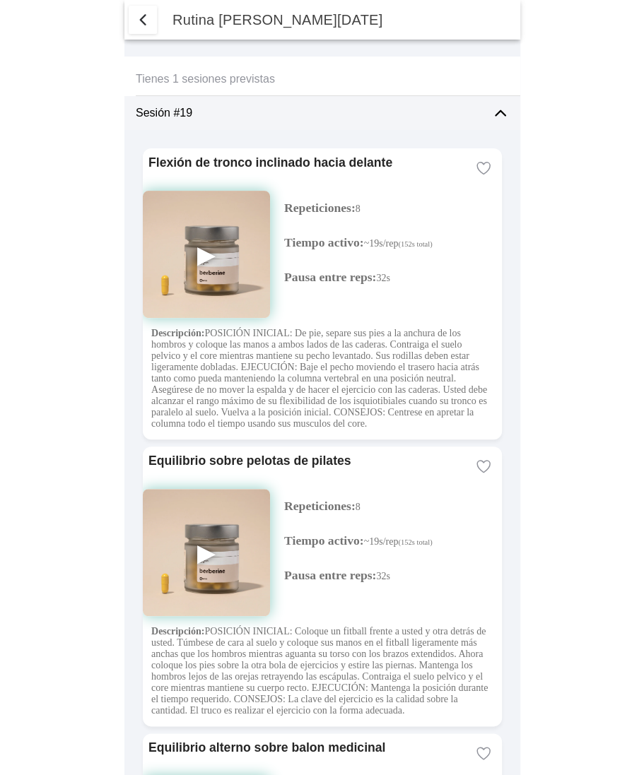
click at [144, 19] on span "button" at bounding box center [142, 19] width 17 height 17
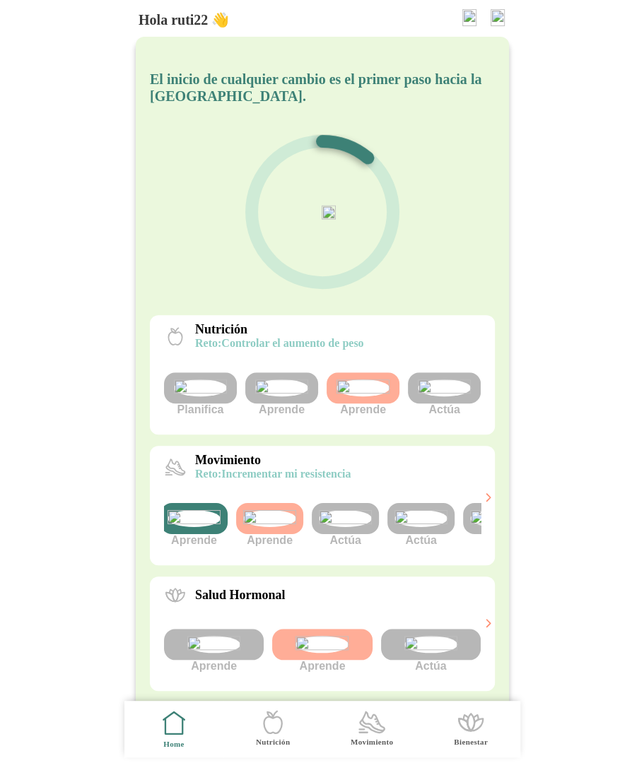
scroll to position [0, 102]
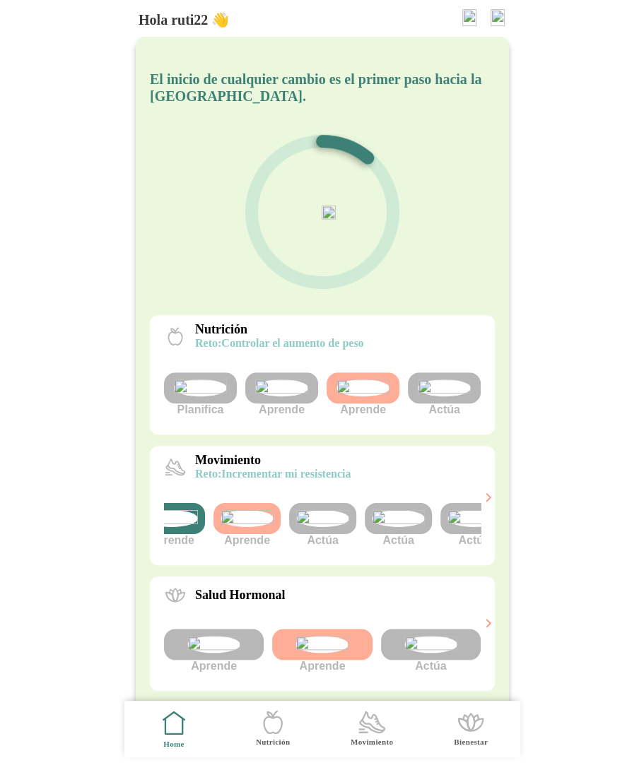
click at [389, 527] on img at bounding box center [398, 518] width 53 height 17
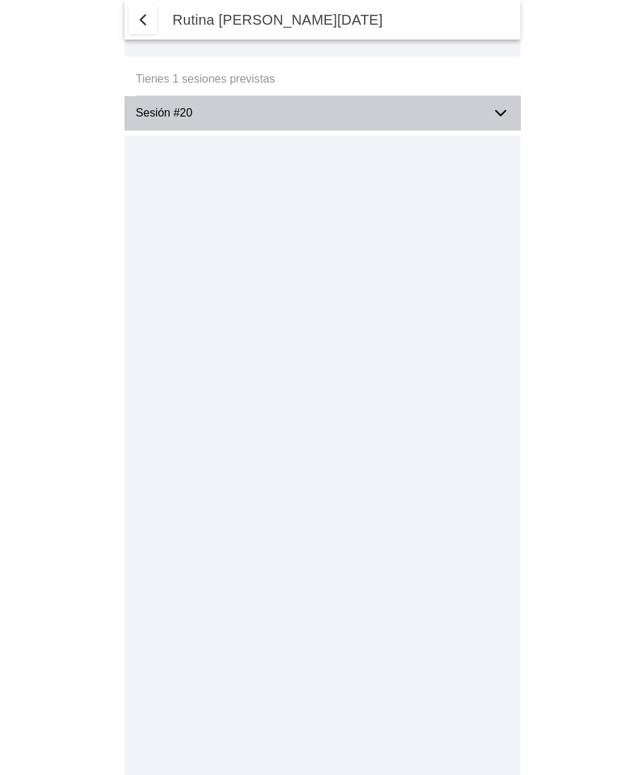
click at [379, 112] on ion-label "Sesión #20" at bounding box center [308, 113] width 345 height 13
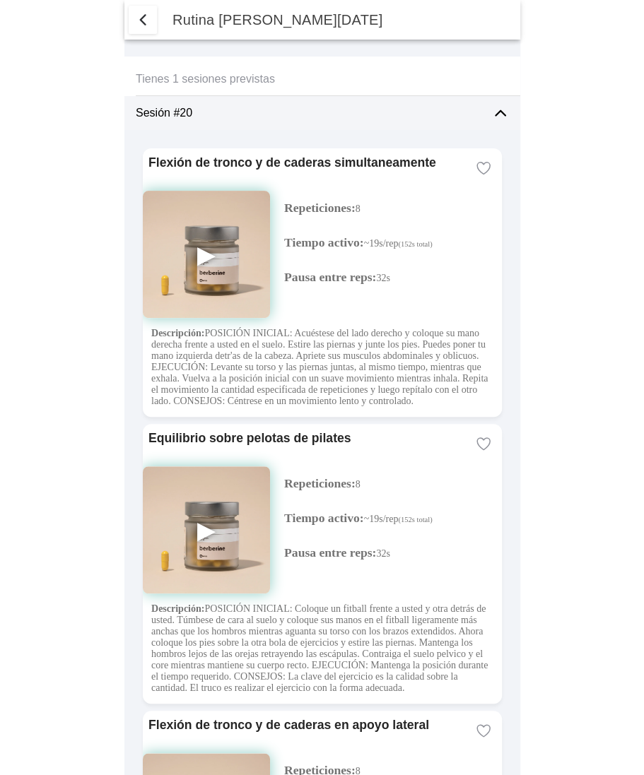
click at [138, 23] on span "button" at bounding box center [142, 19] width 17 height 17
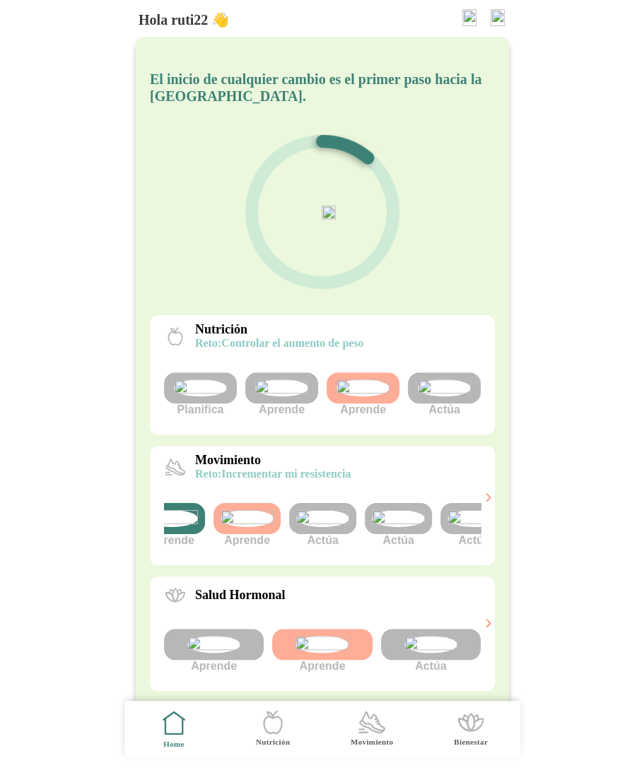
scroll to position [0, 156]
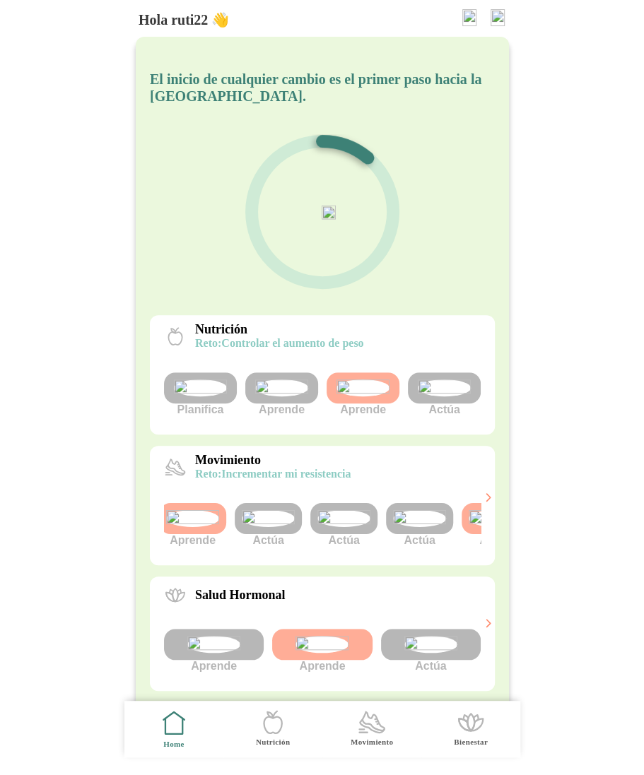
click at [419, 527] on img at bounding box center [419, 518] width 53 height 17
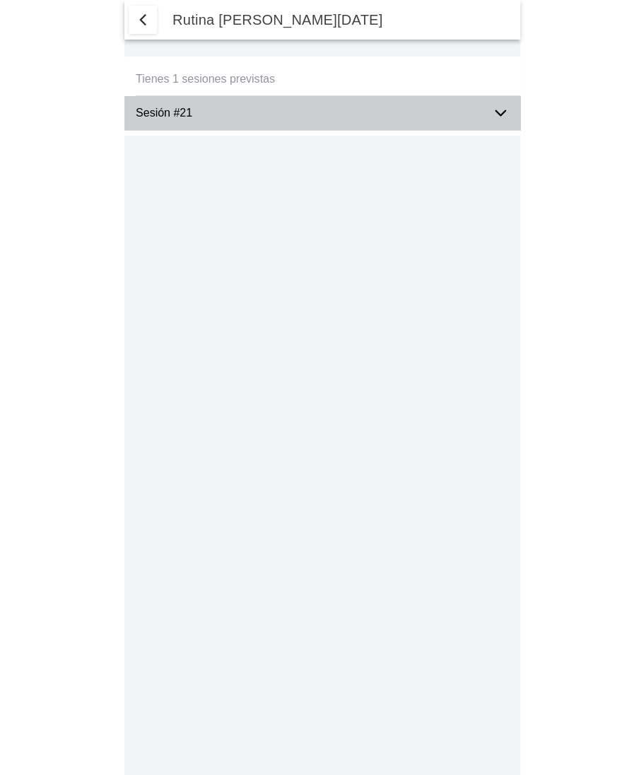
click at [488, 119] on div "Sesión #21" at bounding box center [328, 113] width 384 height 34
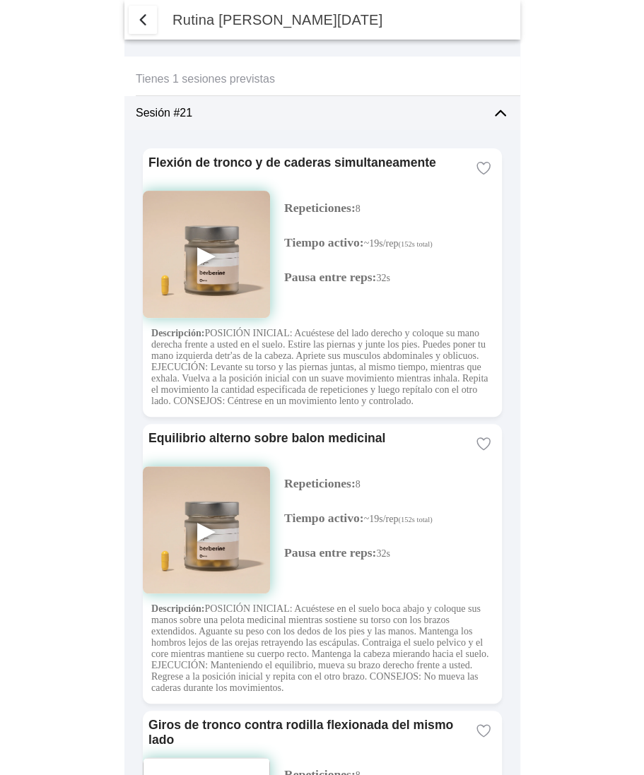
click at [136, 13] on span "button" at bounding box center [142, 19] width 17 height 17
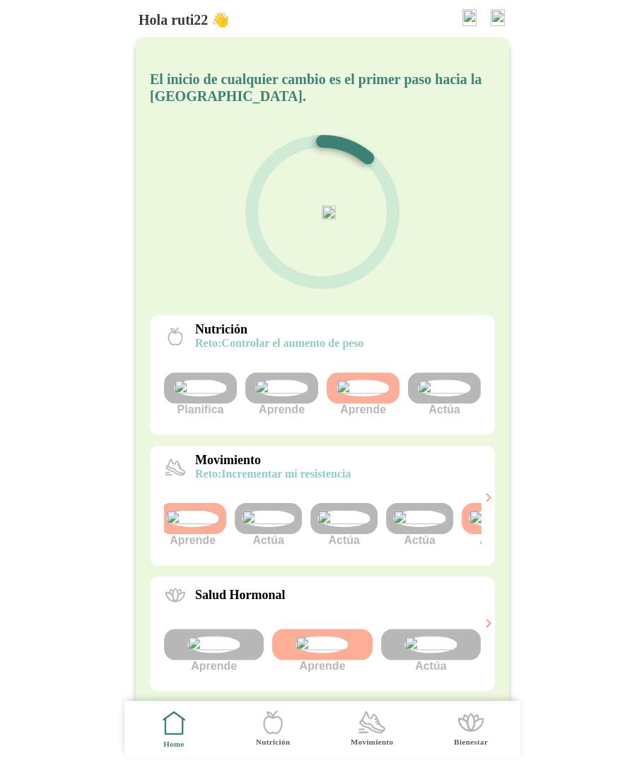
click at [402, 527] on img at bounding box center [419, 518] width 53 height 17
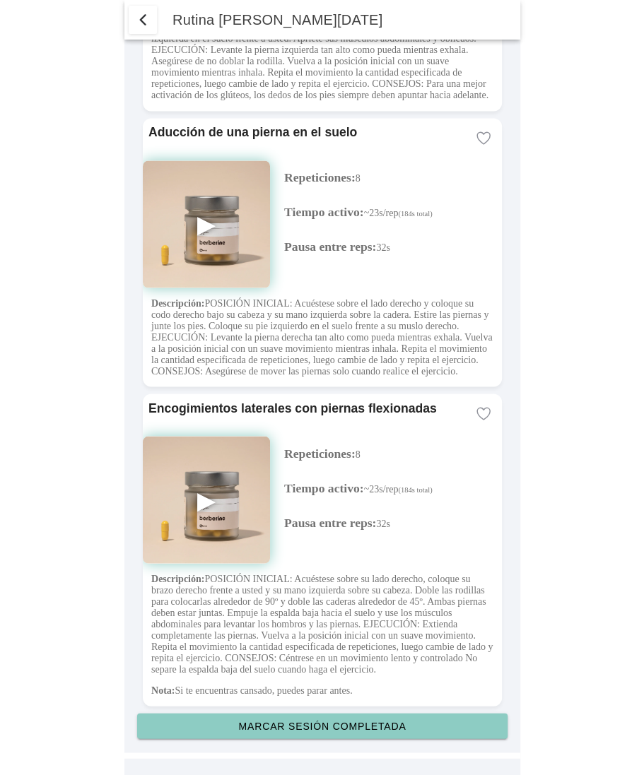
scroll to position [2875, 0]
click at [0, 0] on slot "Marcar sesión completada" at bounding box center [0, 0] width 0 height 0
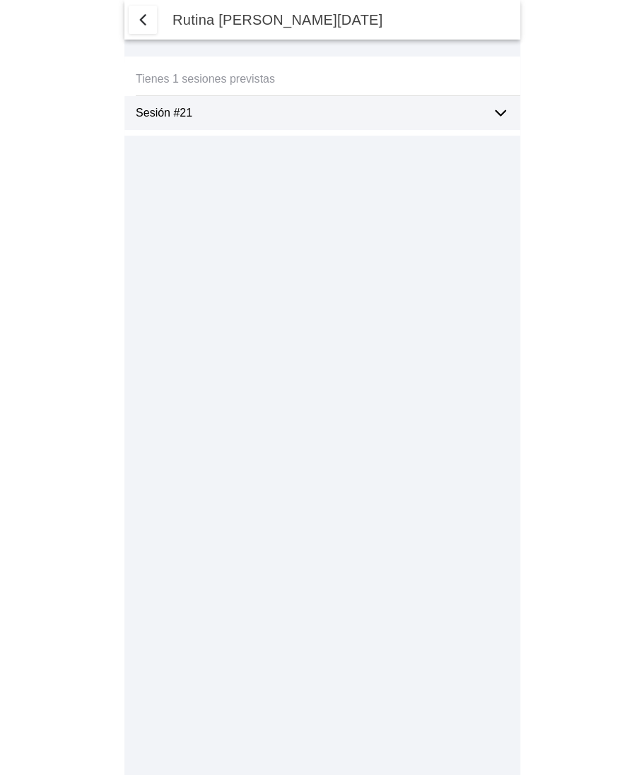
click at [139, 11] on span "button" at bounding box center [142, 19] width 17 height 17
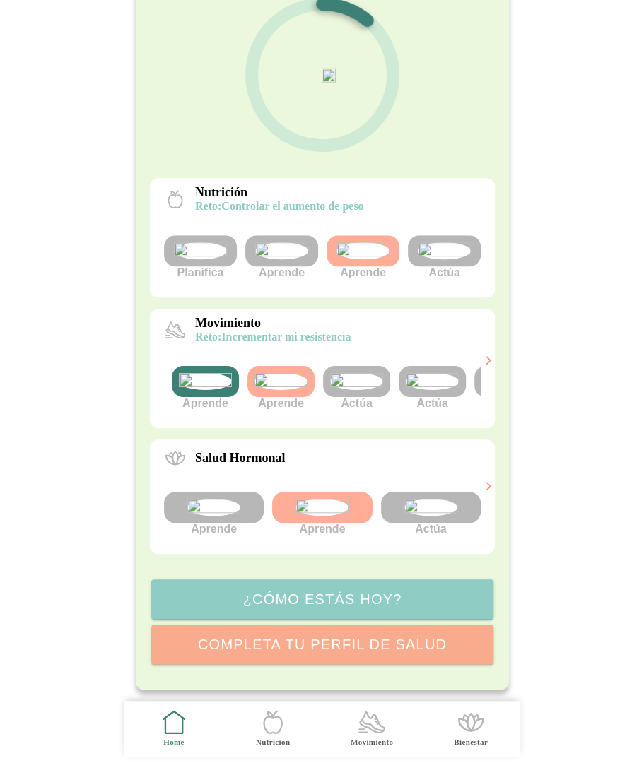
scroll to position [0, 75]
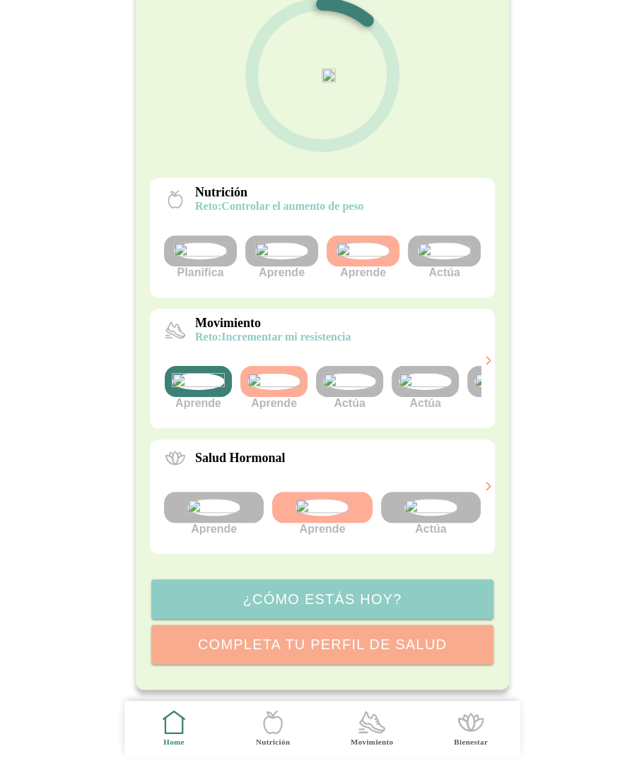
click at [354, 390] on img at bounding box center [349, 381] width 53 height 17
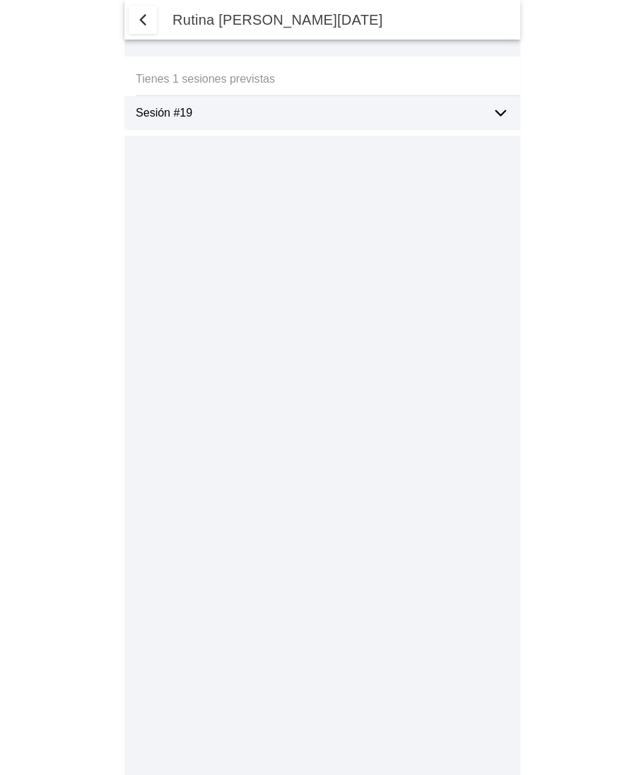
click at [495, 115] on icon at bounding box center [500, 113] width 17 height 17
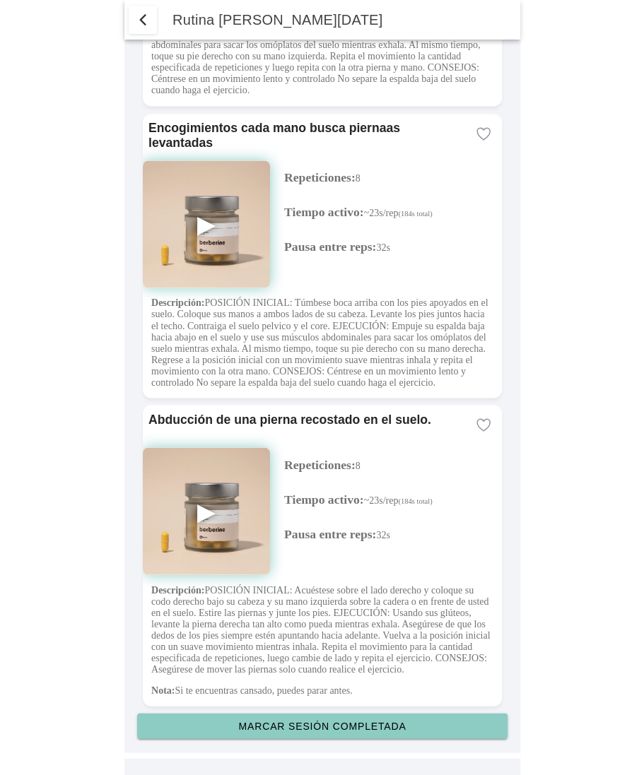
scroll to position [2841, 0]
click at [0, 0] on slot "Marcar sesión completada" at bounding box center [0, 0] width 0 height 0
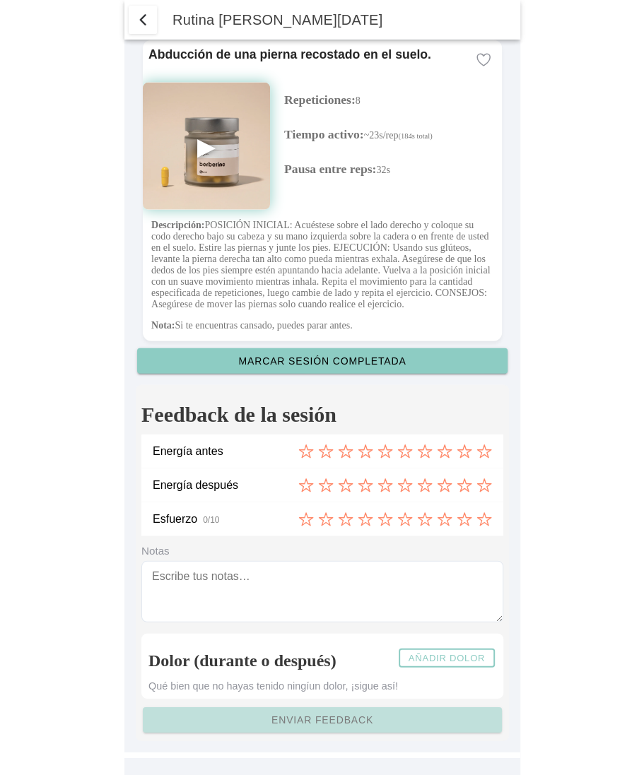
scroll to position [3206, 0]
click at [302, 447] on icon at bounding box center [306, 452] width 16 height 16
click at [343, 485] on icon at bounding box center [346, 486] width 16 height 16
click at [406, 522] on icon at bounding box center [405, 519] width 16 height 16
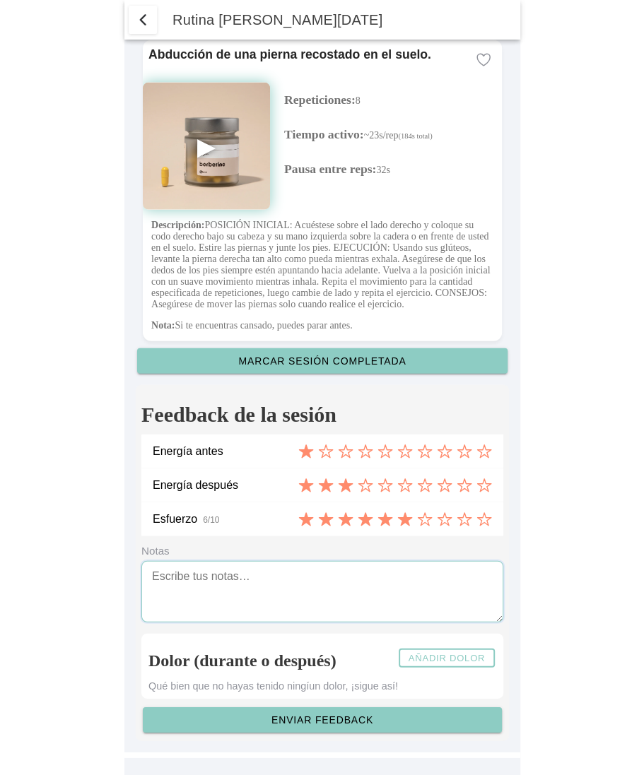
click at [265, 578] on textarea at bounding box center [322, 591] width 362 height 61
type textarea "sesion feedback 19"
click at [0, 0] on slot "Añadir dolor" at bounding box center [0, 0] width 0 height 0
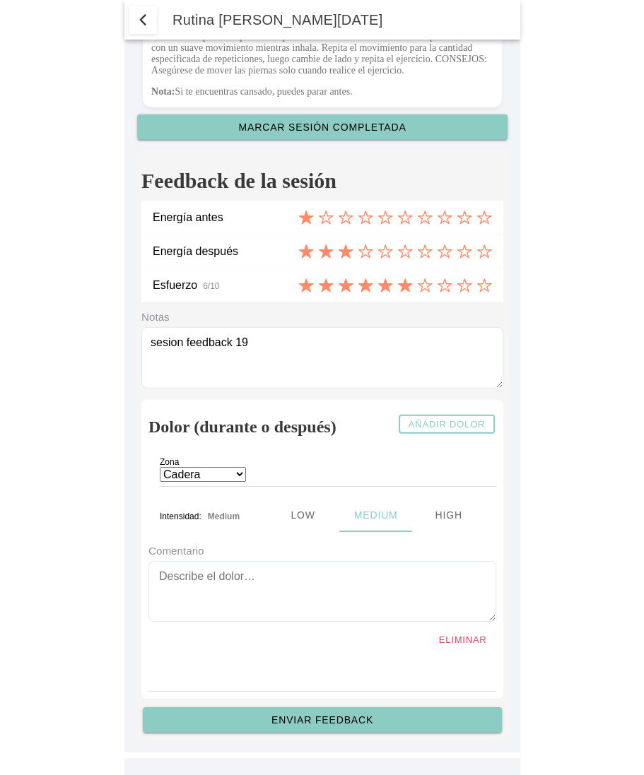
scroll to position [3360, 0]
click at [242, 482] on select "Cadera Cervicales Codo/Muñeca Dorsales Hombro Lumbares Rodilla Tobillo/Pie" at bounding box center [203, 474] width 86 height 15
select select "7"
drag, startPoint x: 206, startPoint y: 656, endPoint x: 193, endPoint y: 658, distance: 13.6
click at [206, 622] on textarea at bounding box center [322, 591] width 348 height 61
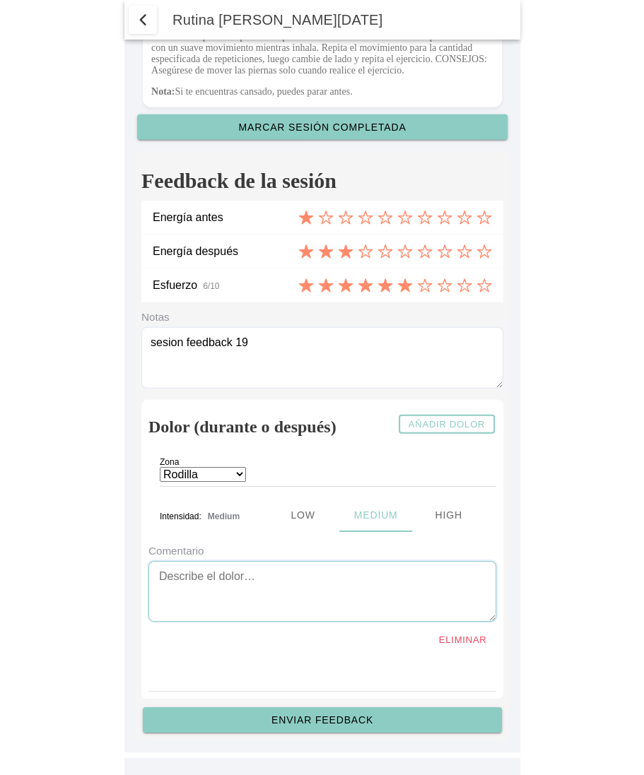
click at [206, 622] on textarea at bounding box center [322, 591] width 348 height 61
click at [455, 532] on ion-segment-button "High" at bounding box center [447, 515] width 73 height 34
type textarea "Rodilla sesión 19 , high rodilla"
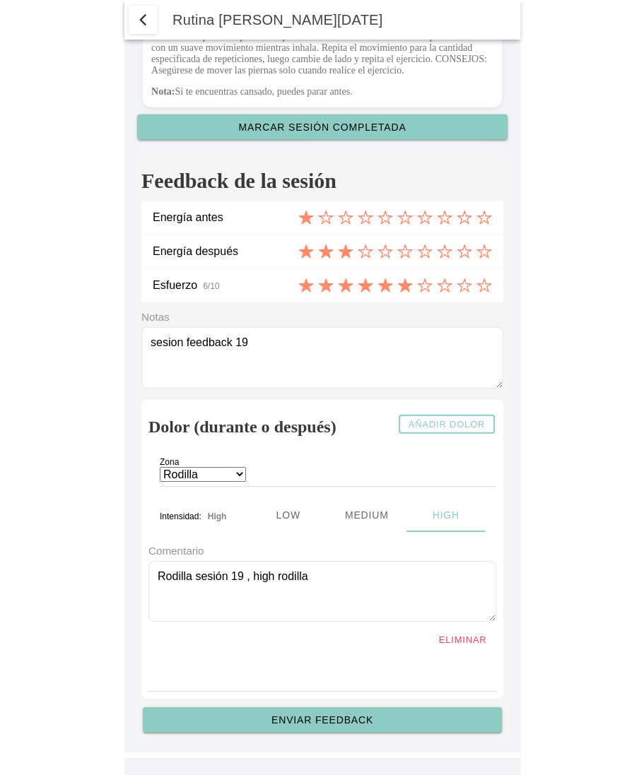
click at [0, 0] on slot "Enviar feedback" at bounding box center [0, 0] width 0 height 0
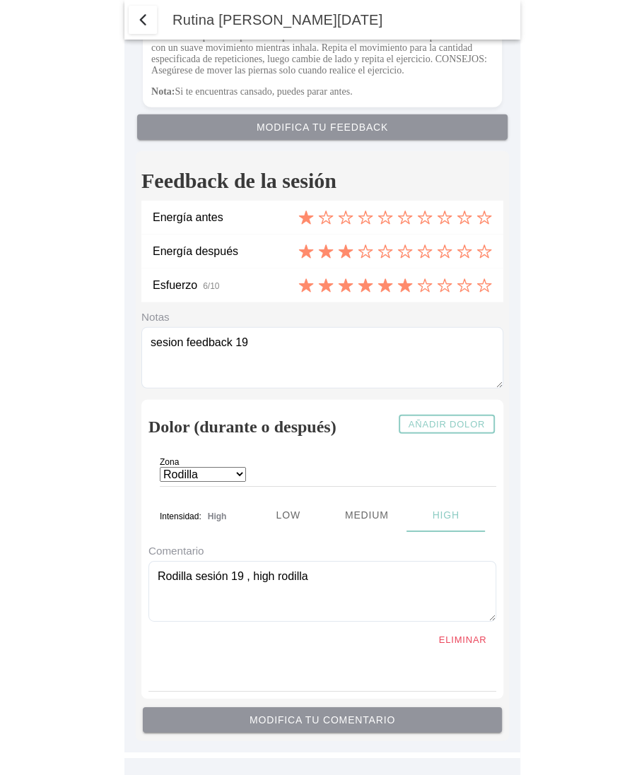
click at [141, 20] on span "button" at bounding box center [142, 19] width 17 height 17
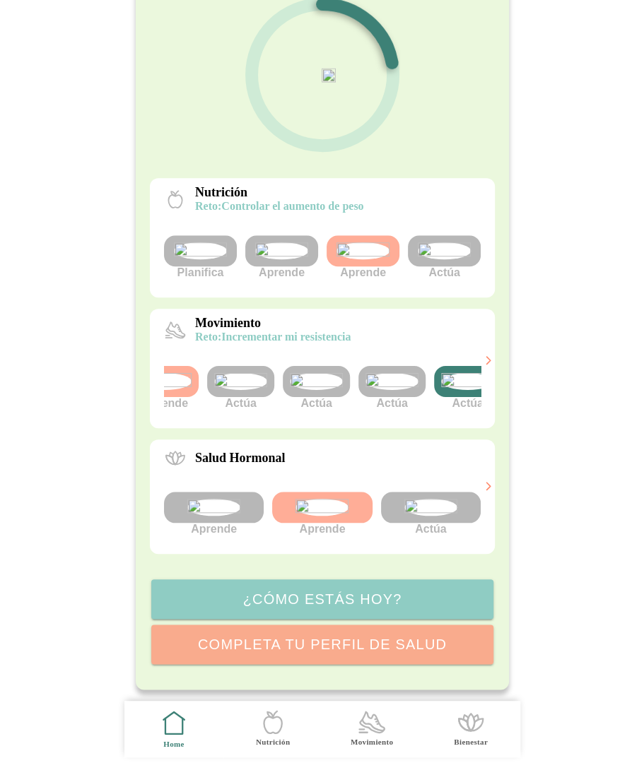
scroll to position [0, 280]
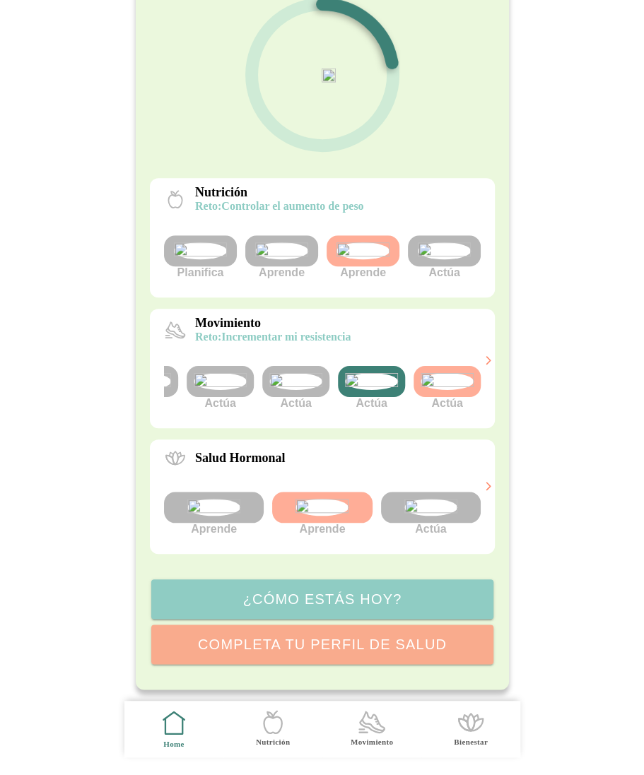
click at [376, 390] on img at bounding box center [371, 381] width 53 height 17
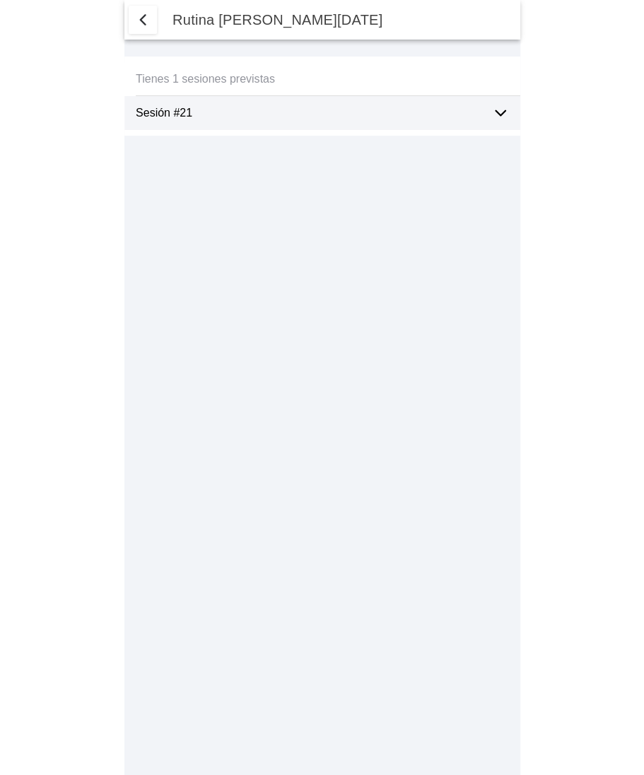
click at [143, 18] on span "button" at bounding box center [142, 19] width 17 height 17
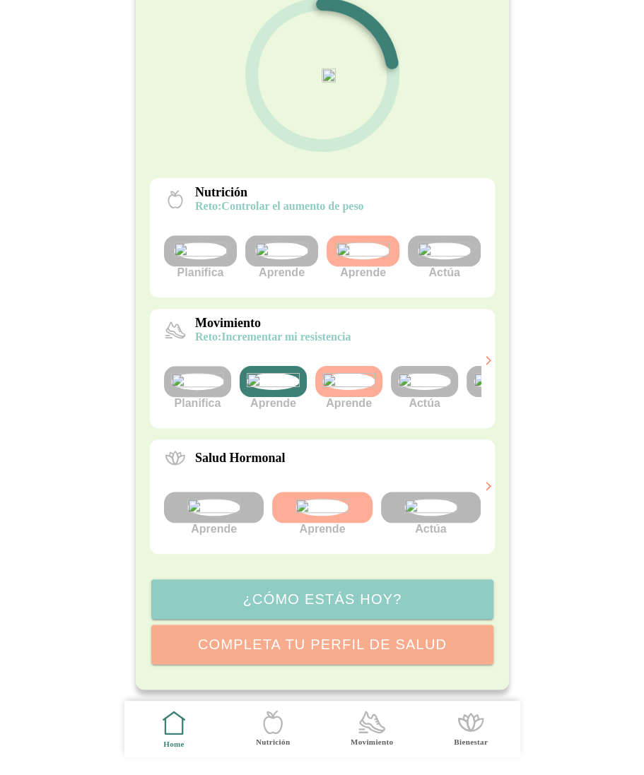
click at [431, 390] on img at bounding box center [424, 381] width 53 height 17
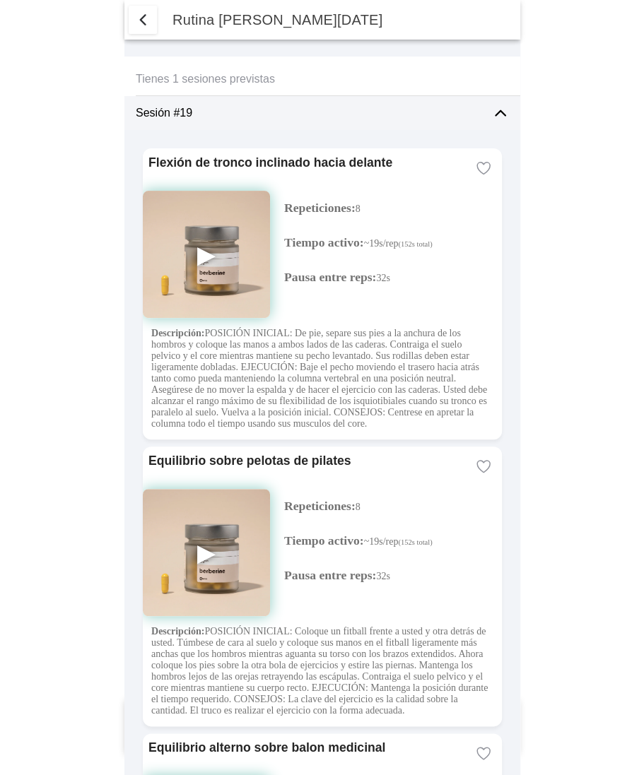
select select "7"
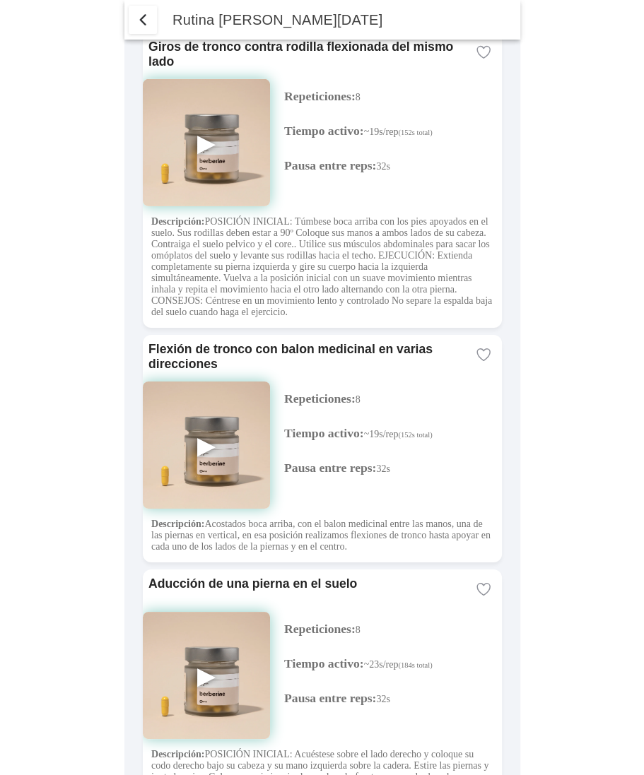
scroll to position [1514, 0]
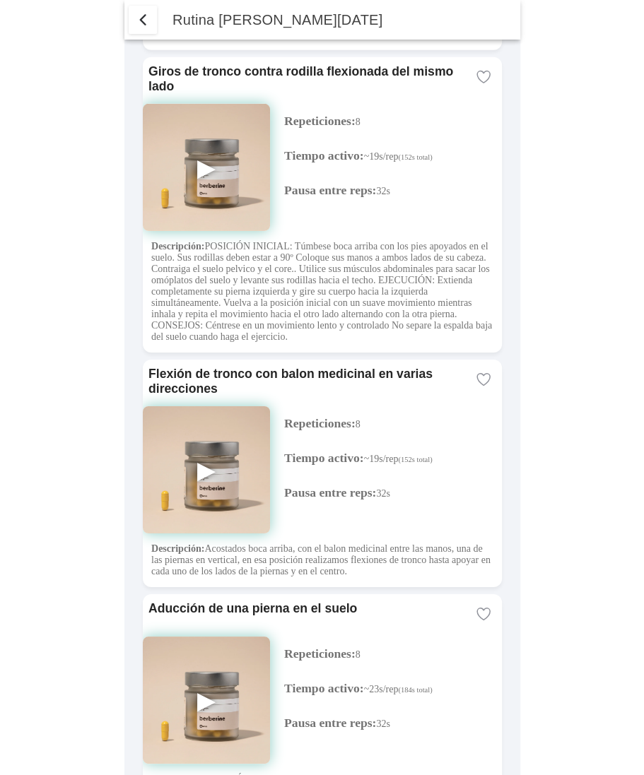
click at [140, 14] on span "button" at bounding box center [142, 19] width 17 height 17
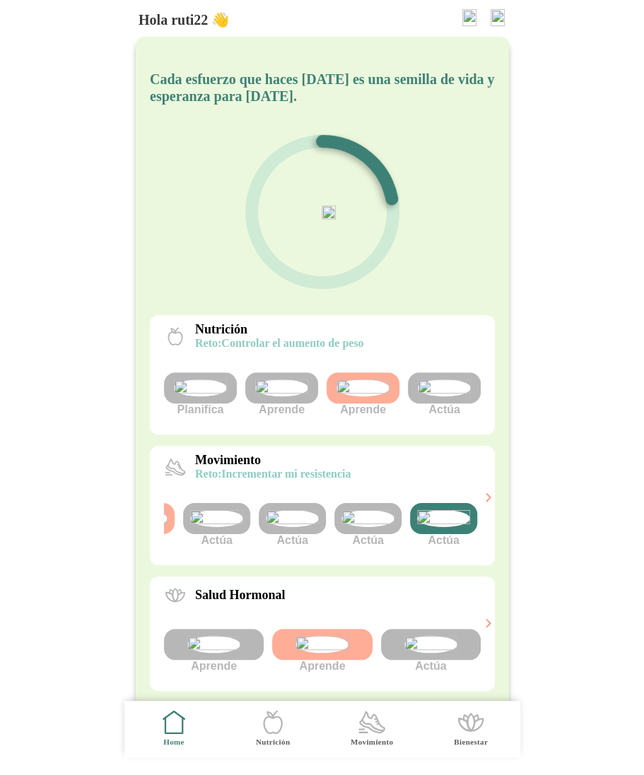
scroll to position [0, 203]
click at [218, 527] on img at bounding box center [220, 518] width 53 height 17
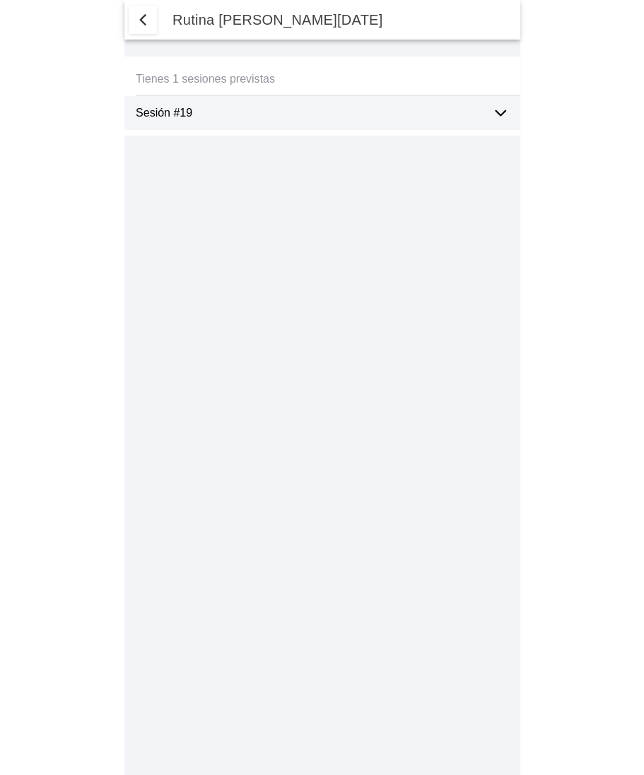
click at [138, 21] on span "button" at bounding box center [142, 19] width 17 height 17
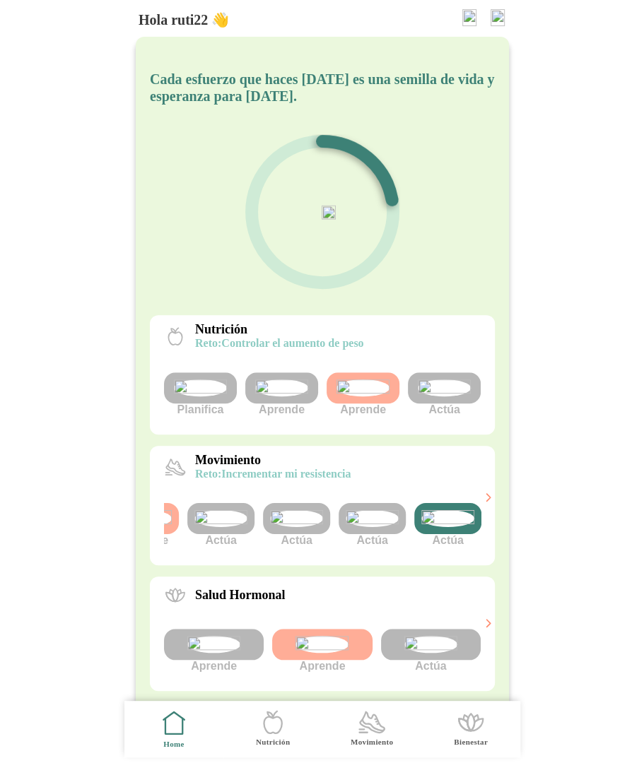
click at [294, 527] on img at bounding box center [296, 518] width 53 height 17
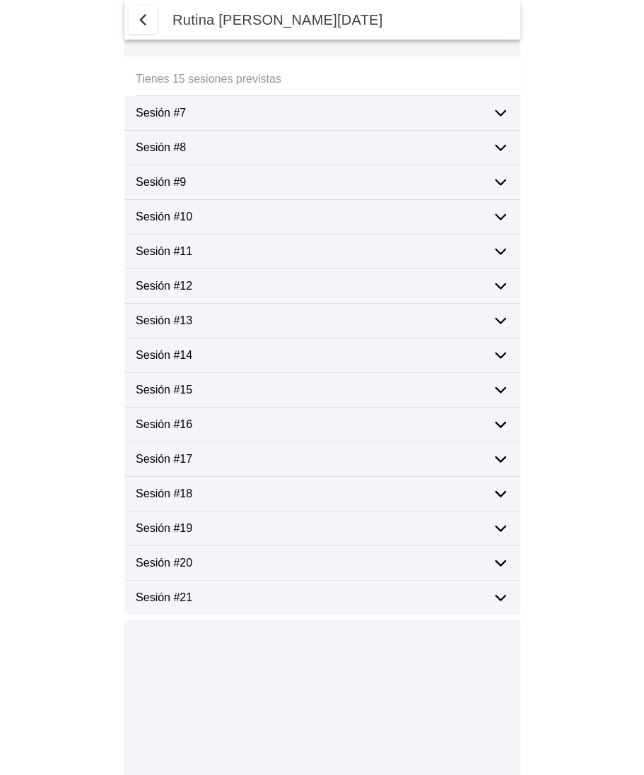
click at [140, 21] on span "button" at bounding box center [142, 19] width 17 height 17
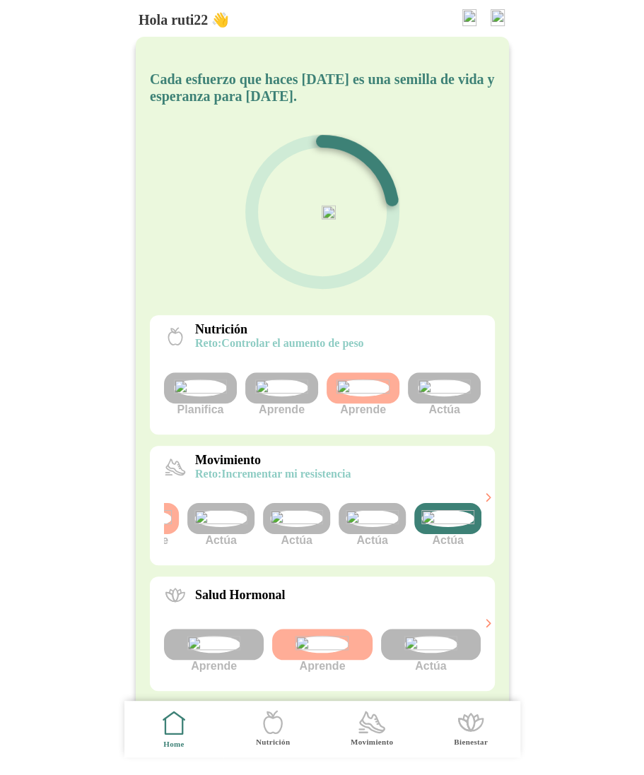
click at [367, 527] on img at bounding box center [371, 518] width 53 height 17
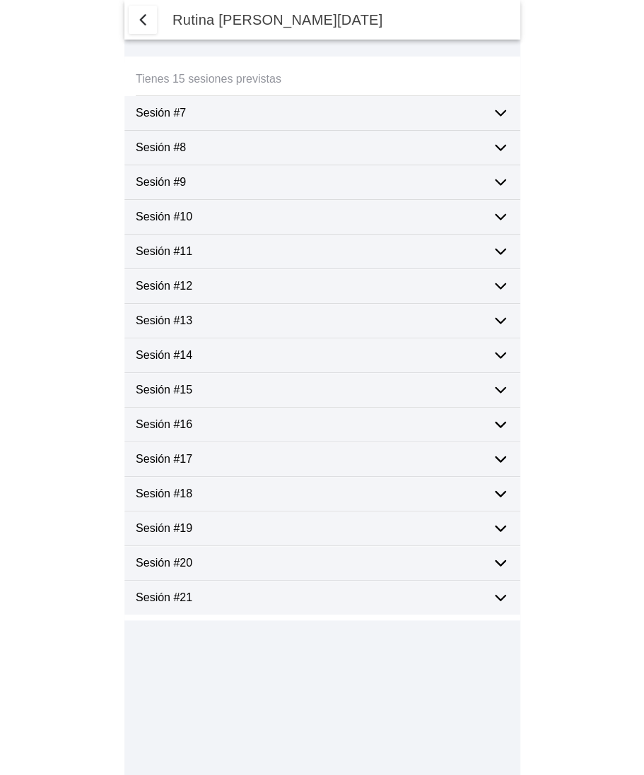
click at [138, 21] on span "button" at bounding box center [142, 19] width 17 height 17
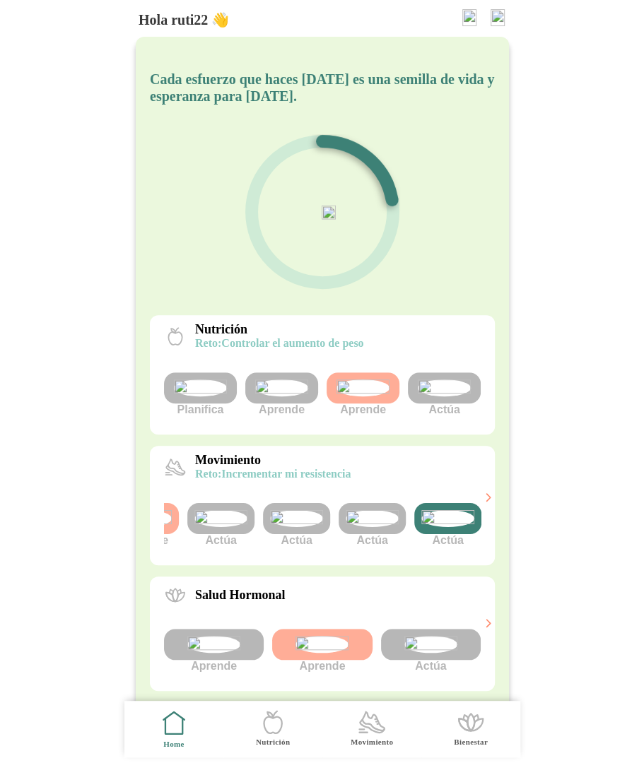
click at [462, 527] on img at bounding box center [447, 518] width 53 height 17
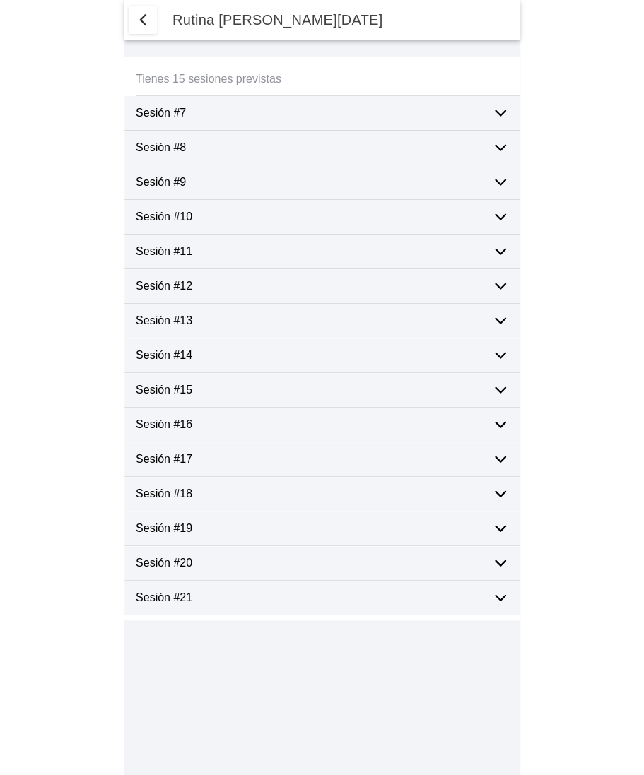
click at [140, 13] on span "button" at bounding box center [142, 19] width 17 height 17
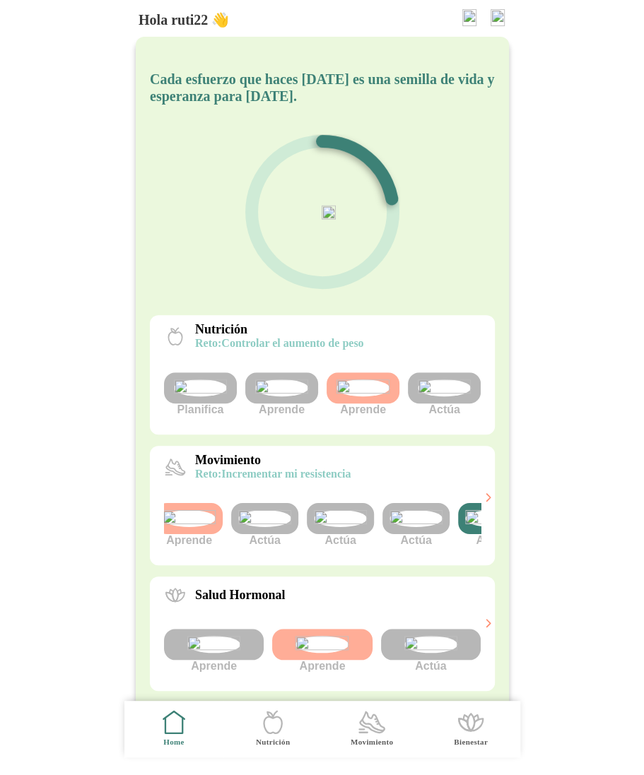
scroll to position [0, 153]
click at [264, 527] on img at bounding box center [271, 518] width 53 height 17
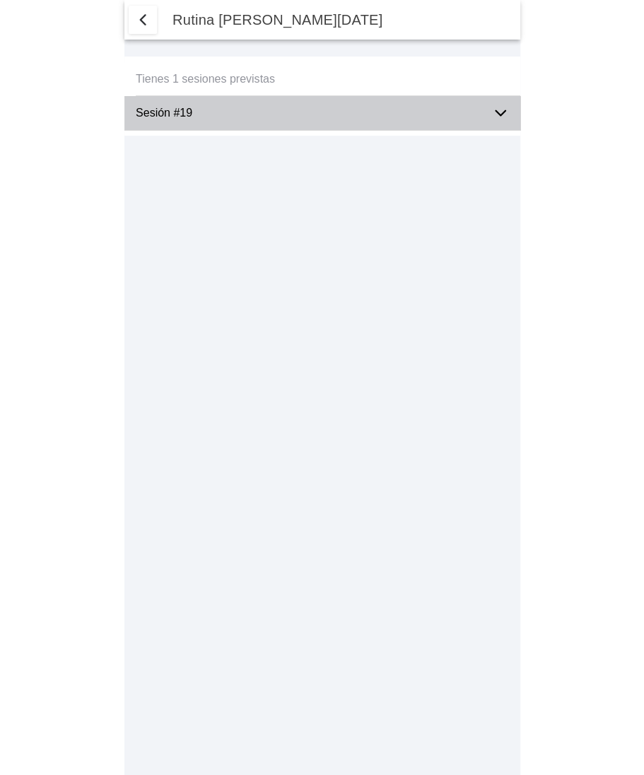
click at [505, 107] on icon at bounding box center [500, 113] width 17 height 17
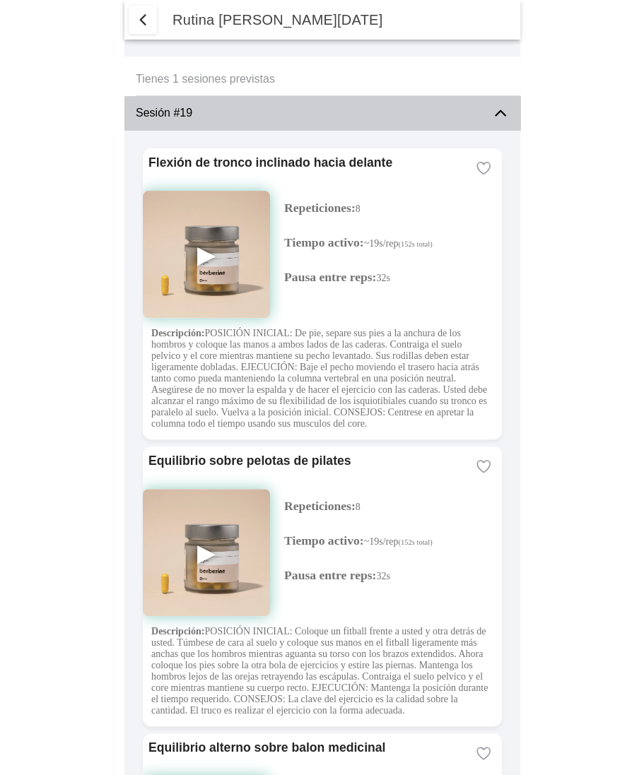
select select "7"
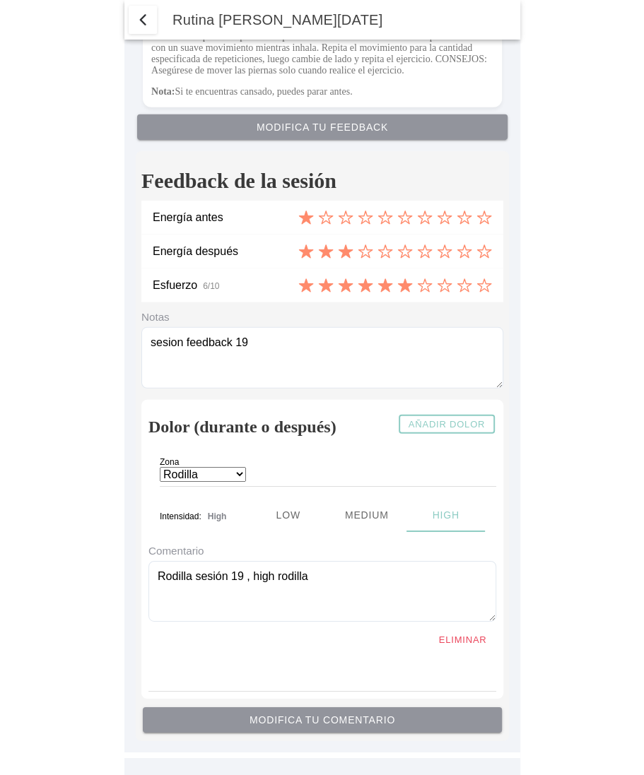
scroll to position [3389, 0]
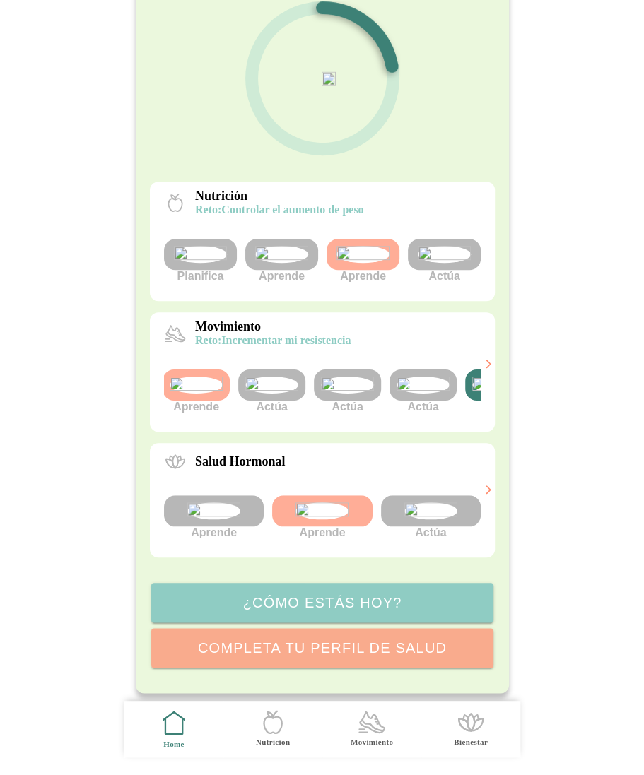
scroll to position [256, 0]
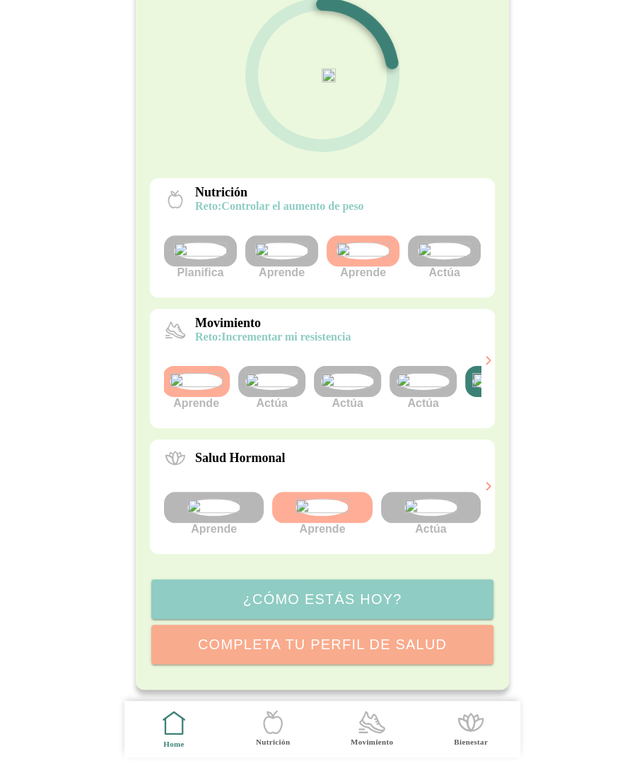
click at [354, 373] on img at bounding box center [347, 381] width 53 height 17
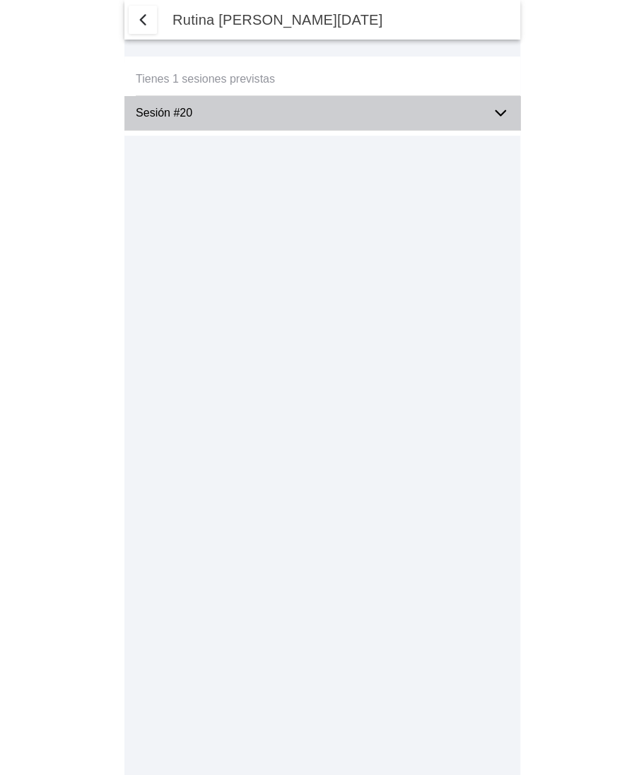
click at [502, 106] on icon at bounding box center [500, 113] width 17 height 17
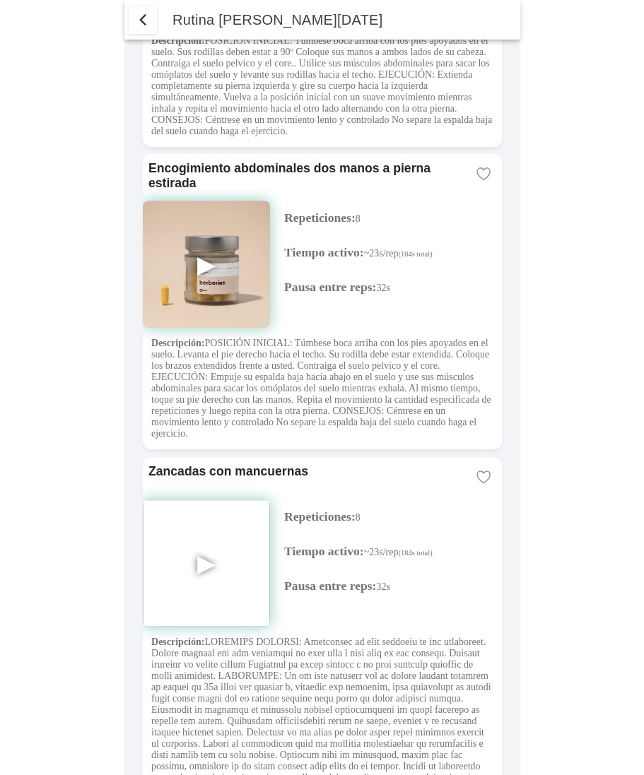
scroll to position [2981, 0]
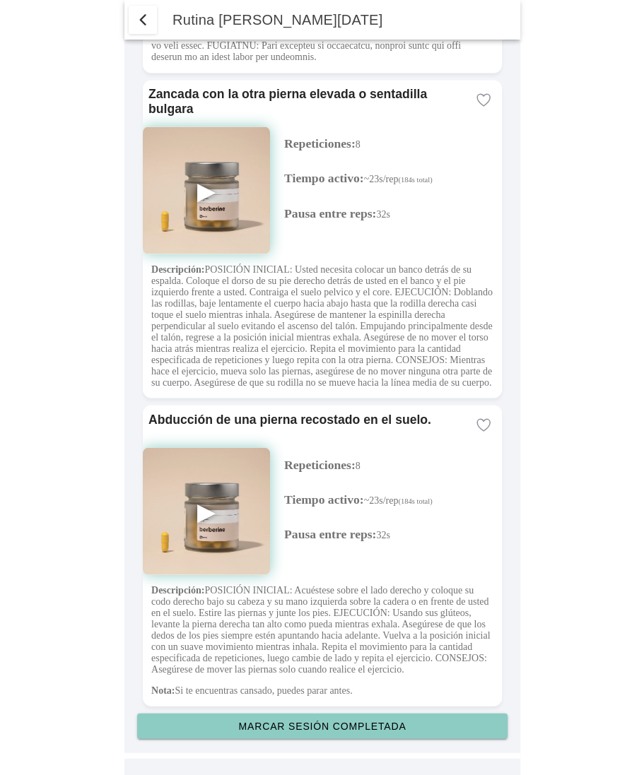
click at [0, 0] on slot "Marcar sesión completada" at bounding box center [0, 0] width 0 height 0
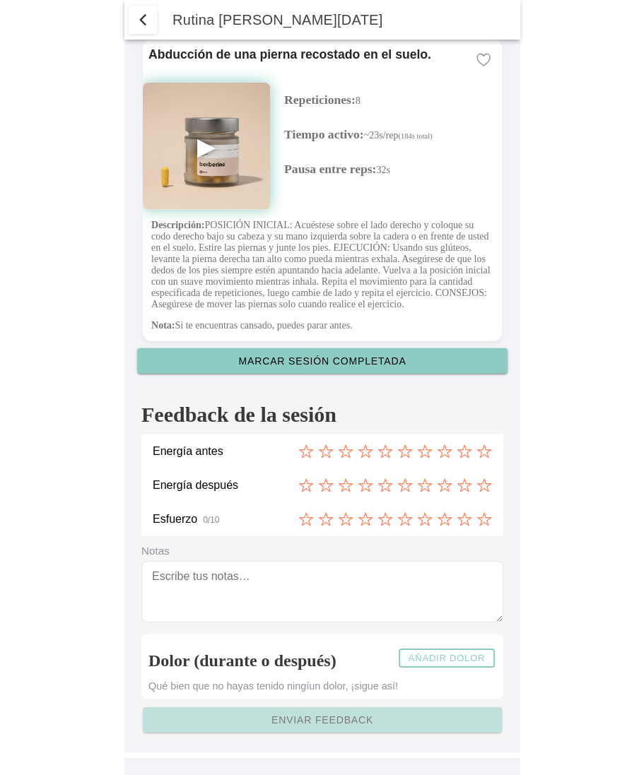
scroll to position [3347, 0]
click at [302, 450] on icon at bounding box center [306, 452] width 16 height 16
click at [394, 485] on div at bounding box center [395, 486] width 194 height 16
click at [359, 524] on icon at bounding box center [365, 519] width 16 height 16
click at [463, 485] on icon at bounding box center [464, 486] width 16 height 16
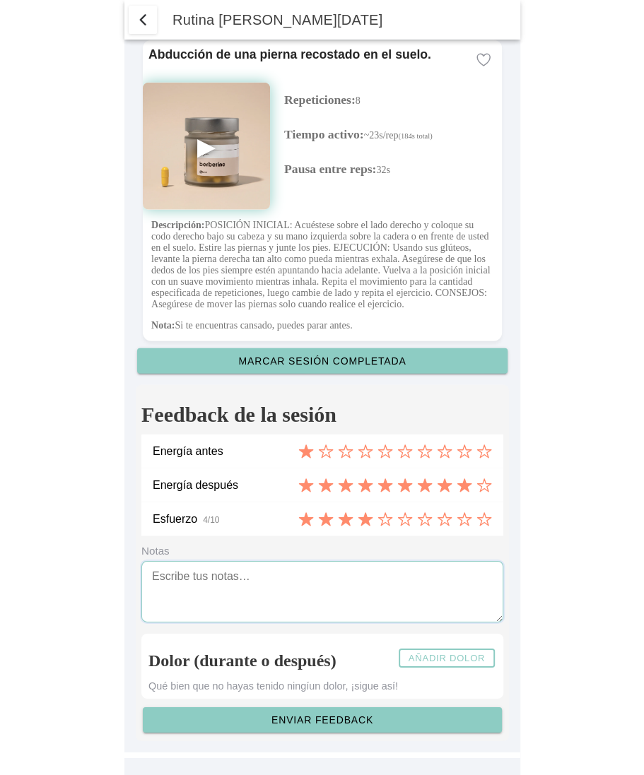
click at [338, 590] on textarea at bounding box center [322, 591] width 362 height 61
type textarea "20"
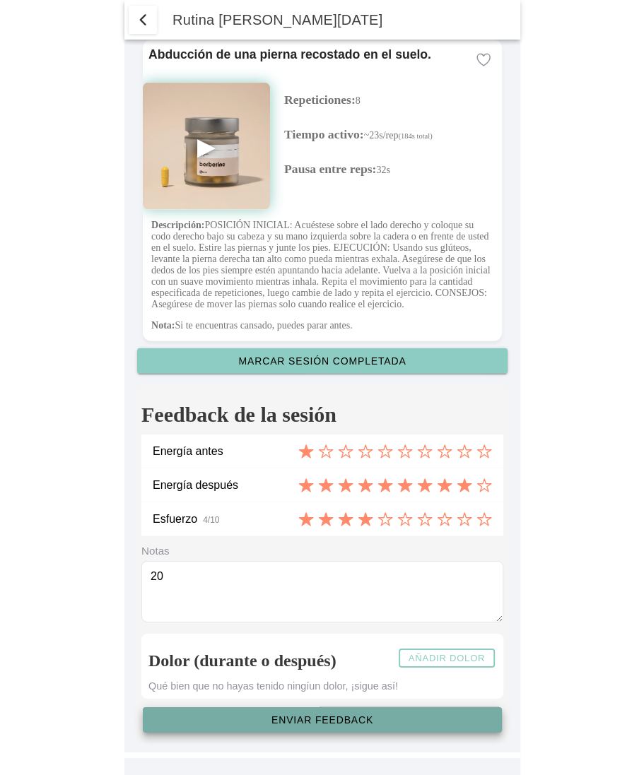
click at [0, 0] on slot "Enviar feedback" at bounding box center [0, 0] width 0 height 0
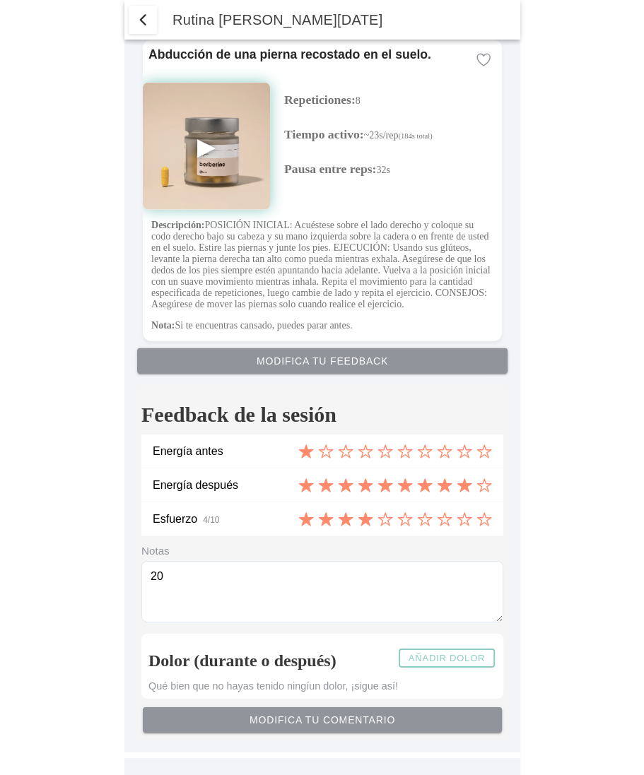
click at [146, 20] on span "button" at bounding box center [142, 19] width 17 height 17
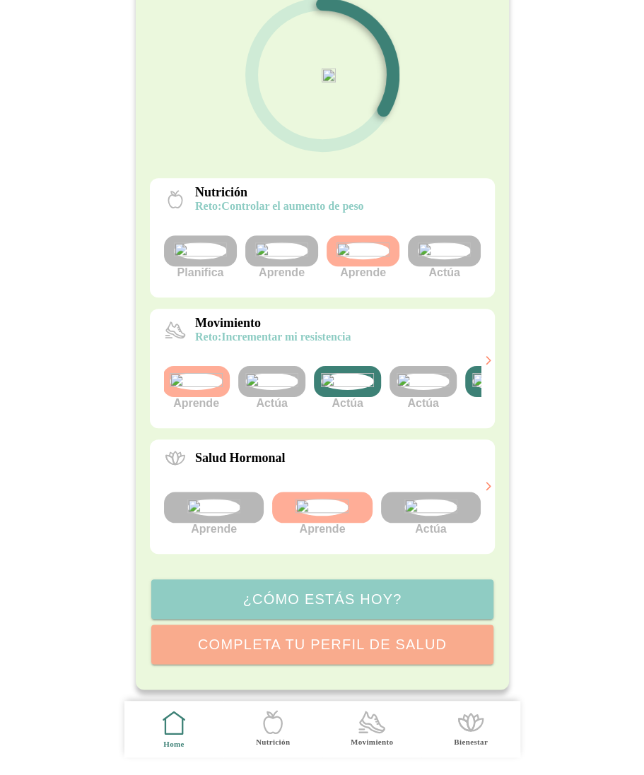
type textarea "20"
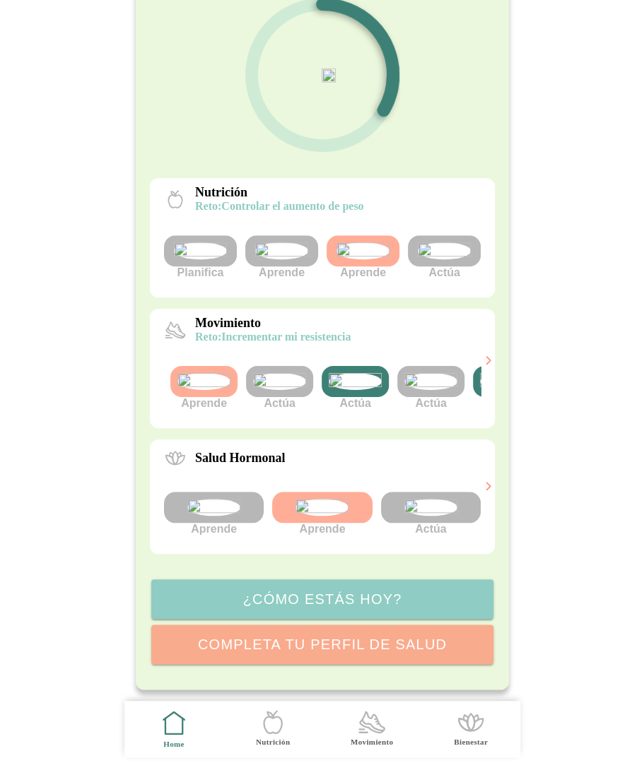
click at [368, 373] on img at bounding box center [355, 381] width 53 height 17
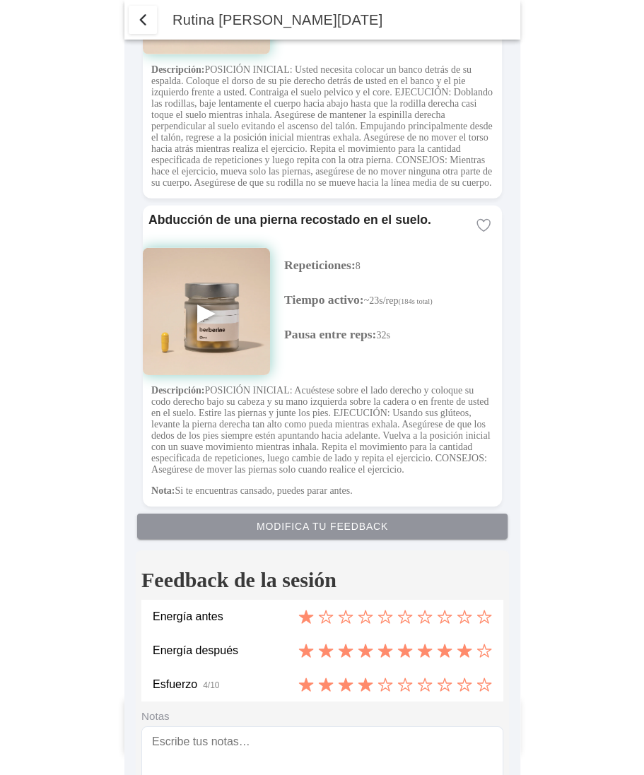
type textarea "20"
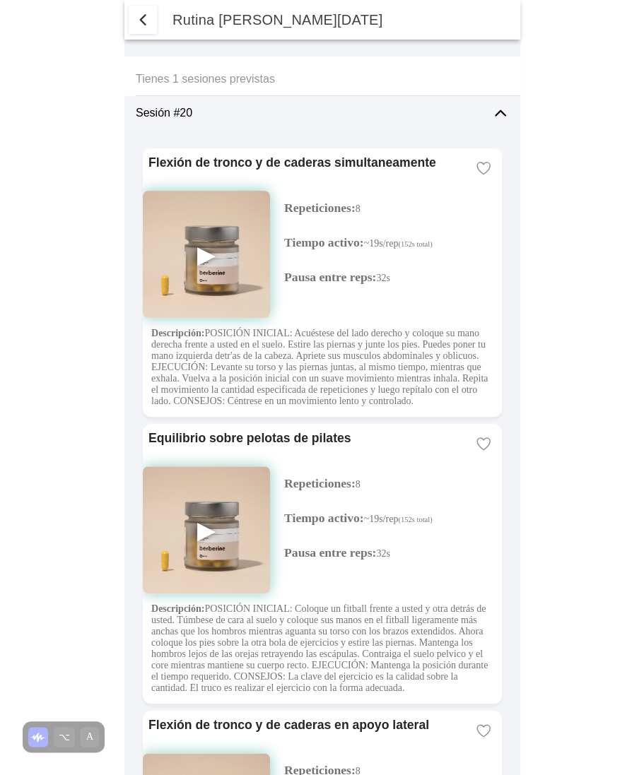
click at [144, 20] on span "button" at bounding box center [142, 19] width 17 height 17
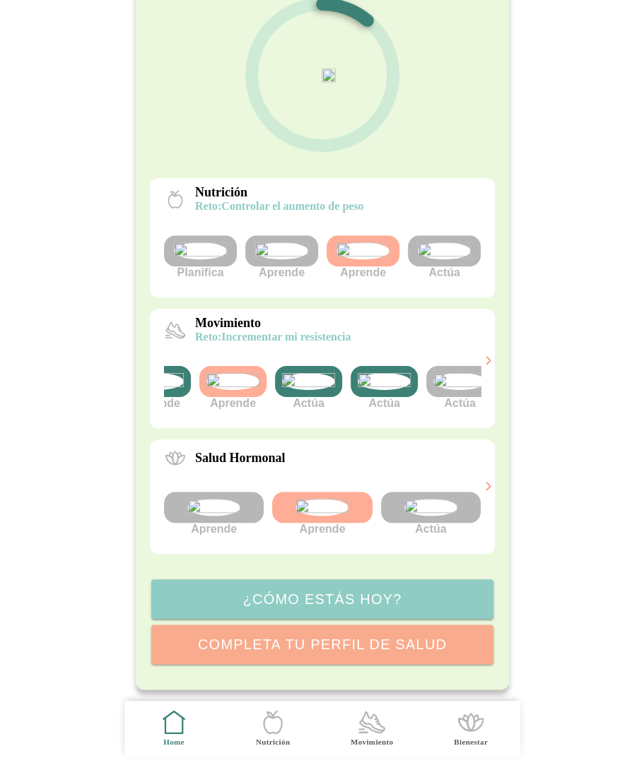
scroll to position [0, 204]
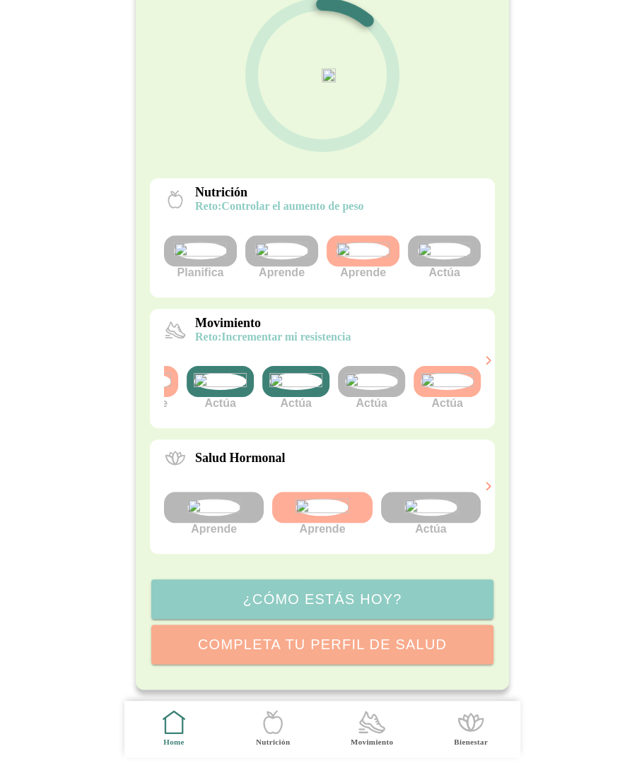
click at [227, 373] on img at bounding box center [220, 381] width 53 height 17
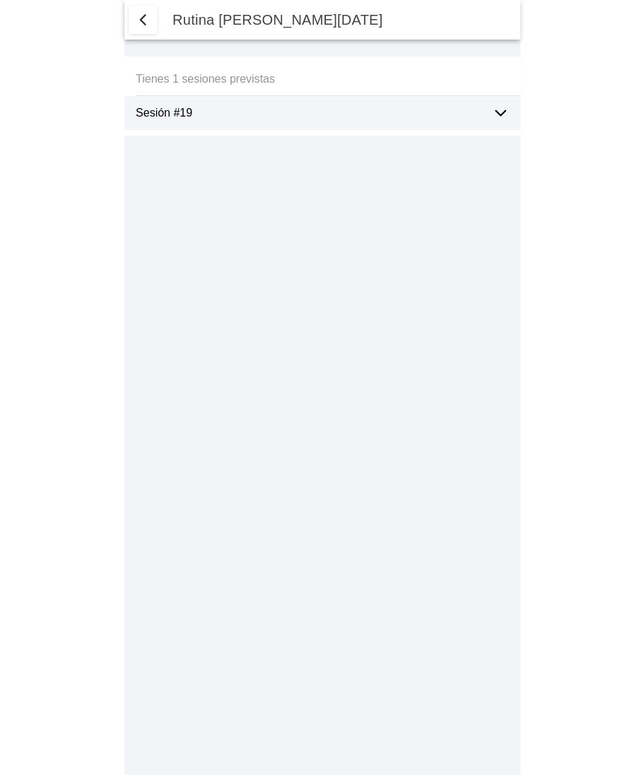
select select "7"
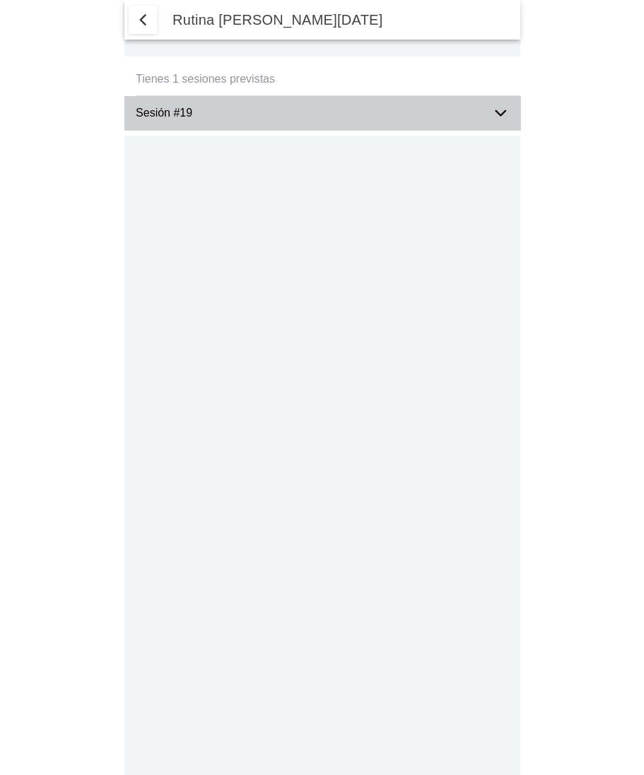
click at [266, 107] on ion-label "Sesión #19" at bounding box center [308, 113] width 345 height 13
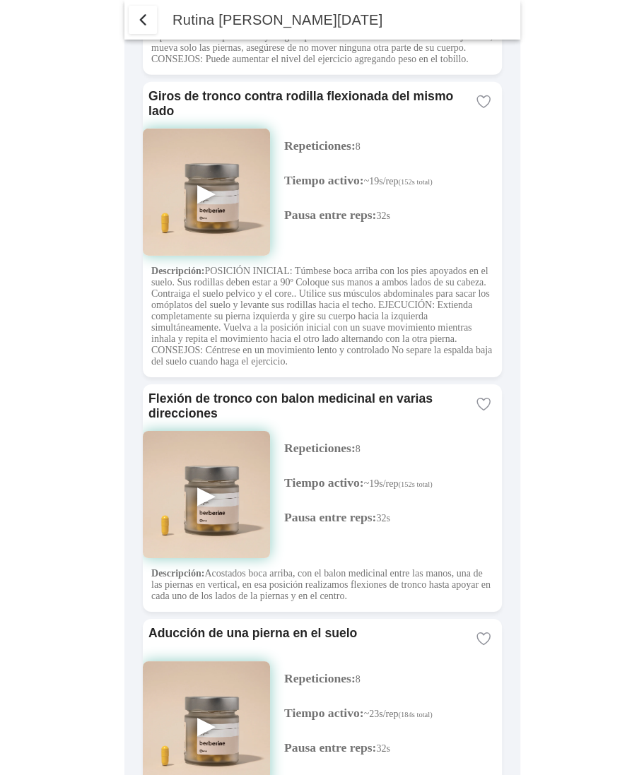
scroll to position [1236, 0]
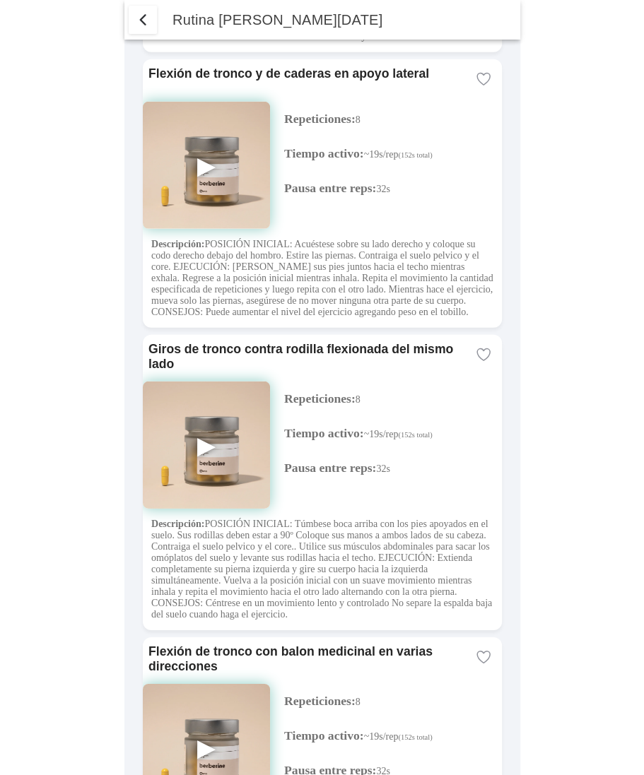
click at [142, 13] on span "button" at bounding box center [142, 19] width 17 height 17
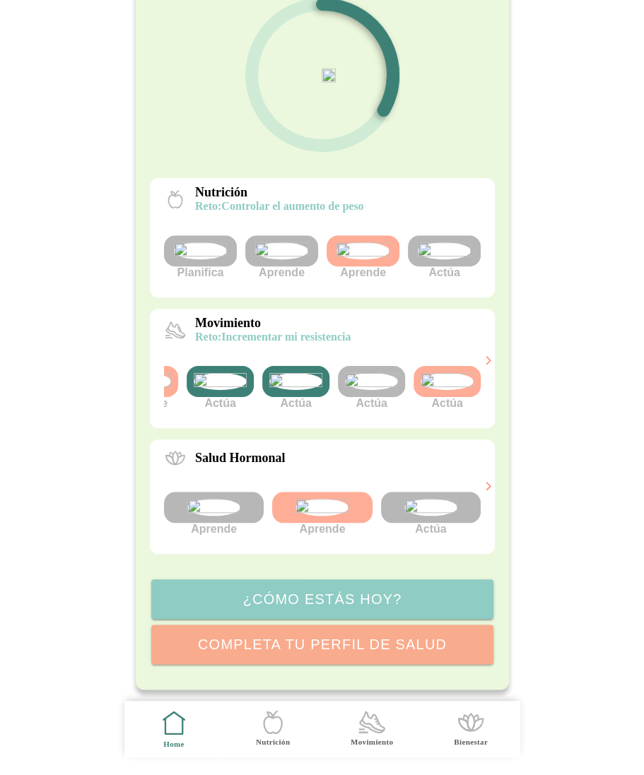
click at [284, 373] on img at bounding box center [295, 381] width 53 height 17
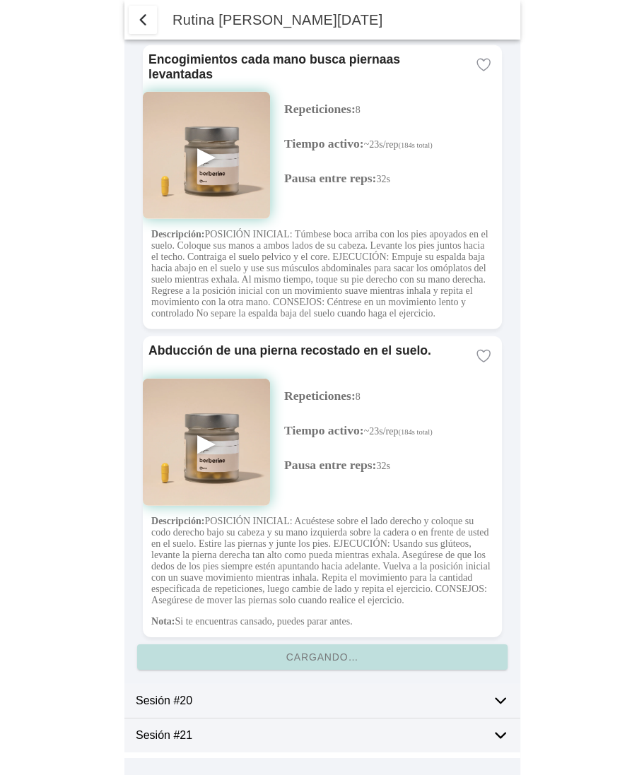
select select "7"
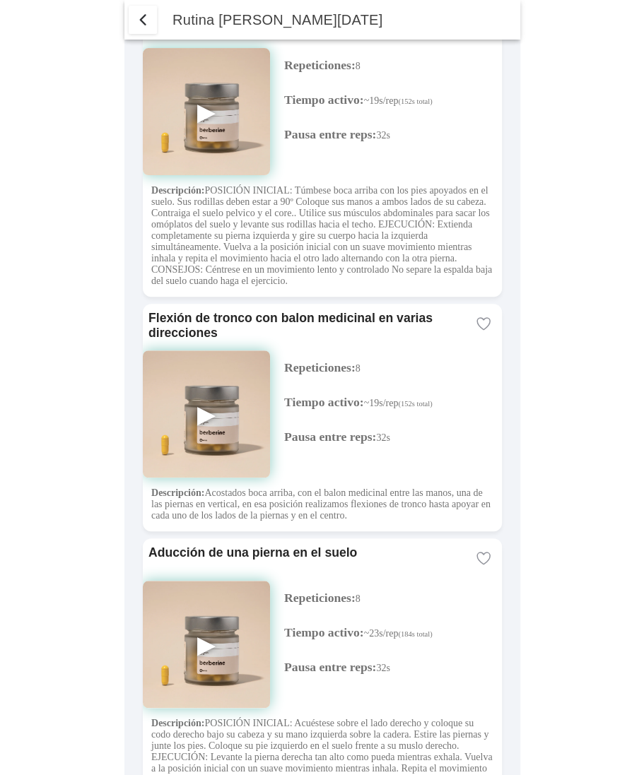
scroll to position [1602, 0]
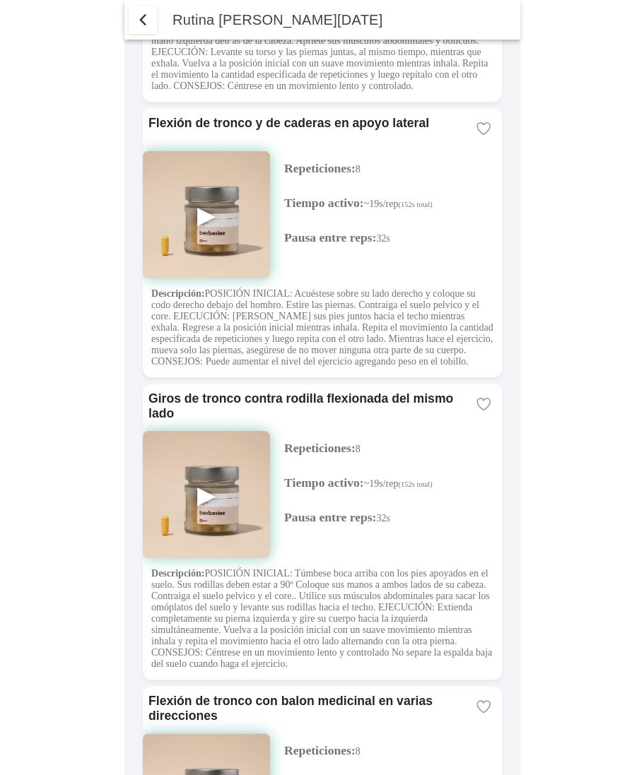
click at [137, 22] on span "button" at bounding box center [142, 19] width 17 height 17
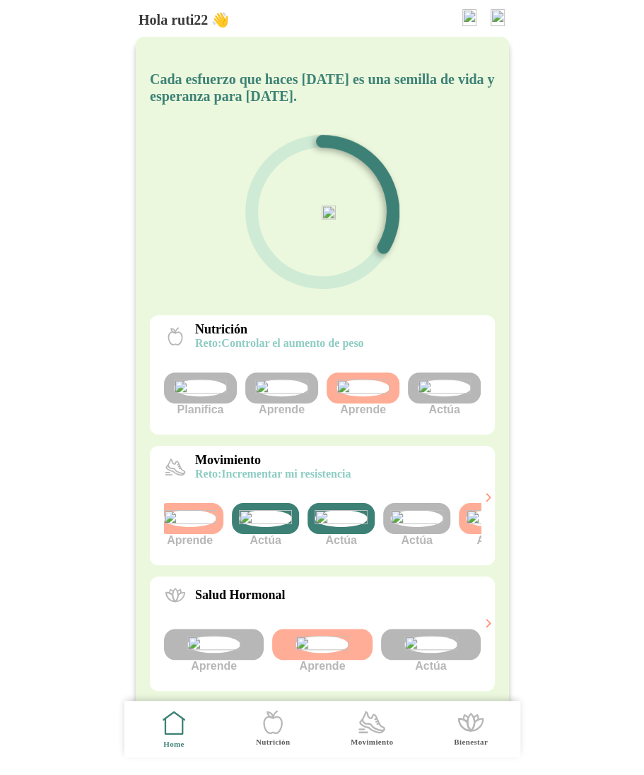
scroll to position [0, 204]
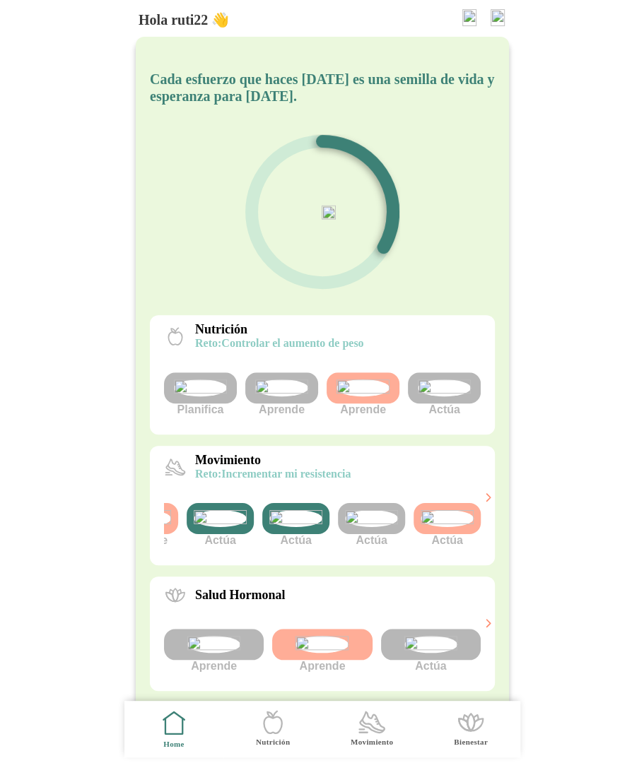
click at [368, 527] on img at bounding box center [371, 518] width 53 height 17
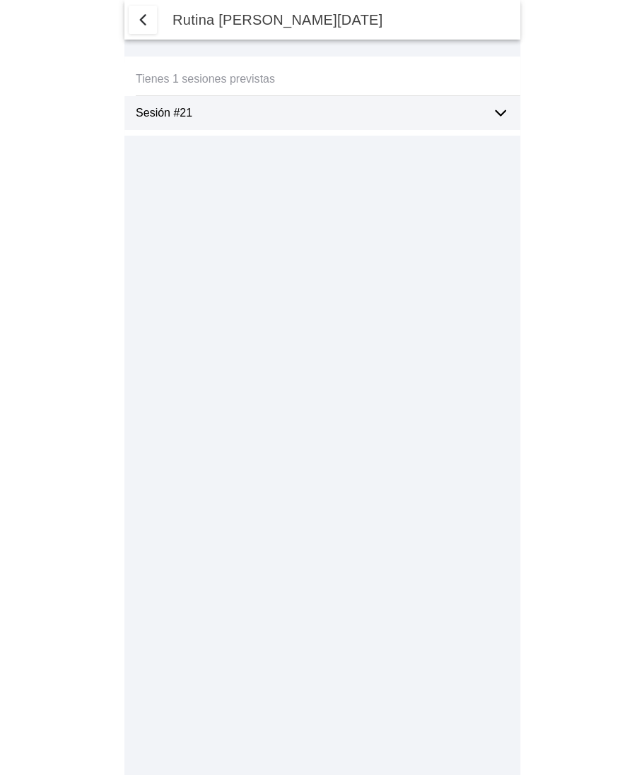
click at [366, 126] on div "Sesión #21" at bounding box center [308, 113] width 345 height 34
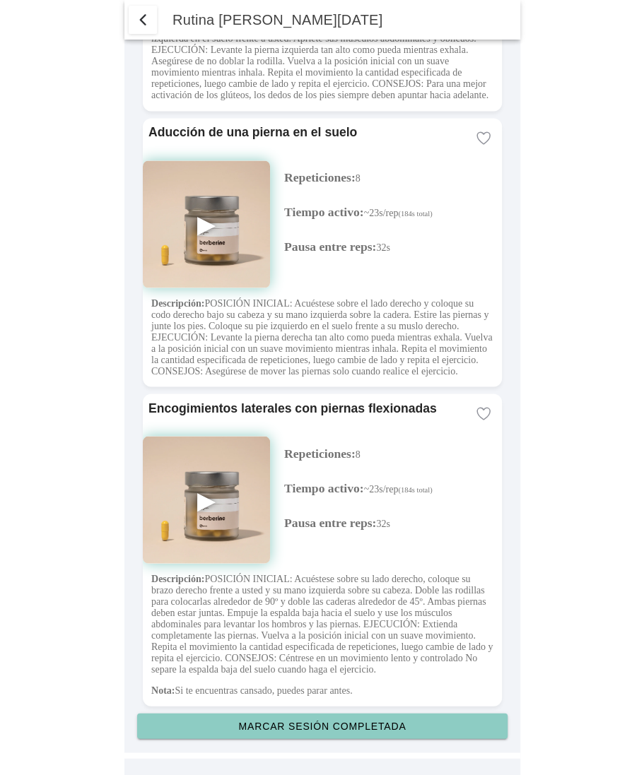
scroll to position [2875, 0]
click at [331, 718] on button "Marcar sesión completada" at bounding box center [322, 725] width 370 height 25
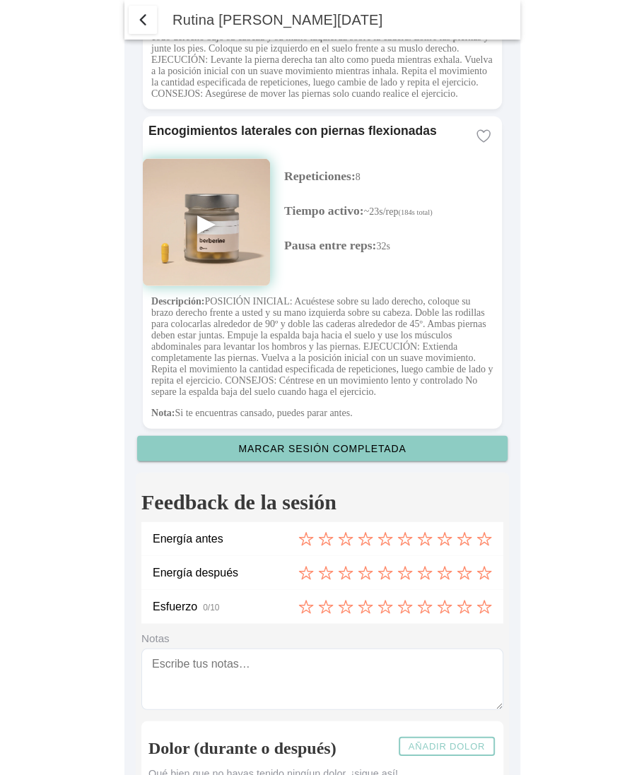
scroll to position [3241, 0]
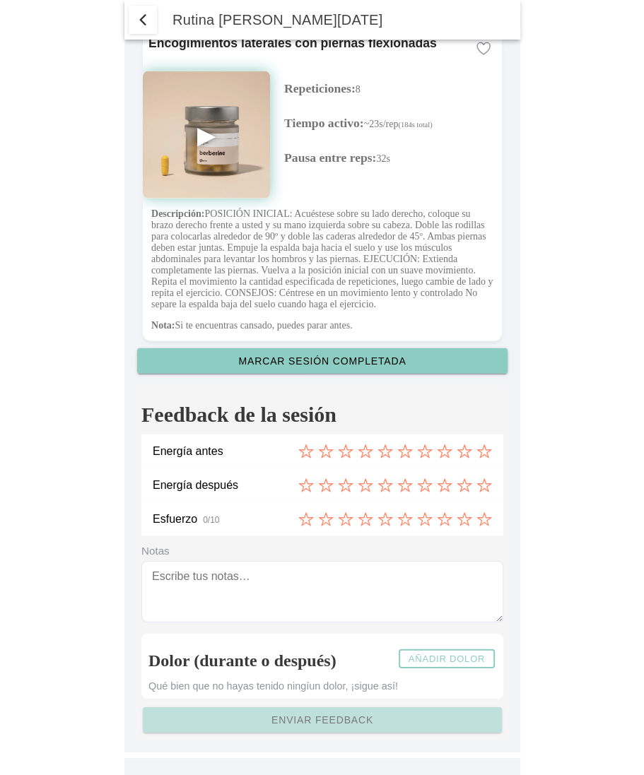
click at [307, 461] on div "Energía antes" at bounding box center [322, 451] width 339 height 34
click at [305, 454] on icon at bounding box center [305, 452] width 13 height 13
click at [263, 563] on textarea at bounding box center [322, 591] width 362 height 61
click at [433, 485] on div at bounding box center [395, 486] width 194 height 16
click at [429, 485] on icon at bounding box center [425, 486] width 16 height 16
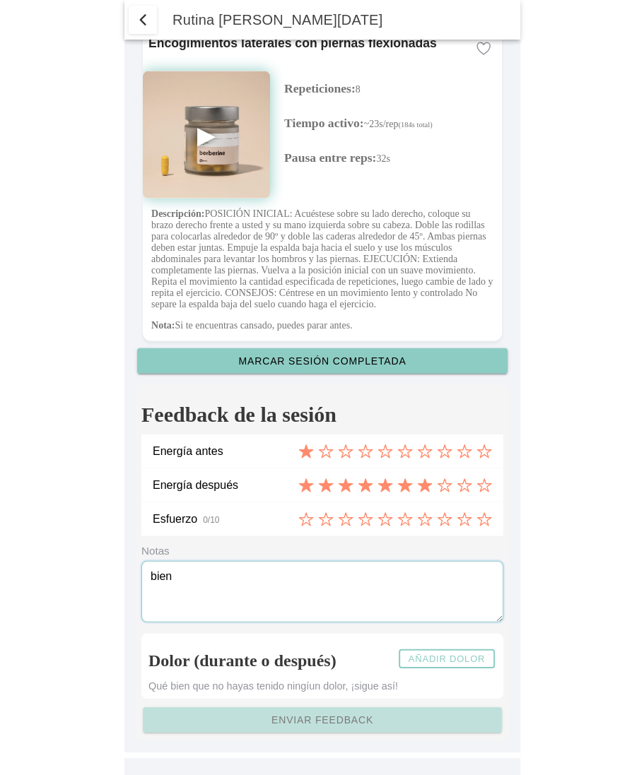
click at [402, 523] on icon at bounding box center [404, 520] width 13 height 13
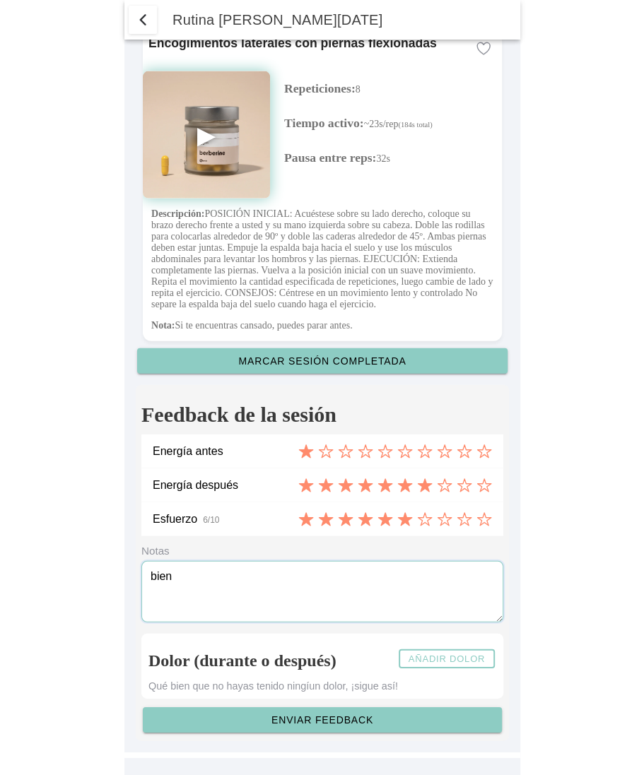
type textarea "bien"
click at [0, 0] on slot "Enviar feedback" at bounding box center [0, 0] width 0 height 0
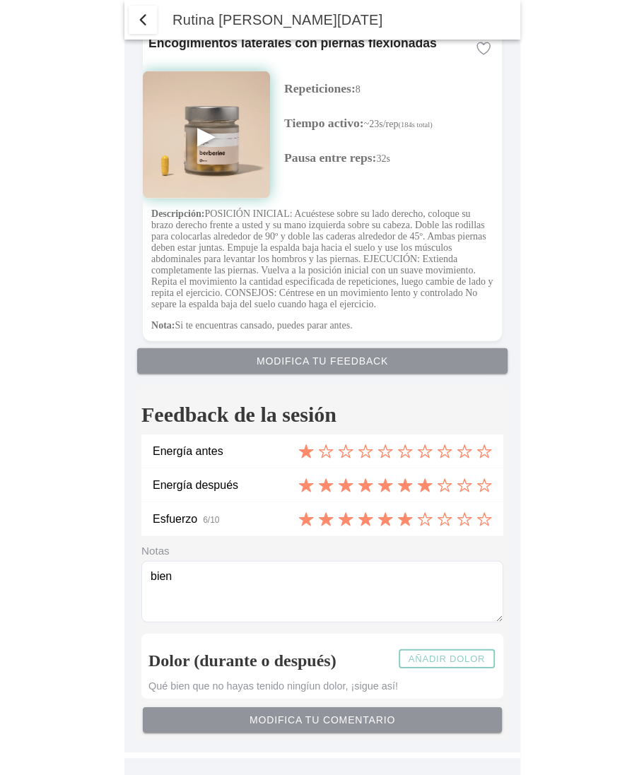
click at [141, 20] on span "button" at bounding box center [142, 19] width 17 height 17
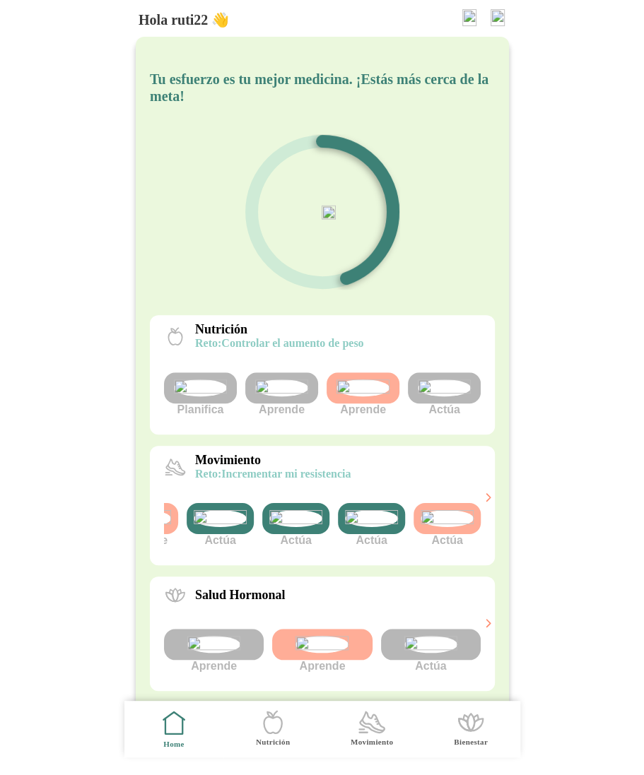
click at [381, 527] on img at bounding box center [371, 518] width 53 height 17
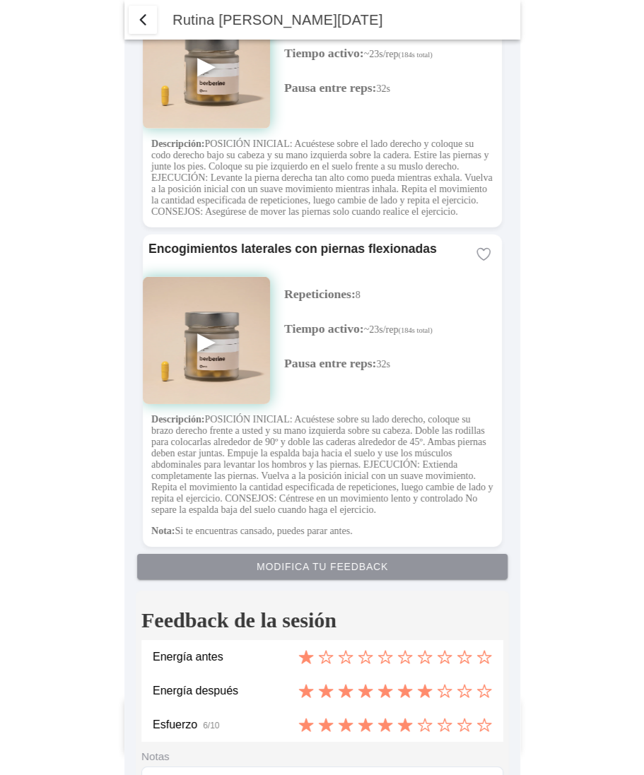
type textarea "bien"
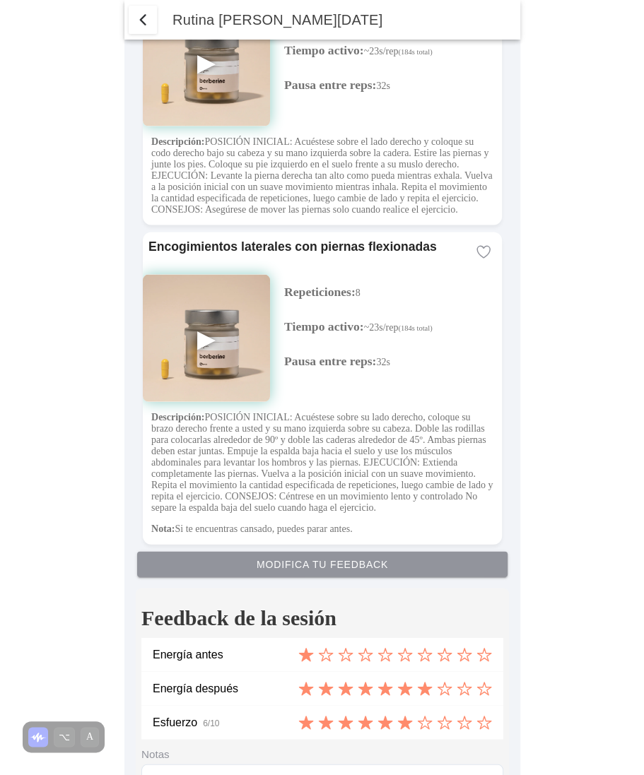
click at [145, 19] on span "button" at bounding box center [142, 19] width 17 height 17
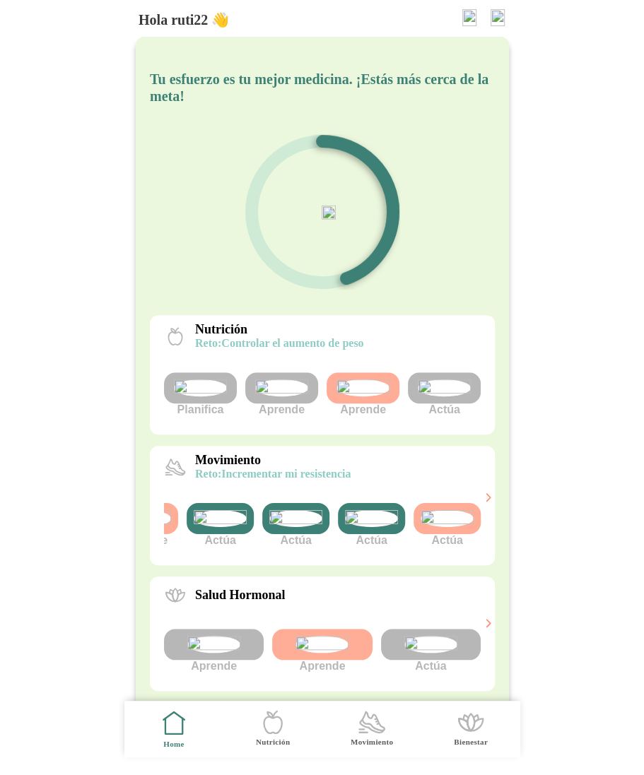
click at [367, 527] on img at bounding box center [371, 518] width 53 height 17
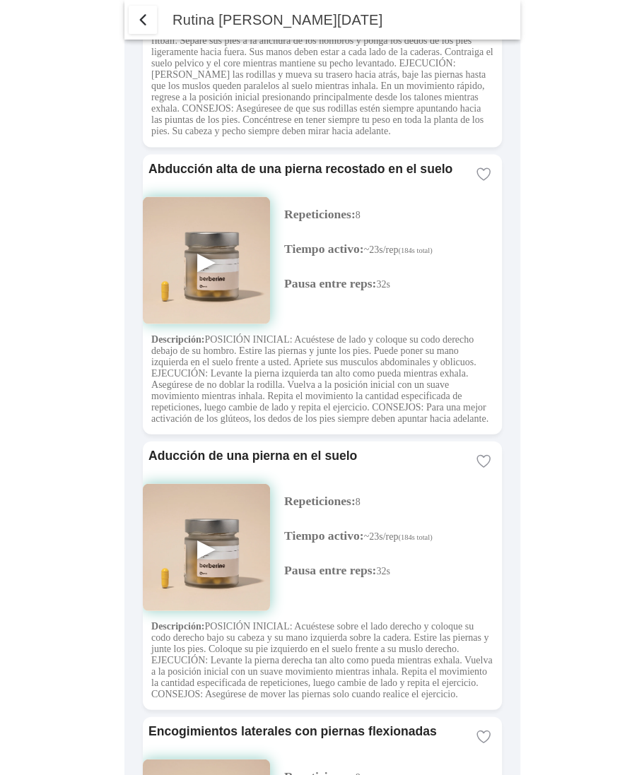
type textarea "20"
type textarea "bien"
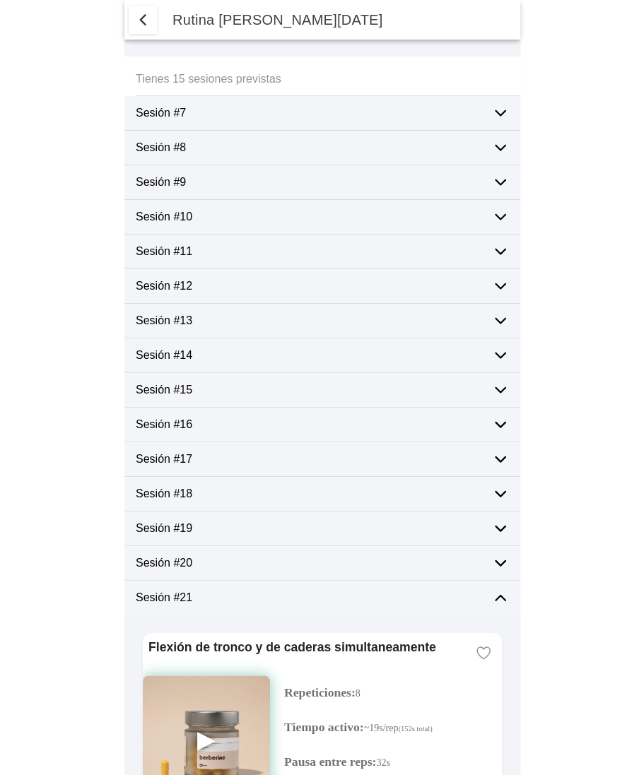
click at [505, 597] on icon at bounding box center [500, 597] width 17 height 17
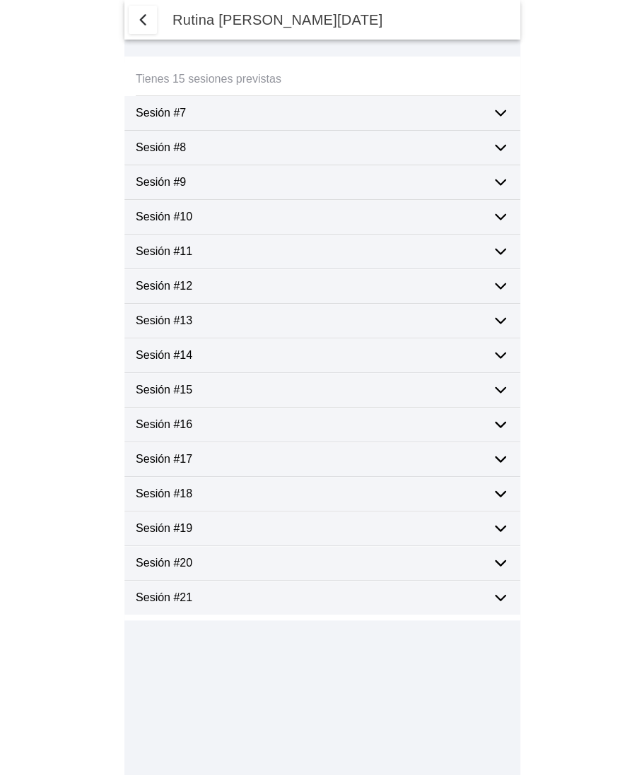
click at [146, 24] on span "button" at bounding box center [142, 19] width 17 height 17
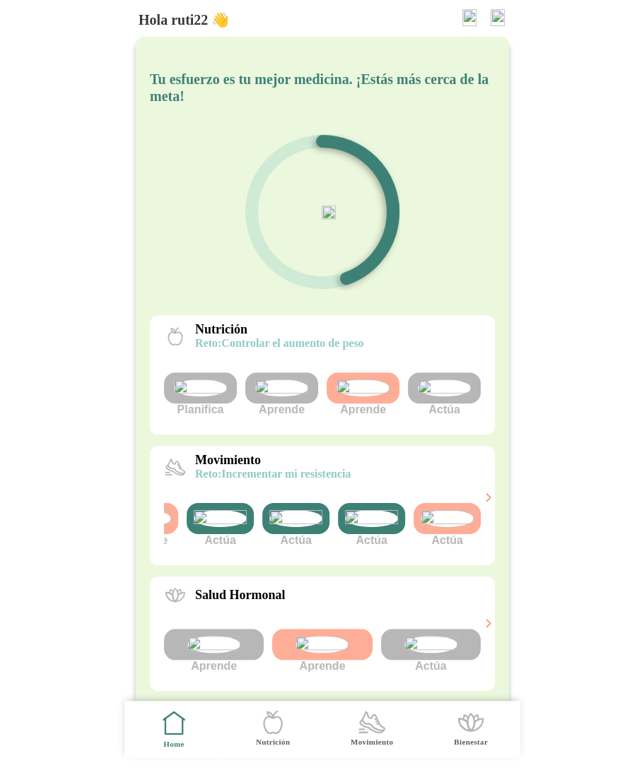
click at [304, 527] on img at bounding box center [295, 518] width 53 height 17
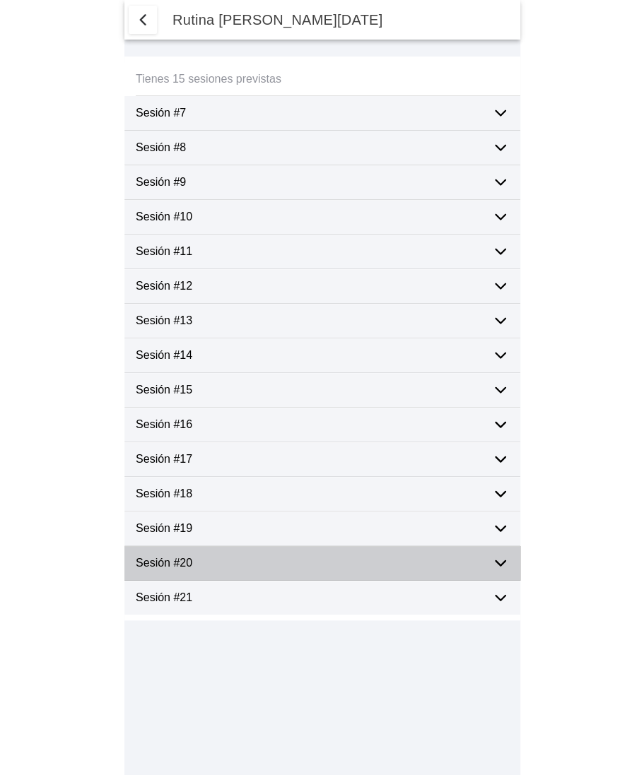
click at [297, 569] on div "Sesión #20" at bounding box center [308, 563] width 345 height 34
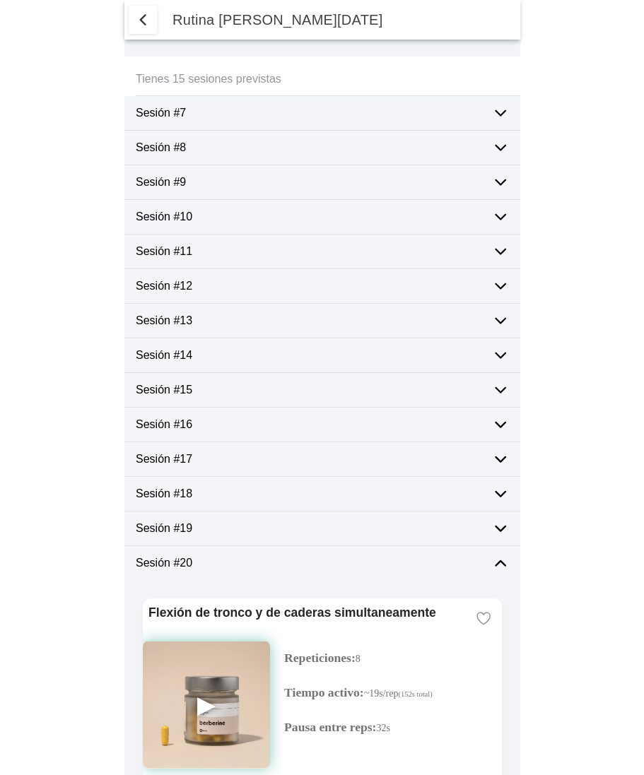
type textarea "20"
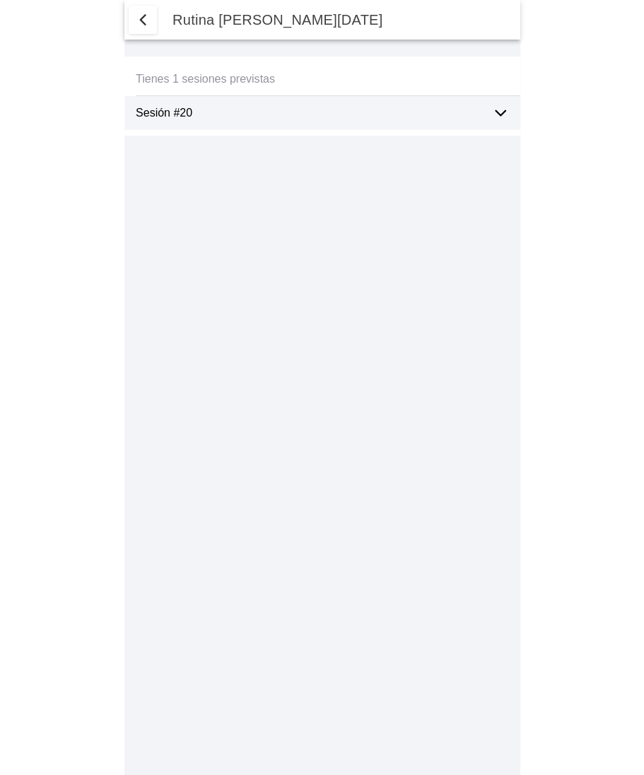
click at [146, 19] on span "button" at bounding box center [142, 19] width 17 height 17
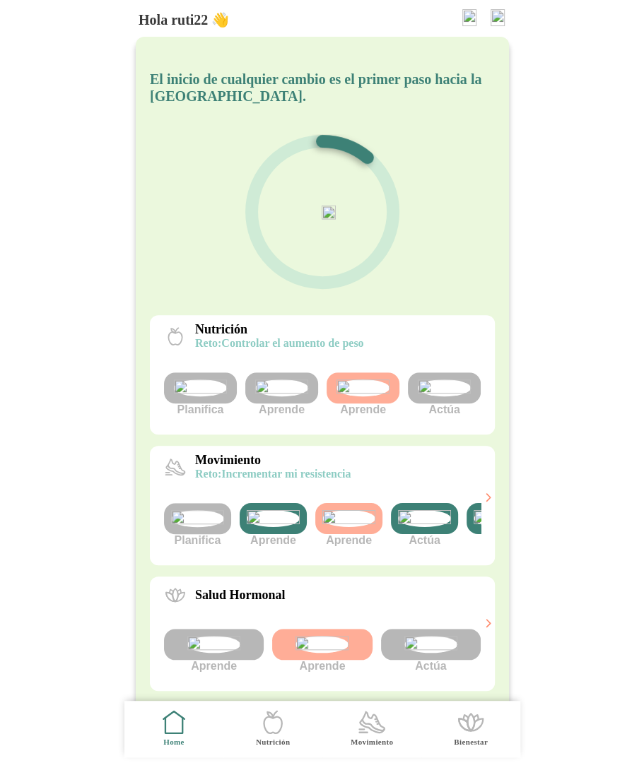
type textarea "bien"
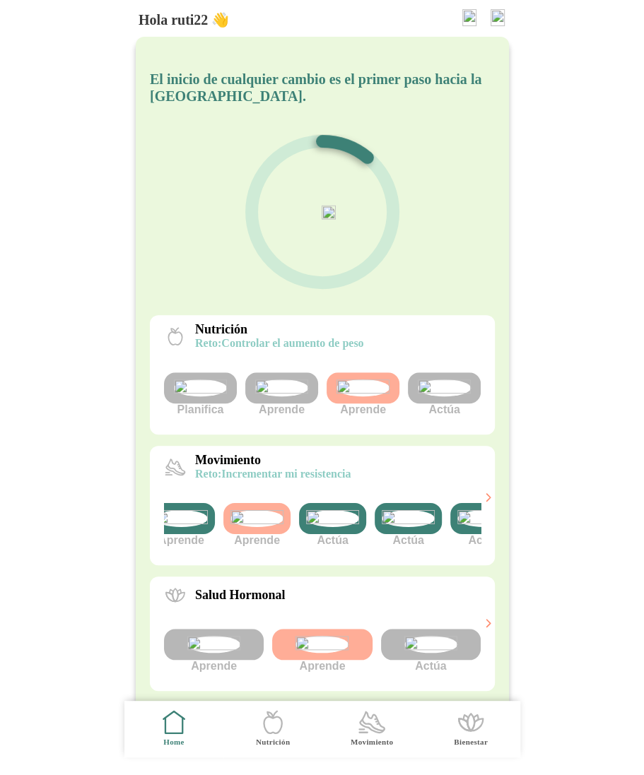
scroll to position [0, 97]
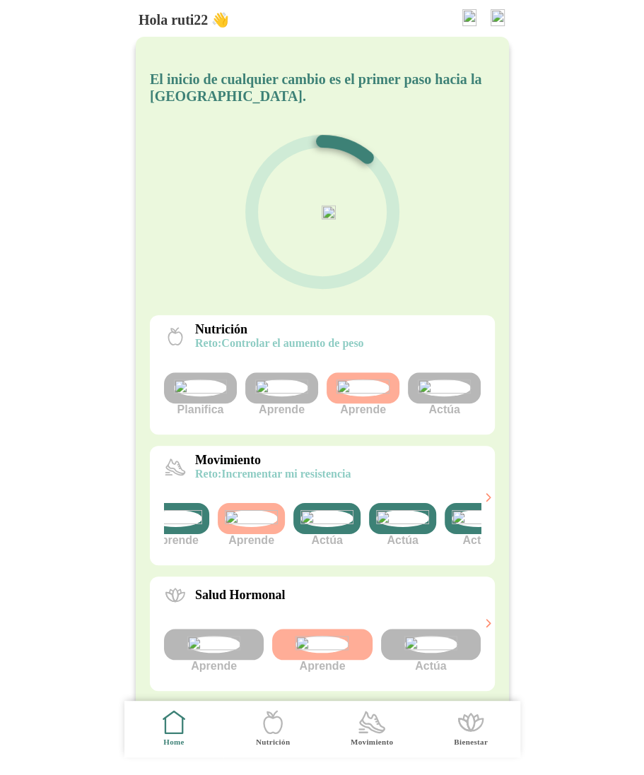
click at [453, 527] on img at bounding box center [477, 518] width 53 height 17
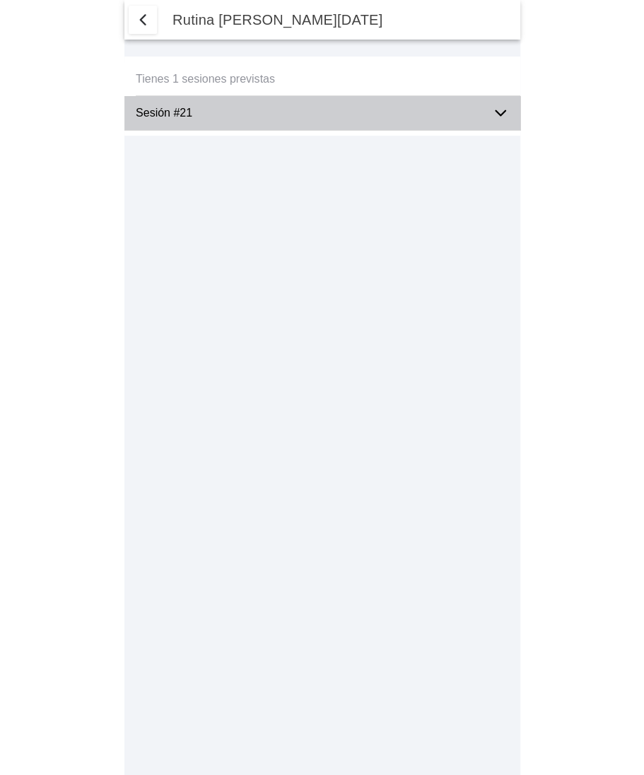
click at [492, 107] on icon at bounding box center [500, 113] width 17 height 17
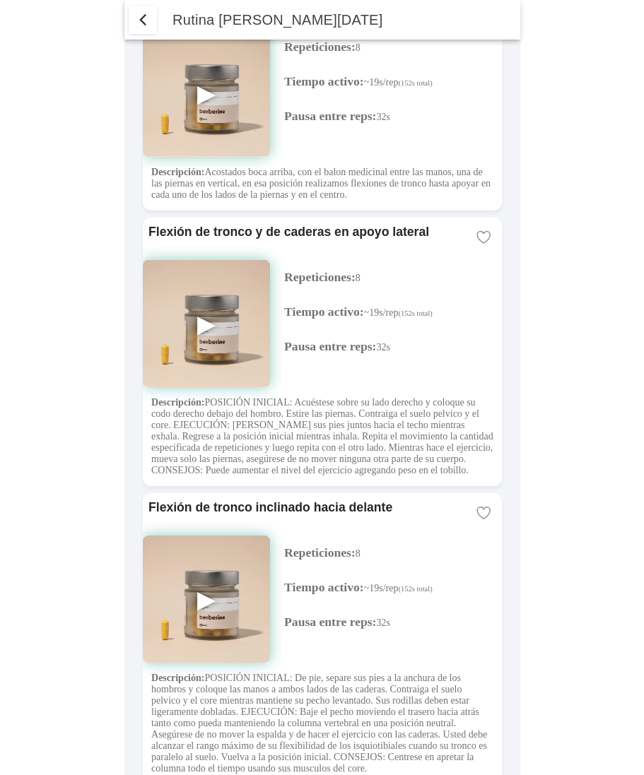
scroll to position [953, 0]
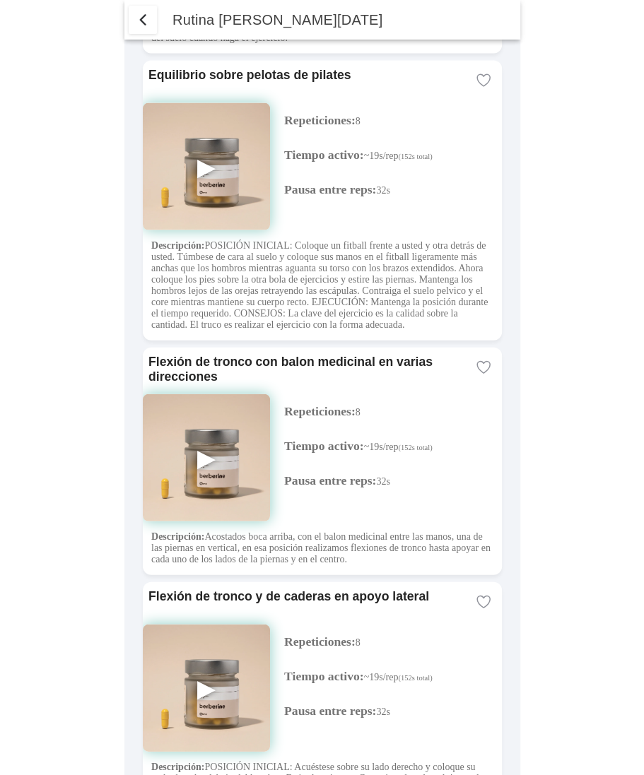
click at [143, 18] on span "button" at bounding box center [142, 19] width 17 height 17
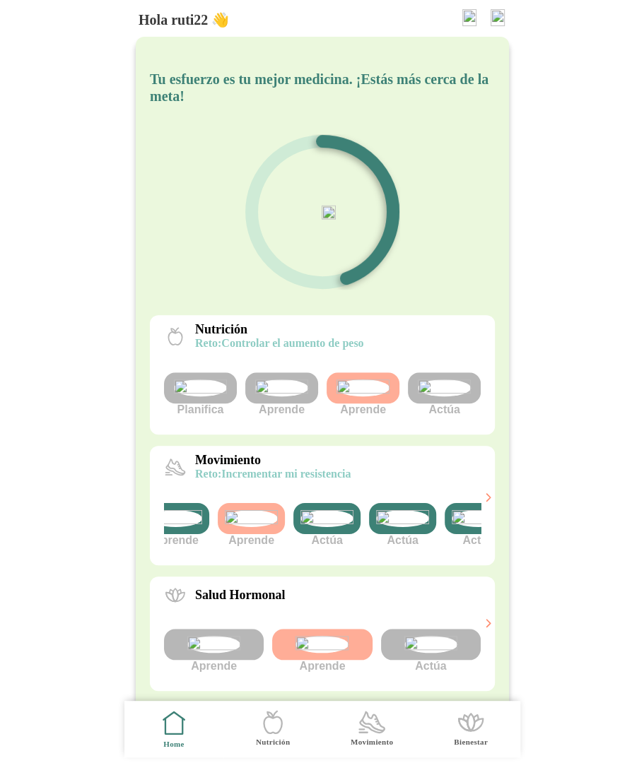
click at [404, 527] on img at bounding box center [402, 518] width 53 height 17
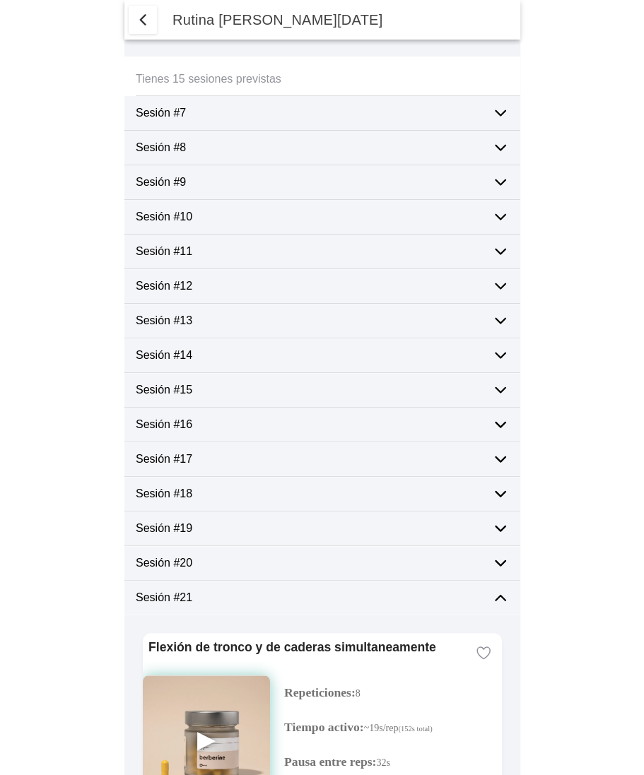
type textarea "bien"
click at [139, 22] on span "button" at bounding box center [142, 19] width 17 height 17
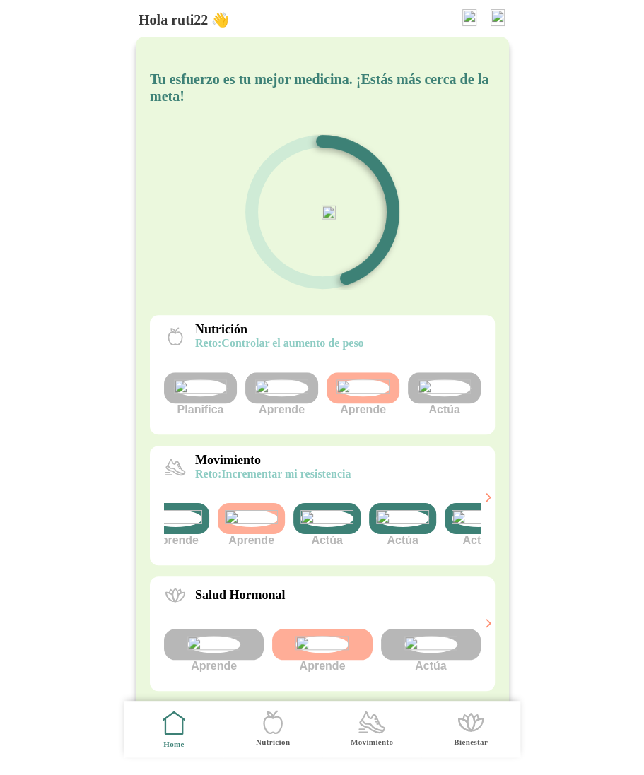
click at [410, 527] on img at bounding box center [402, 518] width 53 height 17
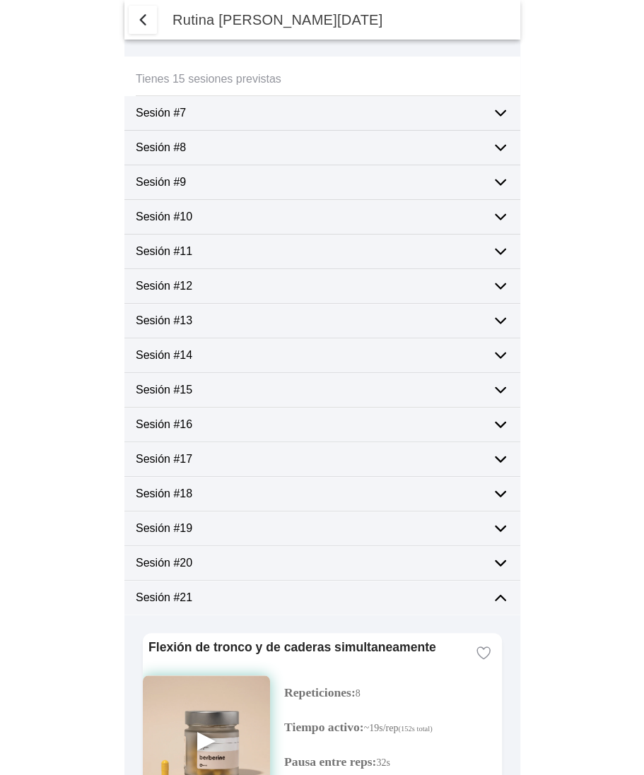
type textarea "bien"
